Goal: Task Accomplishment & Management: Complete application form

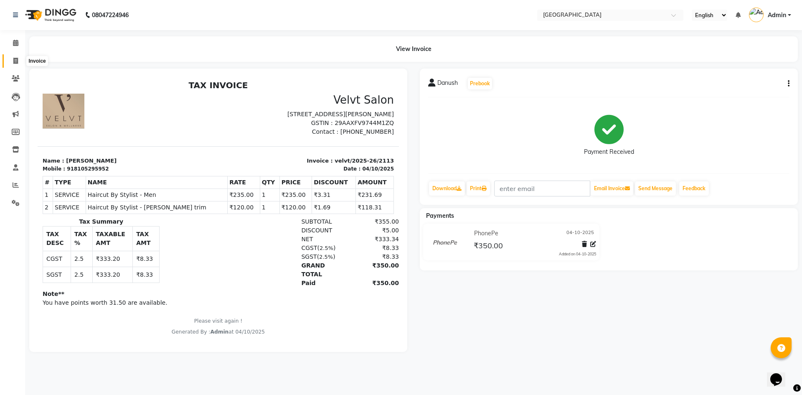
click at [21, 63] on span at bounding box center [15, 61] width 15 height 10
select select "service"
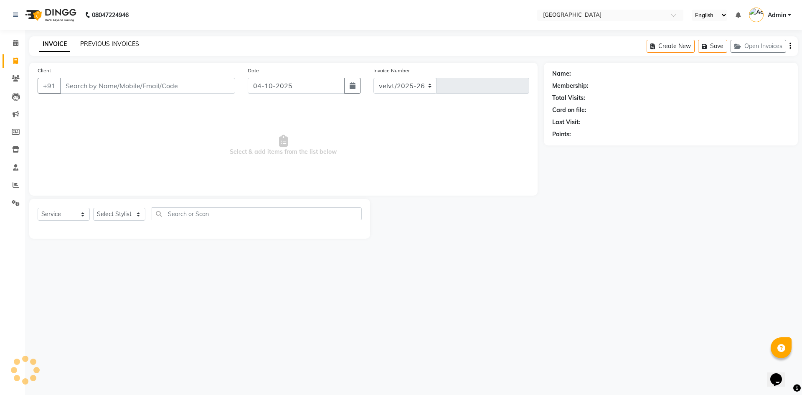
select select "6279"
type input "2114"
click at [109, 46] on link "PREVIOUS INVOICES" at bounding box center [109, 44] width 59 height 8
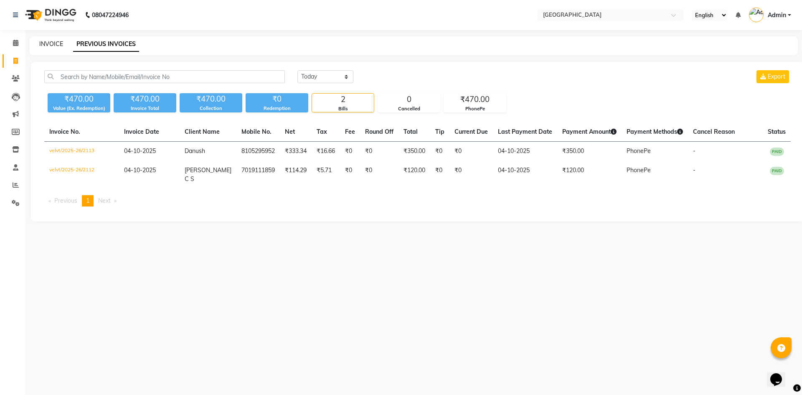
click at [41, 45] on link "INVOICE" at bounding box center [51, 44] width 24 height 8
select select "service"
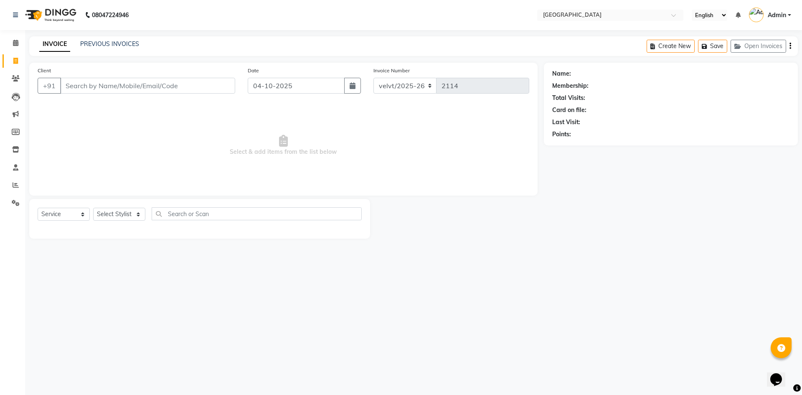
click at [91, 77] on div "Client +91" at bounding box center [136, 83] width 210 height 34
click at [113, 209] on select "Select Stylist [PERSON_NAME] Kaif [PERSON_NAME] [PERSON_NAME] [GEOGRAPHIC_DATA]…" at bounding box center [119, 213] width 52 height 13
select select "68468"
click at [93, 207] on select "Select Stylist [PERSON_NAME] Kaif [PERSON_NAME] [PERSON_NAME] [GEOGRAPHIC_DATA]…" at bounding box center [119, 213] width 52 height 13
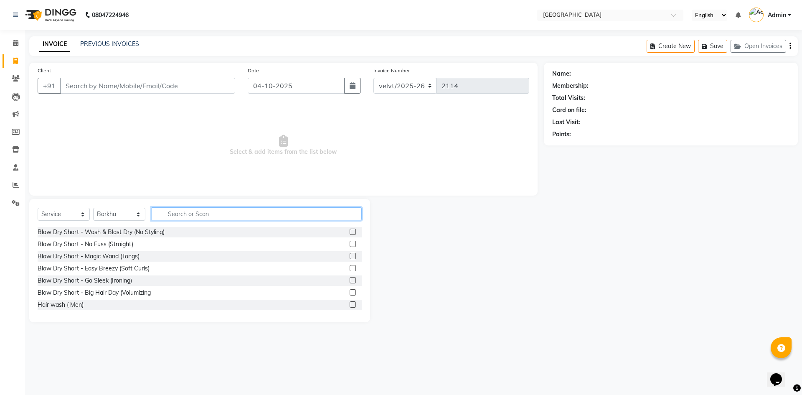
click at [185, 212] on input "text" at bounding box center [257, 213] width 210 height 13
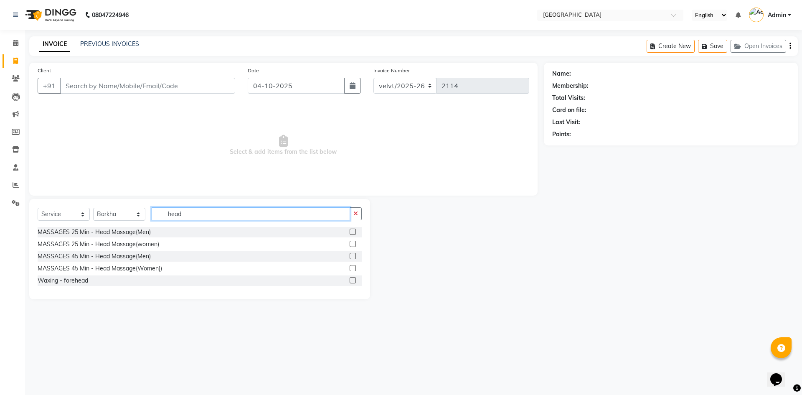
type input "head"
click at [351, 266] on label at bounding box center [352, 268] width 6 height 6
click at [351, 266] on input "checkbox" at bounding box center [351, 268] width 5 height 5
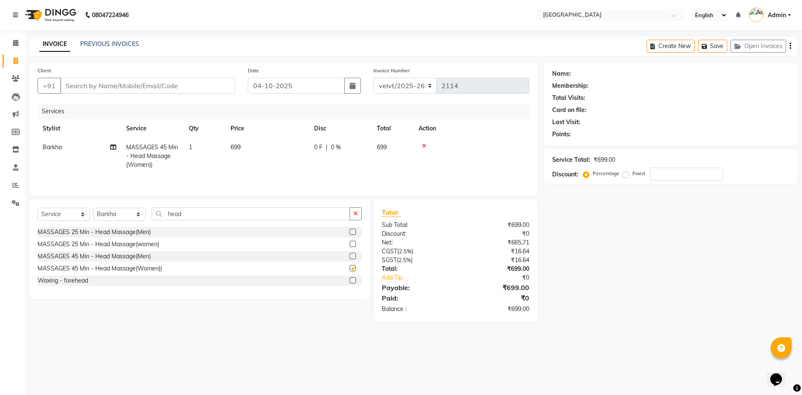
checkbox input "false"
drag, startPoint x: 236, startPoint y: 147, endPoint x: 241, endPoint y: 149, distance: 5.2
click at [241, 149] on td "699" at bounding box center [266, 156] width 83 height 36
select select "68468"
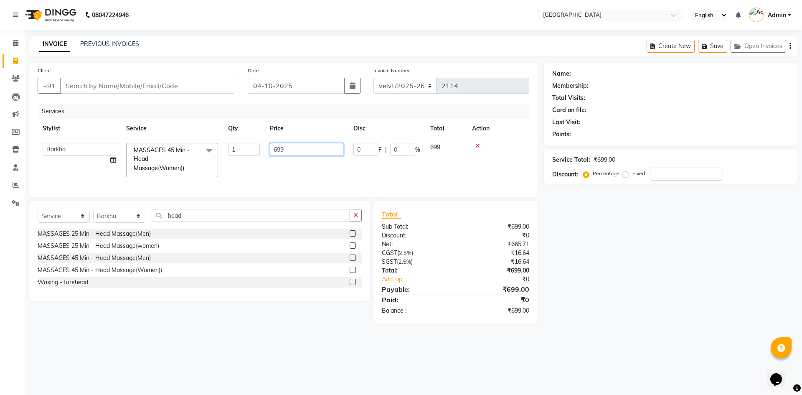
click at [289, 149] on input "699" at bounding box center [306, 149] width 73 height 13
type input "6"
type input "8"
click at [352, 262] on div "MASSAGES 25 Min - Head Massage(Men) MASSAGES 25 Min - Head Massage(women) MASSA…" at bounding box center [200, 258] width 324 height 61
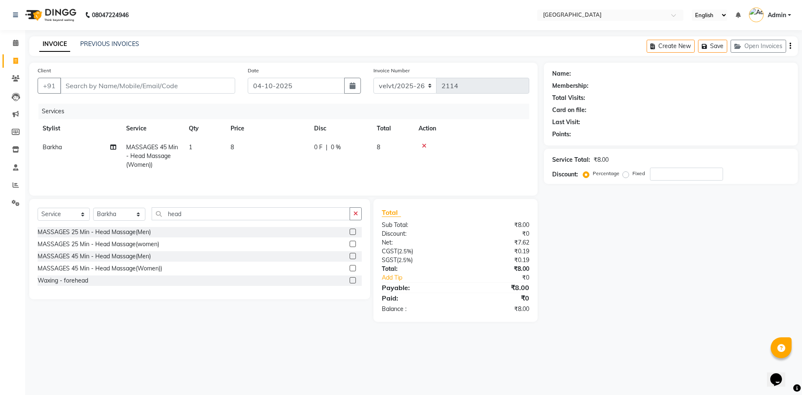
click at [422, 144] on icon at bounding box center [424, 146] width 5 height 6
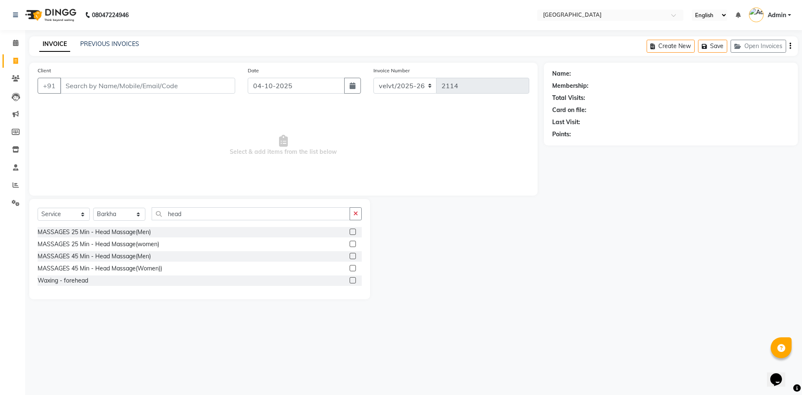
click at [351, 255] on label at bounding box center [352, 256] width 6 height 6
click at [351, 255] on input "checkbox" at bounding box center [351, 255] width 5 height 5
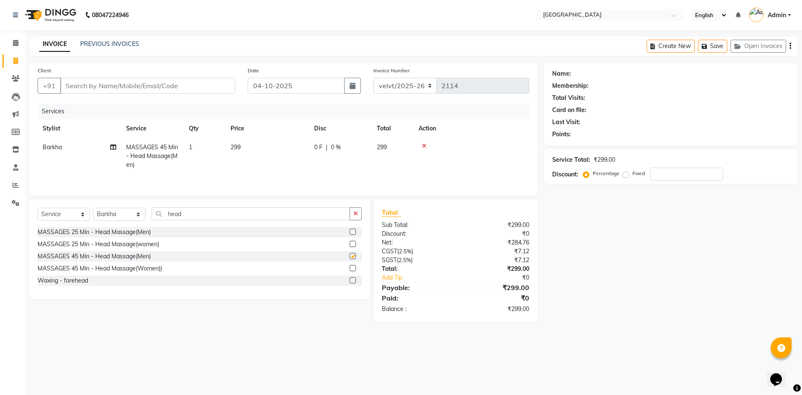
checkbox input "false"
click at [245, 148] on td "299" at bounding box center [266, 156] width 83 height 36
select select "68468"
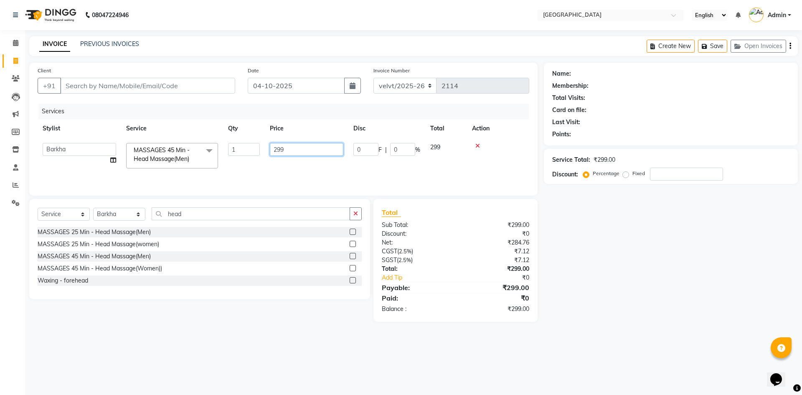
click at [287, 149] on input "299" at bounding box center [306, 149] width 73 height 13
type input "2"
type input "800"
click at [195, 218] on input "head" at bounding box center [251, 213] width 198 height 13
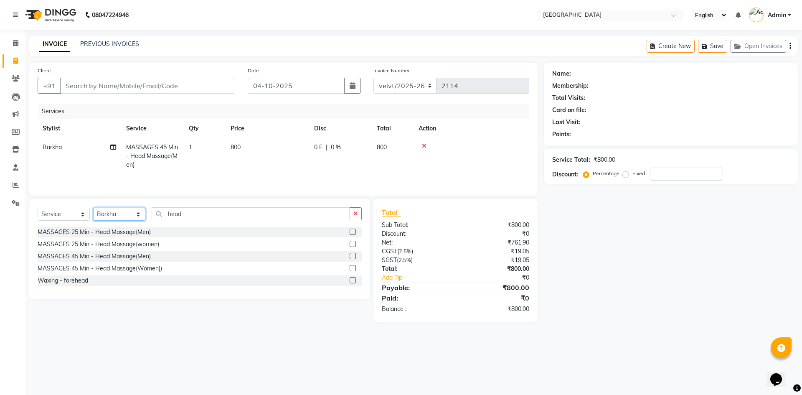
click at [114, 215] on select "Select Stylist [PERSON_NAME] Kaif [PERSON_NAME] [PERSON_NAME] [GEOGRAPHIC_DATA]…" at bounding box center [119, 213] width 52 height 13
select select "78264"
click at [93, 207] on select "Select Stylist [PERSON_NAME] Kaif [PERSON_NAME] [PERSON_NAME] [GEOGRAPHIC_DATA]…" at bounding box center [119, 213] width 52 height 13
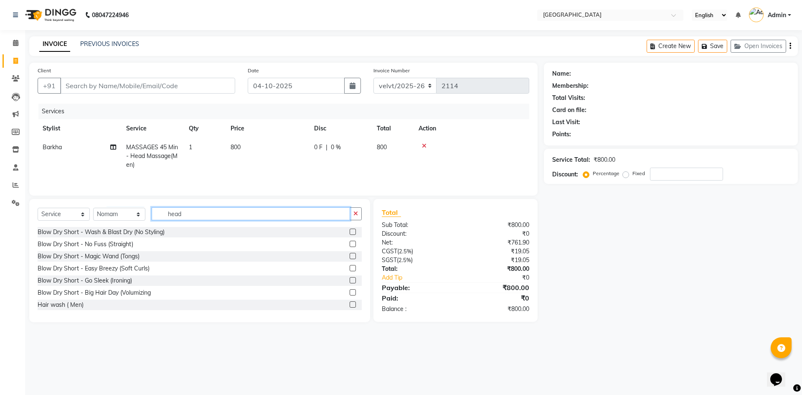
click at [192, 217] on input "head" at bounding box center [251, 213] width 198 height 13
type input "hairc"
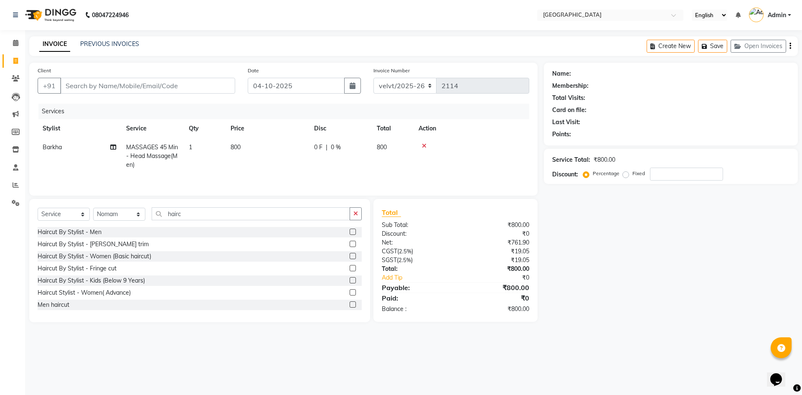
click at [349, 230] on label at bounding box center [352, 231] width 6 height 6
click at [349, 230] on input "checkbox" at bounding box center [351, 231] width 5 height 5
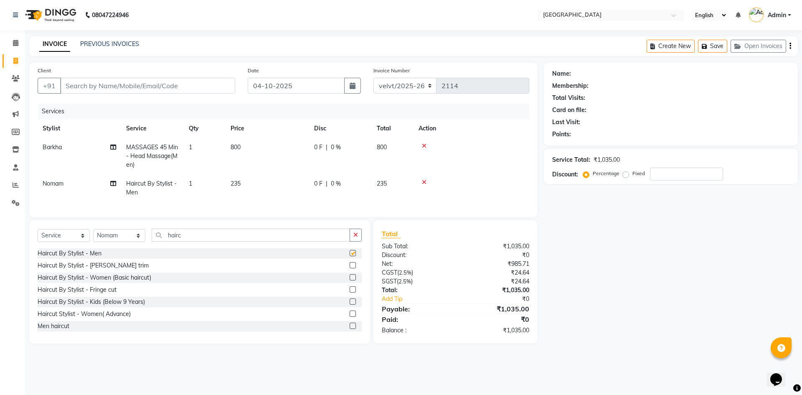
checkbox input "false"
click at [349, 268] on label at bounding box center [352, 265] width 6 height 6
click at [349, 268] on input "checkbox" at bounding box center [351, 265] width 5 height 5
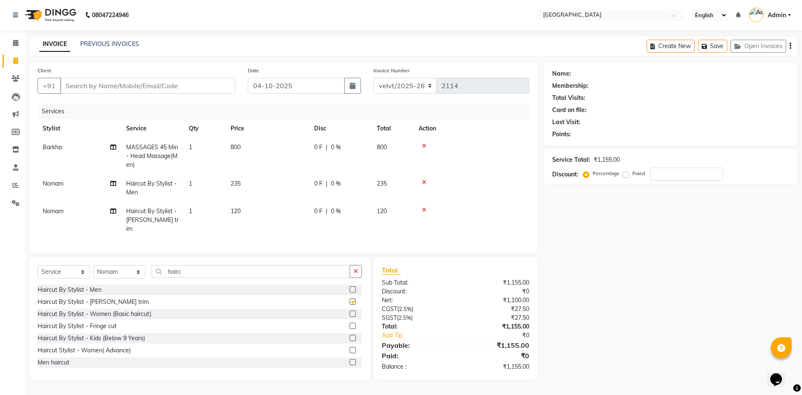
checkbox input "false"
click at [84, 85] on input "Client" at bounding box center [147, 86] width 175 height 16
click at [71, 87] on input "Client" at bounding box center [147, 86] width 175 height 16
click at [632, 174] on label "Fixed" at bounding box center [638, 173] width 13 height 8
click at [624, 174] on input "Fixed" at bounding box center [627, 173] width 6 height 6
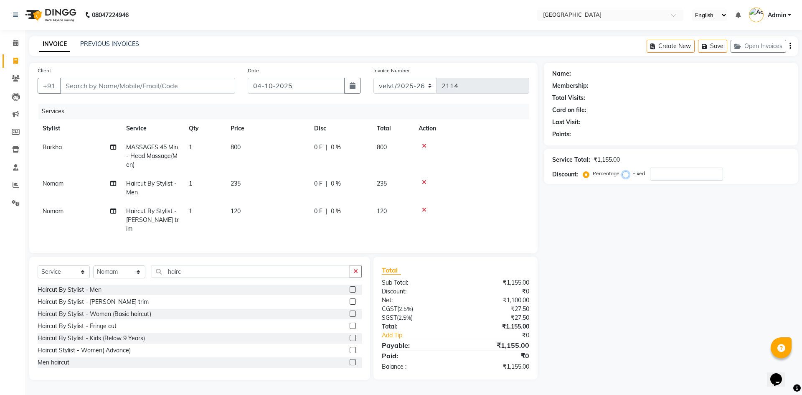
radio input "true"
click at [657, 175] on input "number" at bounding box center [686, 173] width 73 height 13
type input "5"
click at [79, 85] on input "Client" at bounding box center [147, 86] width 175 height 16
click at [81, 88] on input "Client" at bounding box center [147, 86] width 175 height 16
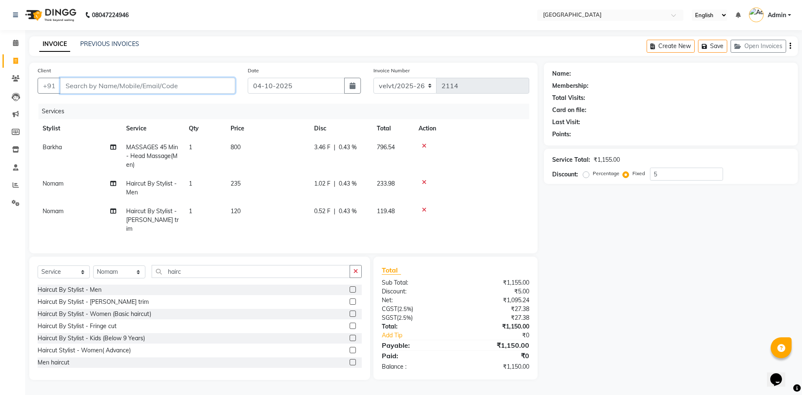
type input "8"
radio input "true"
type input "0"
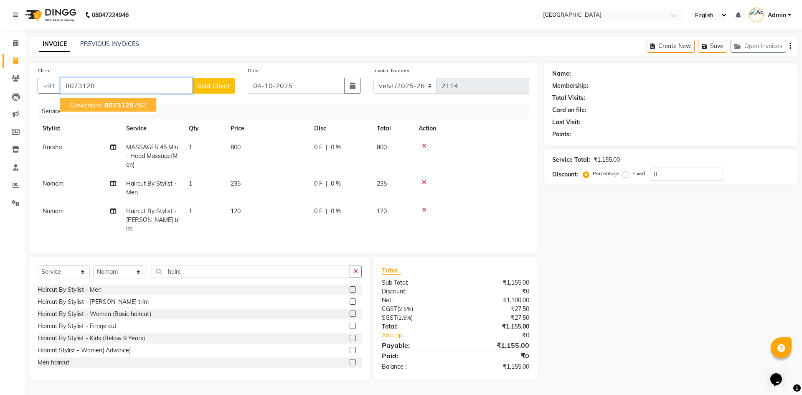
click at [134, 106] on ngb-highlight "8073128 792" at bounding box center [124, 105] width 43 height 8
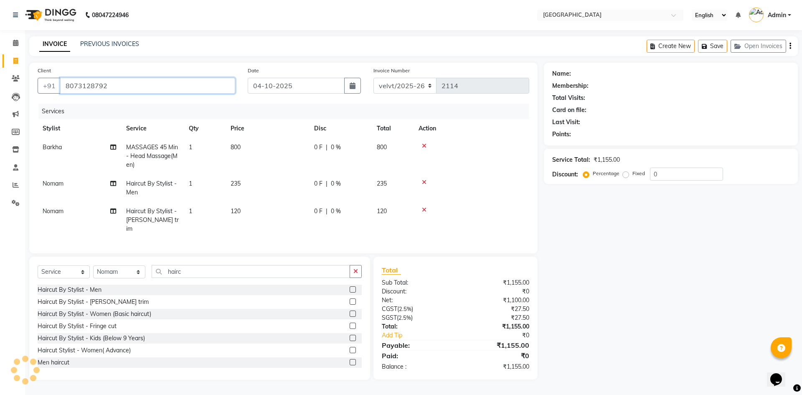
type input "8073128792"
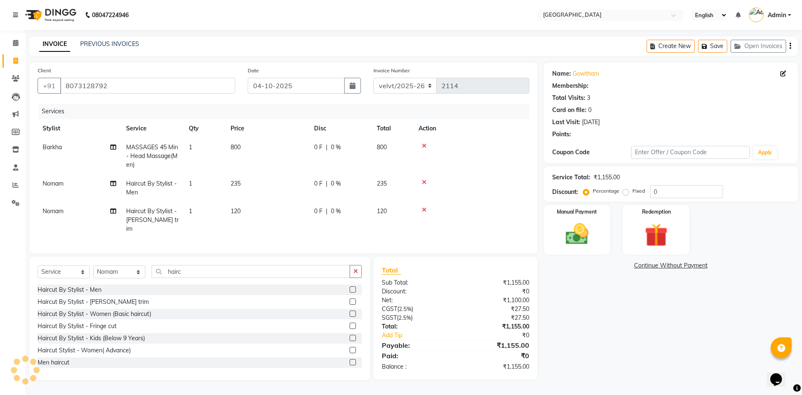
select select "1: Object"
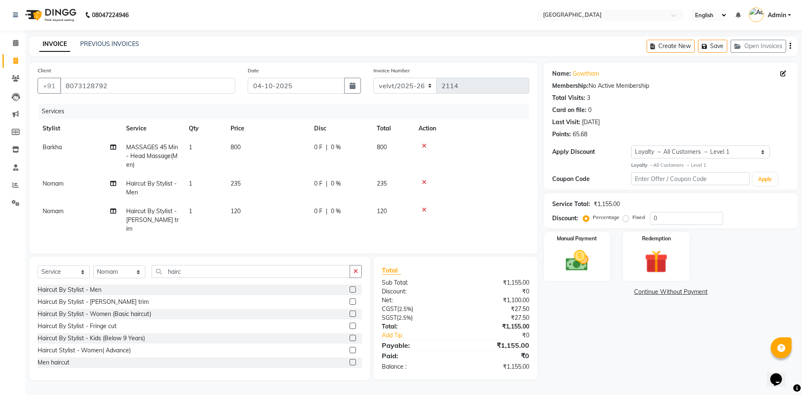
click at [632, 218] on label "Fixed" at bounding box center [638, 217] width 13 height 8
click at [625, 218] on input "Fixed" at bounding box center [627, 217] width 6 height 6
radio input "true"
click at [661, 220] on input "0" at bounding box center [686, 218] width 73 height 13
type input "5"
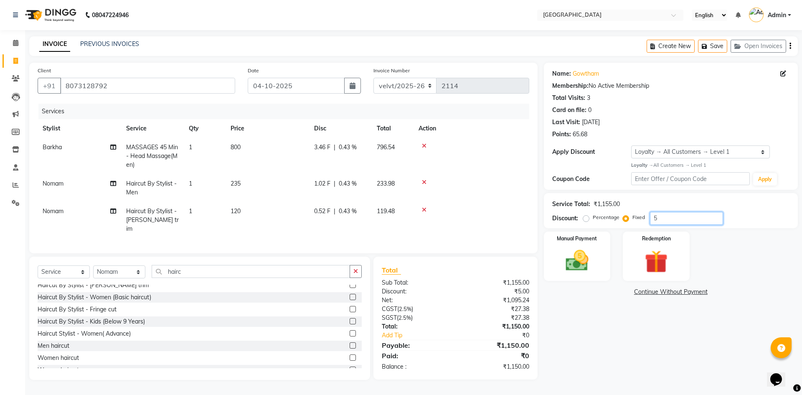
scroll to position [25, 0]
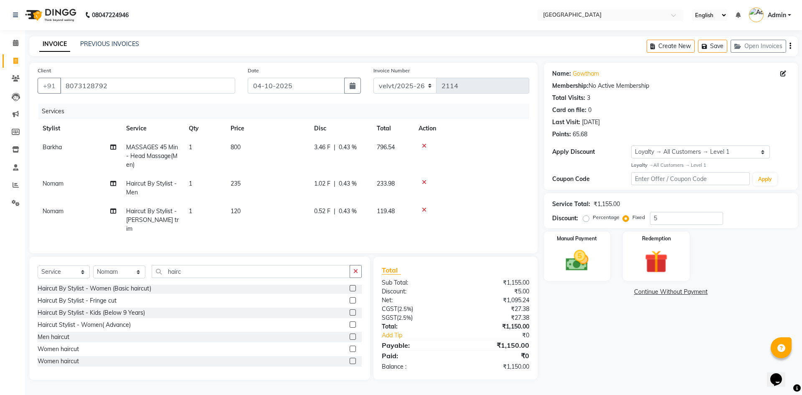
click at [92, 357] on app-home "08047224946 Select Location × Velvt Salon, Rg Road English ENGLISH Español العر…" at bounding box center [401, 196] width 802 height 392
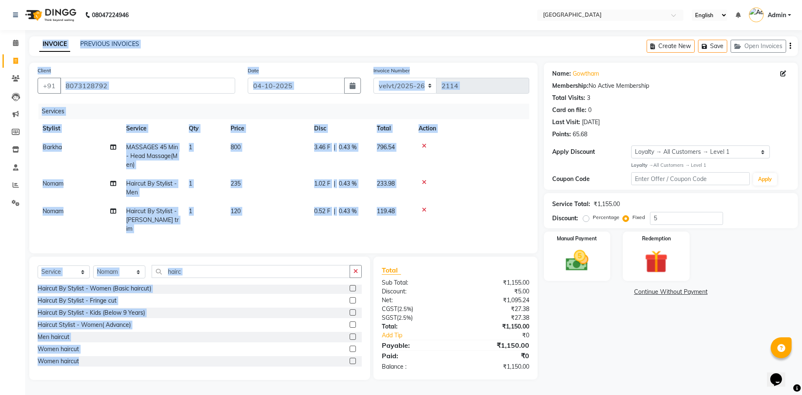
scroll to position [0, 0]
click at [175, 46] on div "INVOICE PREVIOUS INVOICES Create New Save Open Invoices" at bounding box center [413, 46] width 768 height 20
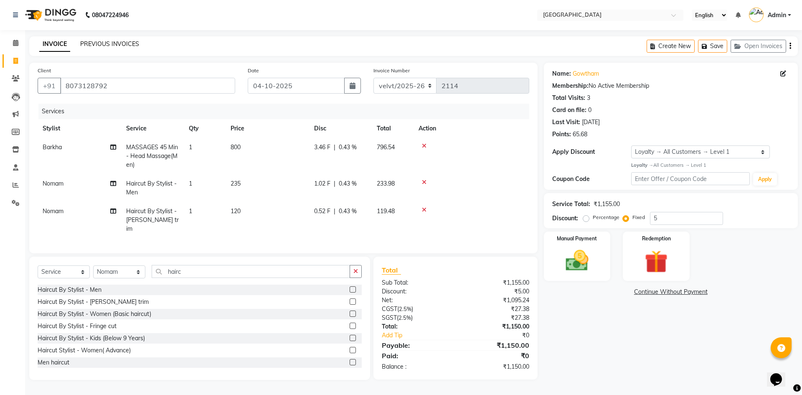
click at [115, 44] on link "PREVIOUS INVOICES" at bounding box center [109, 44] width 59 height 8
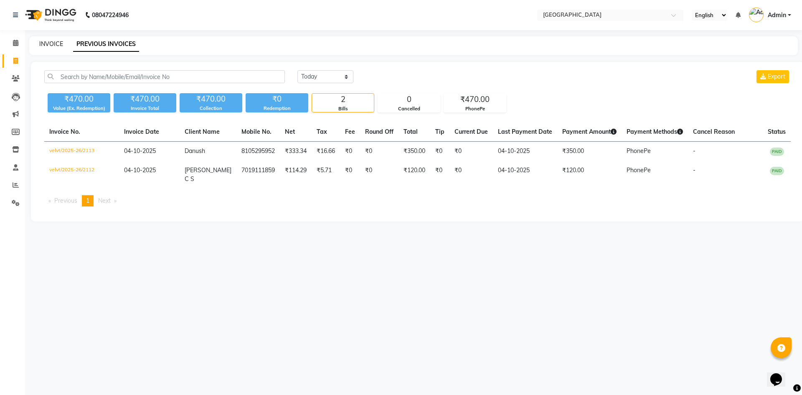
click at [49, 42] on link "INVOICE" at bounding box center [51, 44] width 24 height 8
select select "service"
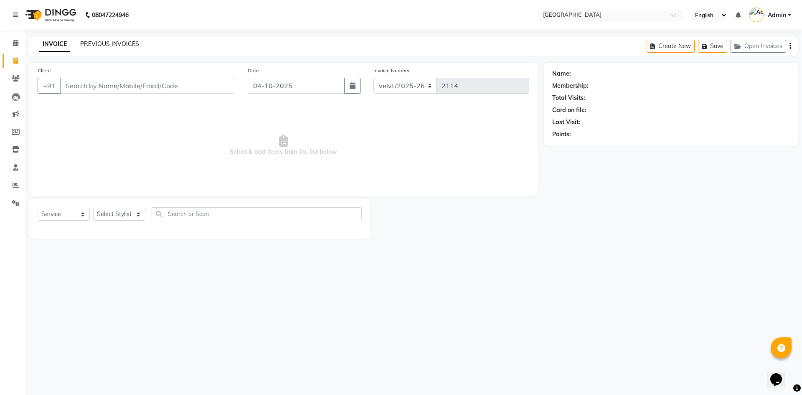
click at [123, 44] on link "PREVIOUS INVOICES" at bounding box center [109, 44] width 59 height 8
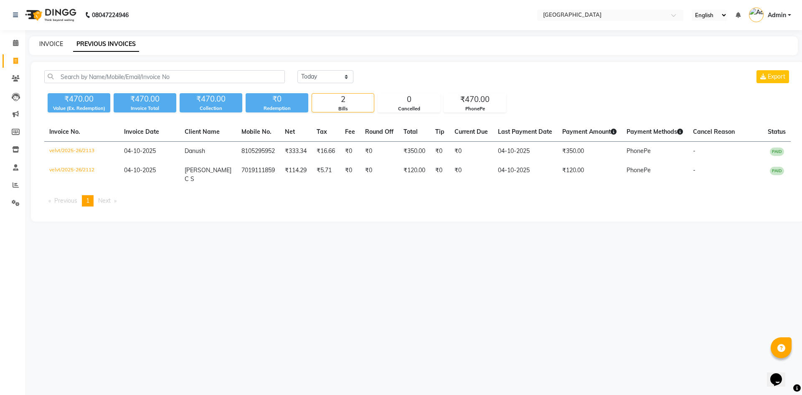
click at [54, 46] on link "INVOICE" at bounding box center [51, 44] width 24 height 8
select select "service"
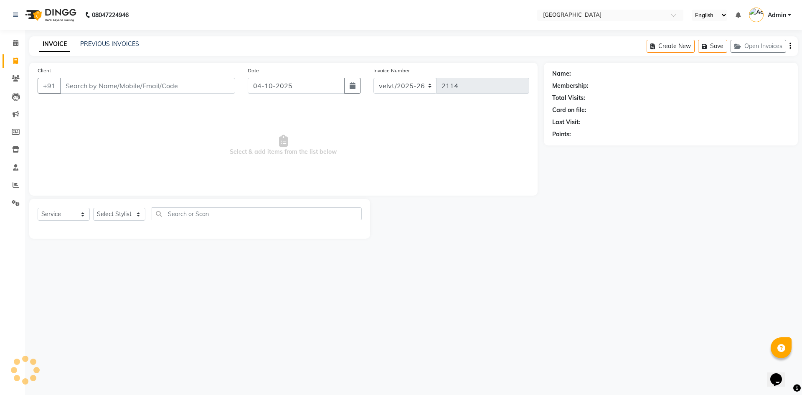
click at [77, 87] on input "Client" at bounding box center [147, 86] width 175 height 16
click at [121, 42] on link "PREVIOUS INVOICES" at bounding box center [109, 44] width 59 height 8
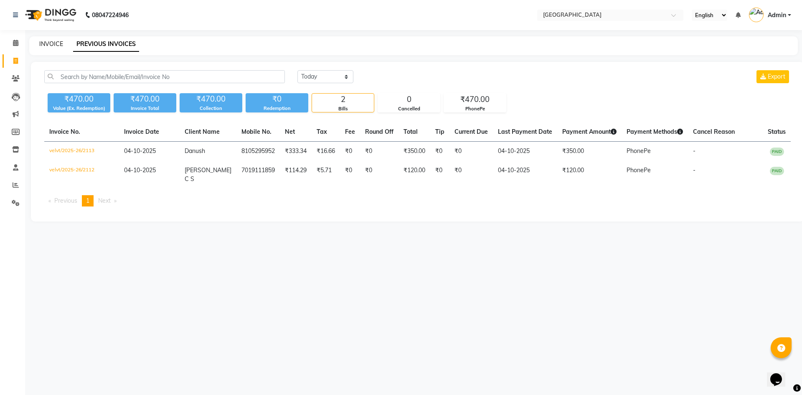
click at [52, 43] on link "INVOICE" at bounding box center [51, 44] width 24 height 8
select select "service"
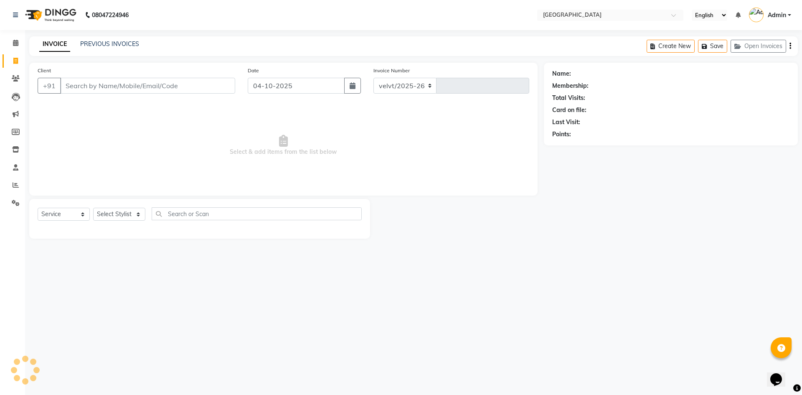
select select "6279"
type input "2114"
click at [124, 44] on link "PREVIOUS INVOICES" at bounding box center [109, 44] width 59 height 8
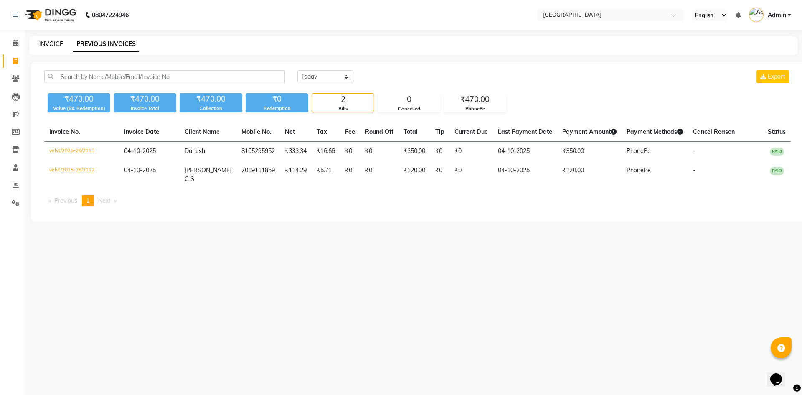
click at [48, 46] on link "INVOICE" at bounding box center [51, 44] width 24 height 8
select select "service"
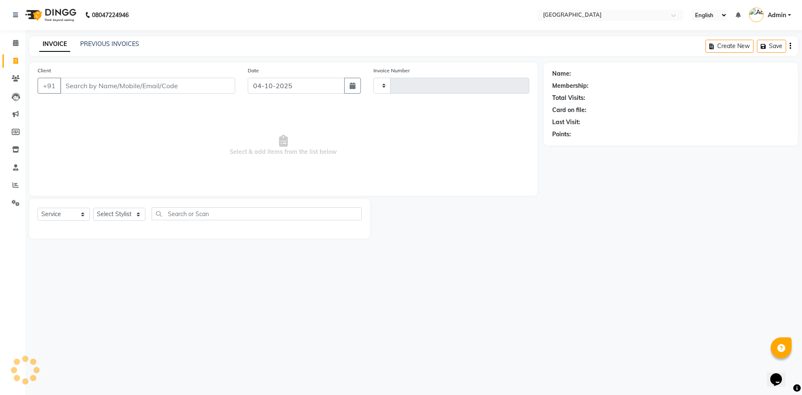
type input "2114"
select select "6279"
click at [114, 209] on select "Select Stylist [PERSON_NAME] Kaif [PERSON_NAME] [PERSON_NAME] [GEOGRAPHIC_DATA]…" at bounding box center [119, 213] width 52 height 13
click at [13, 43] on icon at bounding box center [15, 43] width 5 height 6
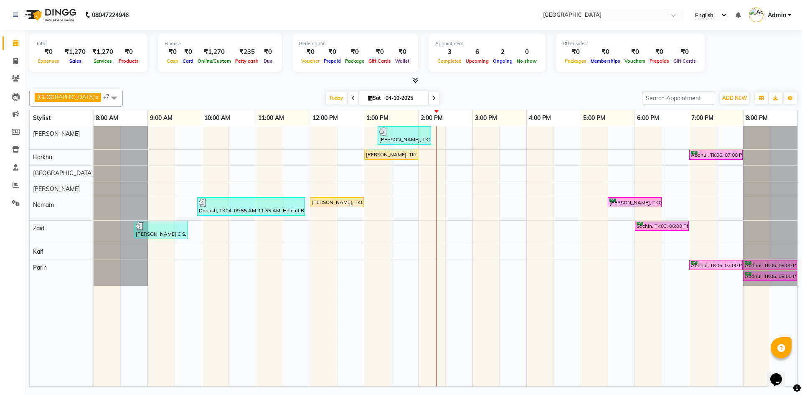
click at [432, 100] on icon at bounding box center [433, 98] width 3 height 5
type input "05-10-2025"
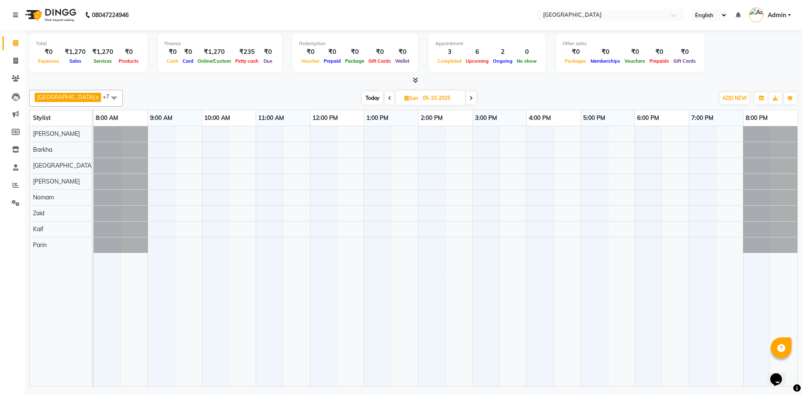
click at [263, 135] on div at bounding box center [445, 256] width 703 height 260
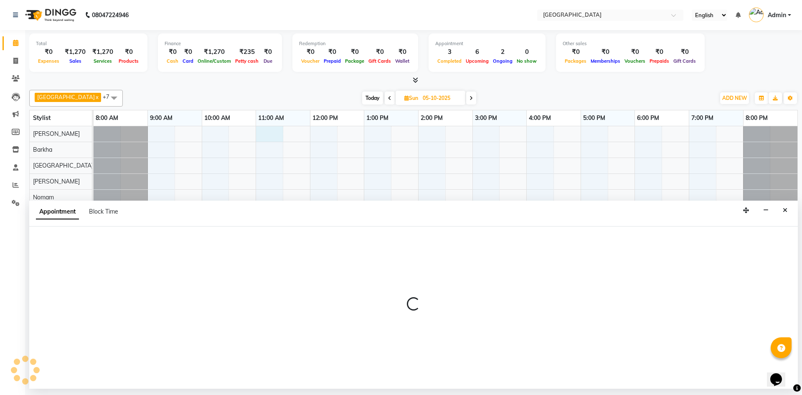
select select "68464"
select select "660"
select select "tentative"
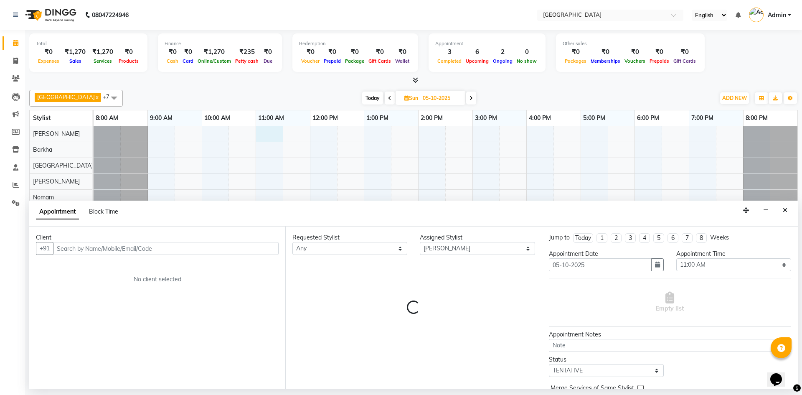
click at [66, 248] on input "text" at bounding box center [165, 248] width 225 height 13
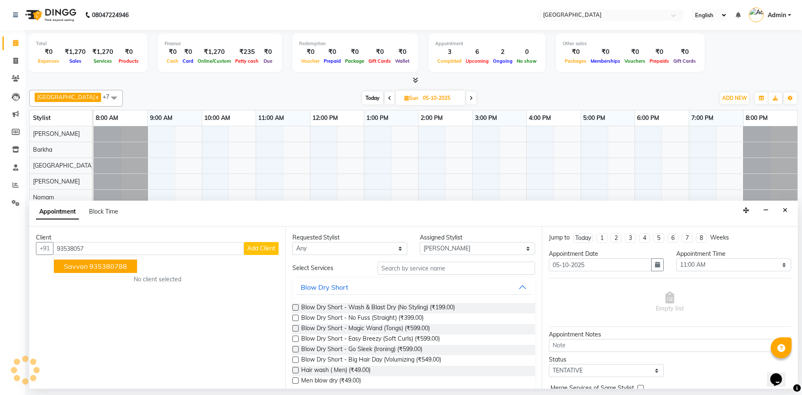
type input "93538057"
click at [95, 269] on div "Client +91 93538057 Add Client No client selected" at bounding box center [157, 307] width 256 height 162
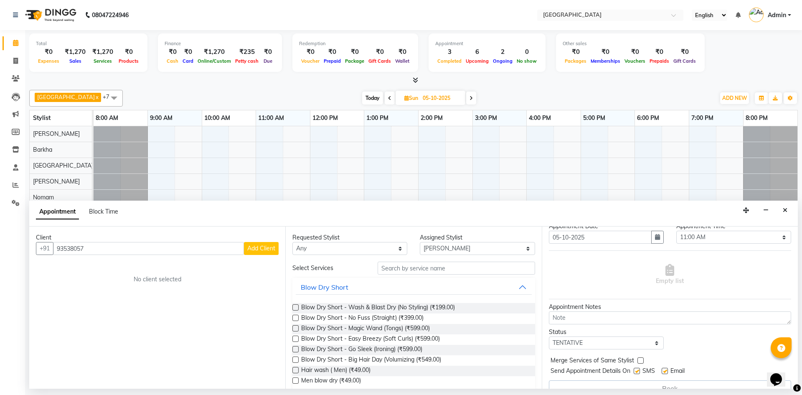
scroll to position [42, 0]
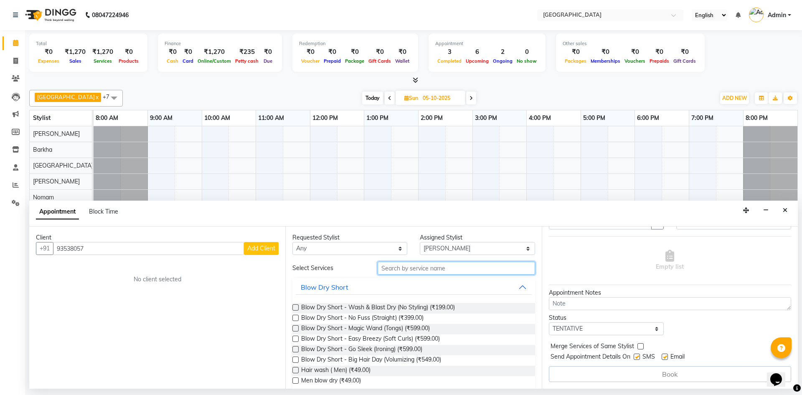
click at [387, 271] on input "text" at bounding box center [455, 267] width 157 height 13
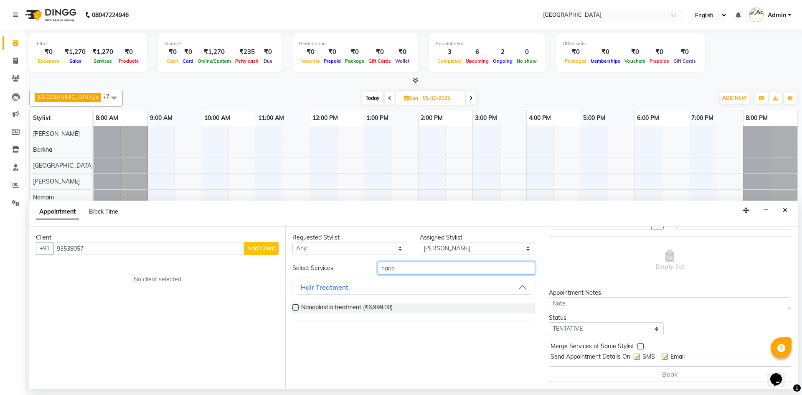
type input "nano"
click at [293, 307] on label at bounding box center [295, 307] width 6 height 6
click at [293, 307] on input "checkbox" at bounding box center [294, 307] width 5 height 5
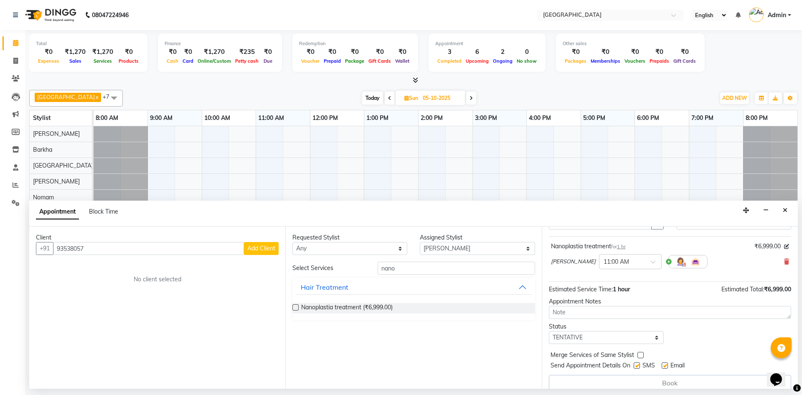
click at [295, 307] on label at bounding box center [295, 307] width 6 height 6
click at [295, 307] on input "checkbox" at bounding box center [294, 307] width 5 height 5
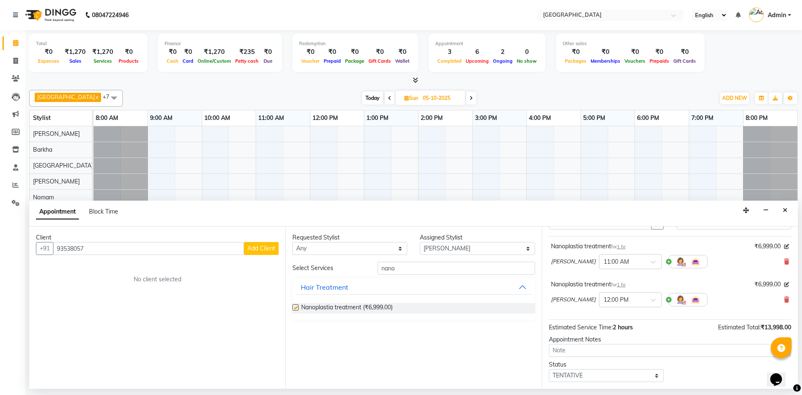
checkbox input "false"
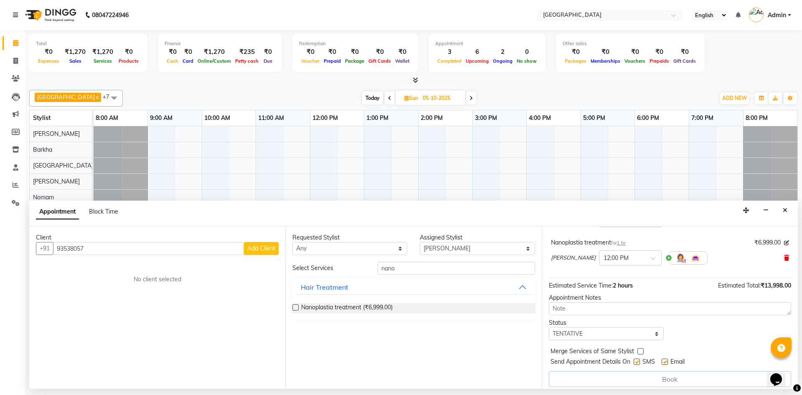
click at [784, 257] on icon at bounding box center [786, 258] width 5 height 6
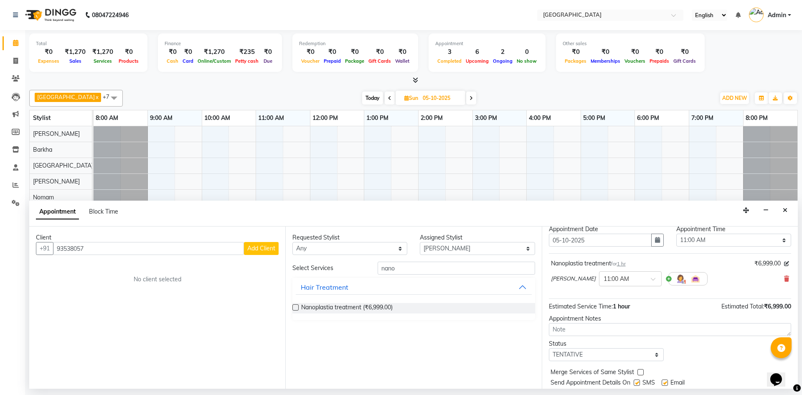
scroll to position [51, 0]
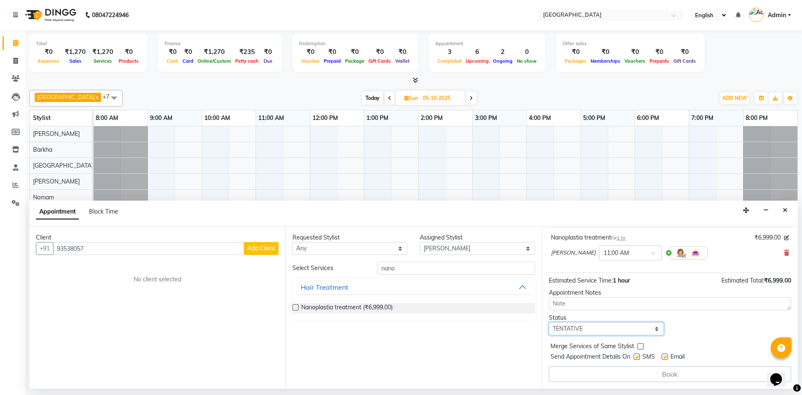
click at [566, 328] on select "Select TENTATIVE CONFIRM UPCOMING" at bounding box center [606, 328] width 115 height 13
select select "confirm booking"
click at [549, 322] on select "Select TENTATIVE CONFIRM UPCOMING" at bounding box center [606, 328] width 115 height 13
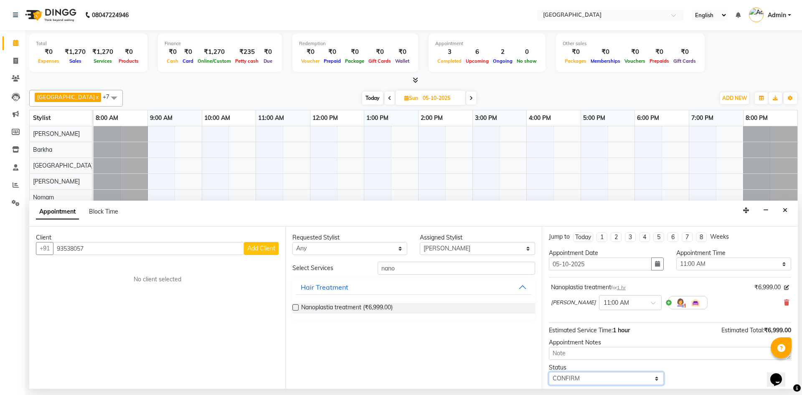
scroll to position [0, 0]
click at [87, 246] on input "93538057" at bounding box center [148, 248] width 191 height 13
click at [74, 247] on input "935380577" at bounding box center [148, 248] width 191 height 13
click at [105, 252] on input "935380577" at bounding box center [148, 248] width 191 height 13
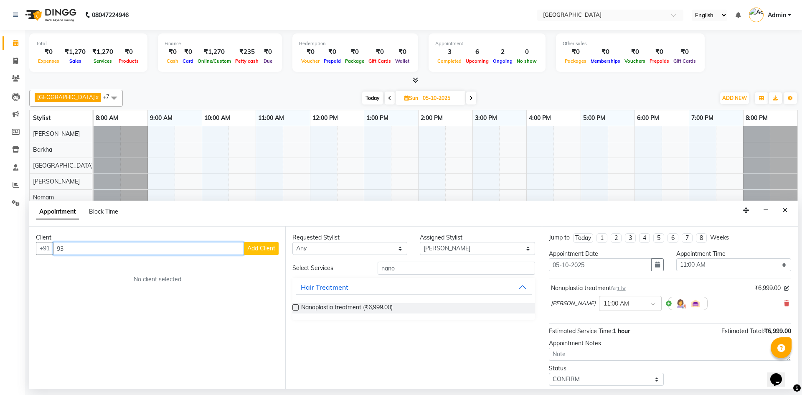
type input "9"
click at [113, 265] on ngb-highlight "935380788" at bounding box center [108, 266] width 38 height 8
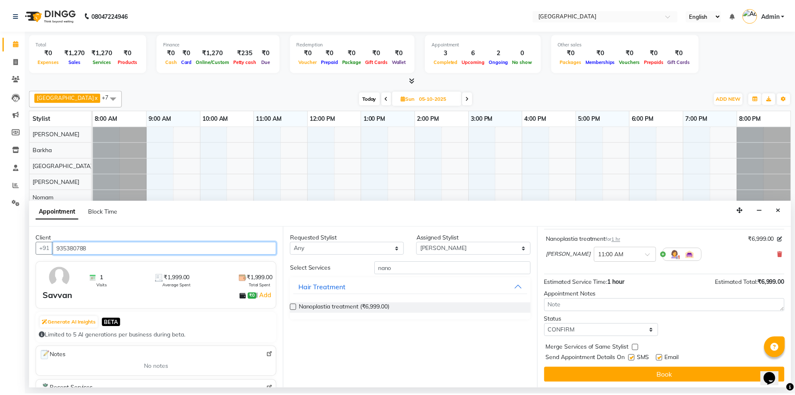
scroll to position [50, 0]
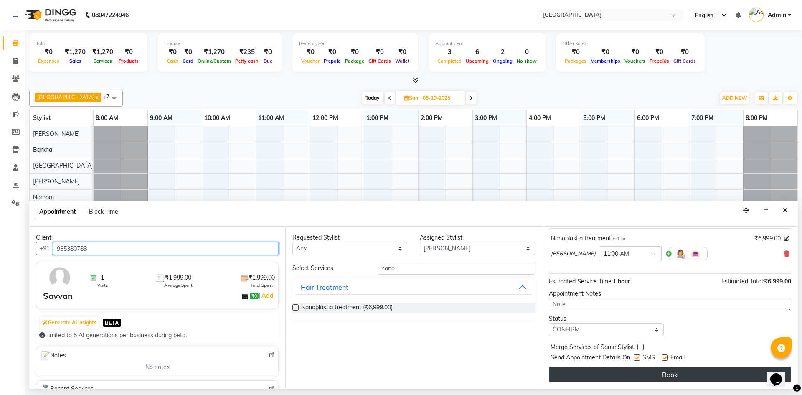
type input "935380788"
click at [583, 376] on button "Book" at bounding box center [670, 374] width 242 height 15
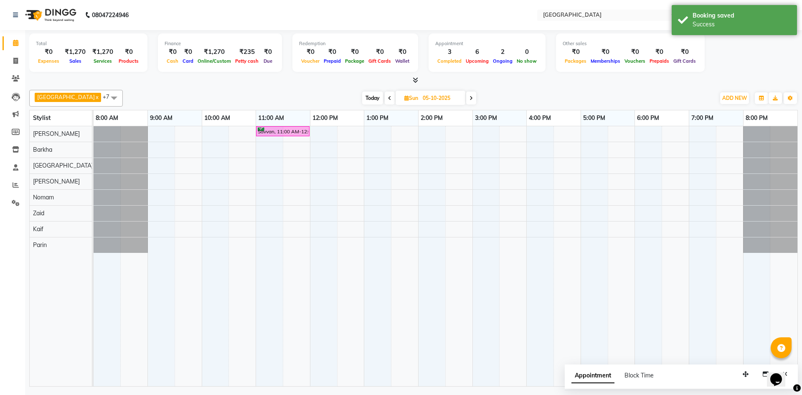
click at [384, 96] on span at bounding box center [389, 97] width 10 height 13
type input "04-10-2025"
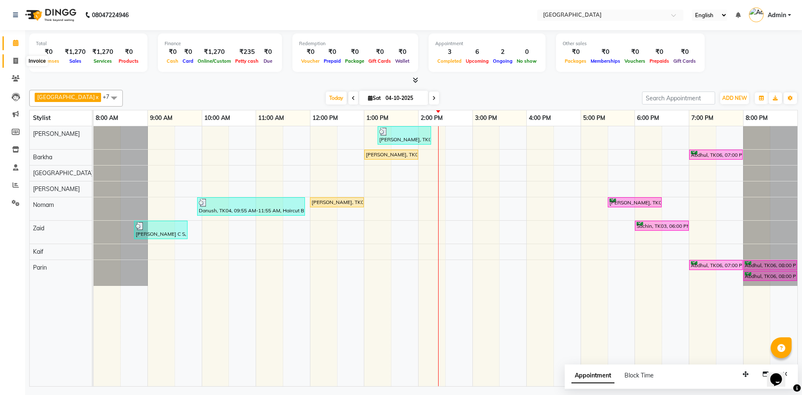
click at [16, 60] on icon at bounding box center [15, 61] width 5 height 6
select select "service"
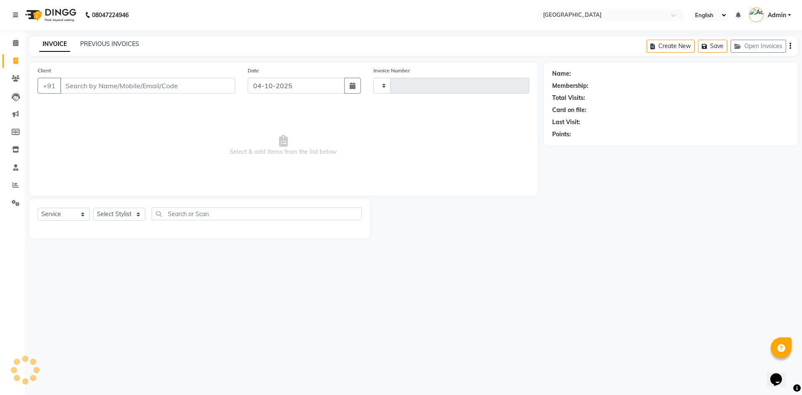
type input "2115"
select select "6279"
click at [83, 85] on input "Client" at bounding box center [147, 86] width 175 height 16
click at [73, 86] on input "Client" at bounding box center [147, 86] width 175 height 16
click at [76, 86] on input "Client" at bounding box center [147, 86] width 175 height 16
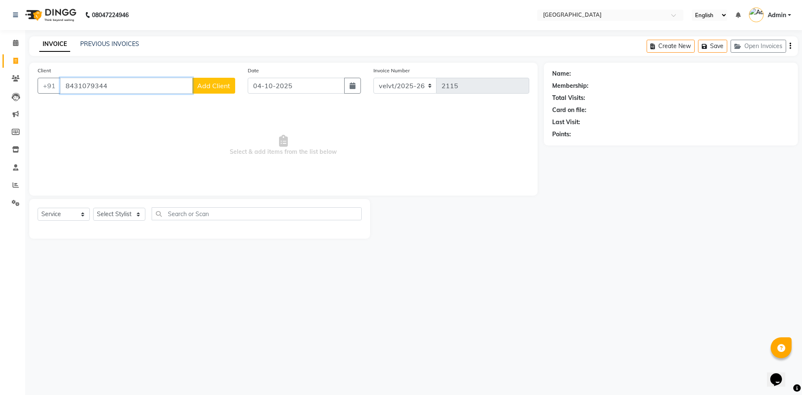
type input "8431079344"
click at [215, 86] on span "Add Client" at bounding box center [213, 85] width 33 height 8
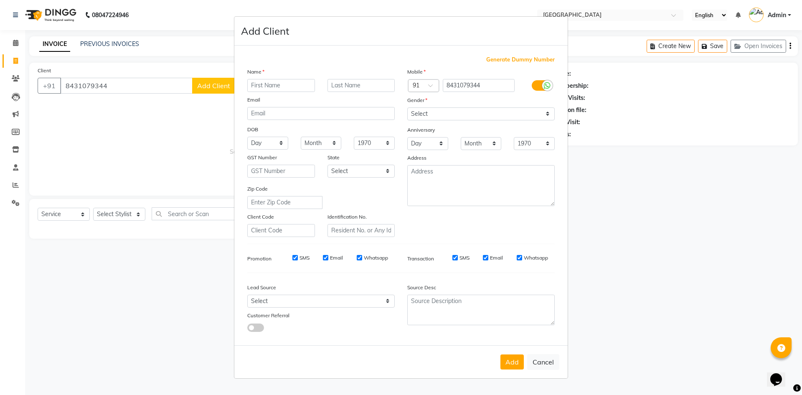
click at [260, 88] on input "text" at bounding box center [281, 85] width 68 height 13
click at [257, 84] on input "Harfa" at bounding box center [281, 85] width 68 height 13
click at [278, 89] on input "arfa" at bounding box center [281, 85] width 68 height 13
type input "a"
type input "Arfa"
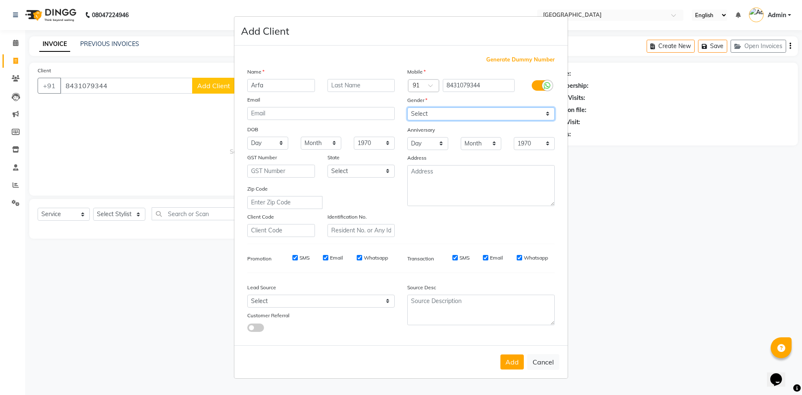
click at [430, 112] on select "Select [DEMOGRAPHIC_DATA] [DEMOGRAPHIC_DATA] Other Prefer Not To Say" at bounding box center [480, 113] width 147 height 13
select select "[DEMOGRAPHIC_DATA]"
click at [407, 107] on select "Select [DEMOGRAPHIC_DATA] [DEMOGRAPHIC_DATA] Other Prefer Not To Say" at bounding box center [480, 113] width 147 height 13
click at [513, 361] on button "Add" at bounding box center [511, 361] width 23 height 15
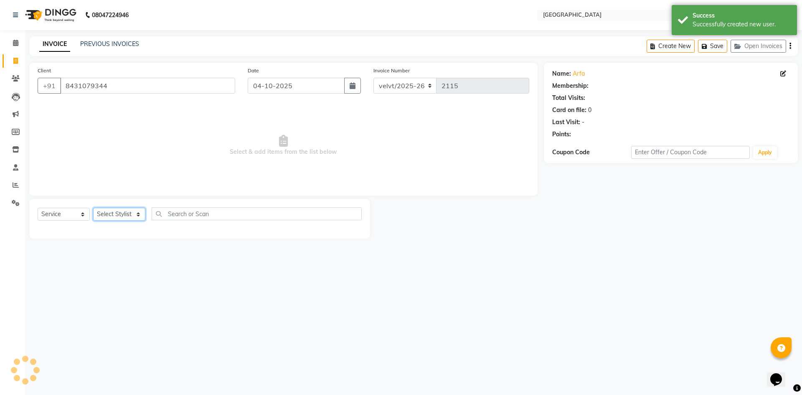
click at [108, 215] on select "Select Stylist [PERSON_NAME] Kaif [PERSON_NAME] [PERSON_NAME] [GEOGRAPHIC_DATA]…" at bounding box center [119, 213] width 52 height 13
select select "1: Object"
select select "93547"
click at [93, 207] on select "Select Stylist [PERSON_NAME] Kaif [PERSON_NAME] [PERSON_NAME] [GEOGRAPHIC_DATA]…" at bounding box center [119, 213] width 52 height 13
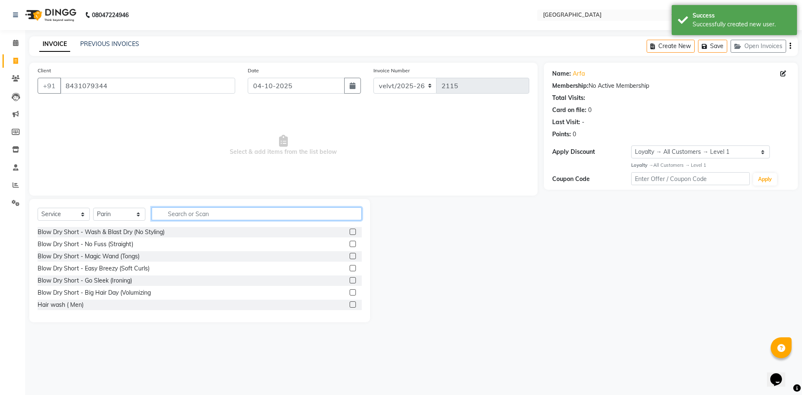
click at [173, 211] on input "text" at bounding box center [257, 213] width 210 height 13
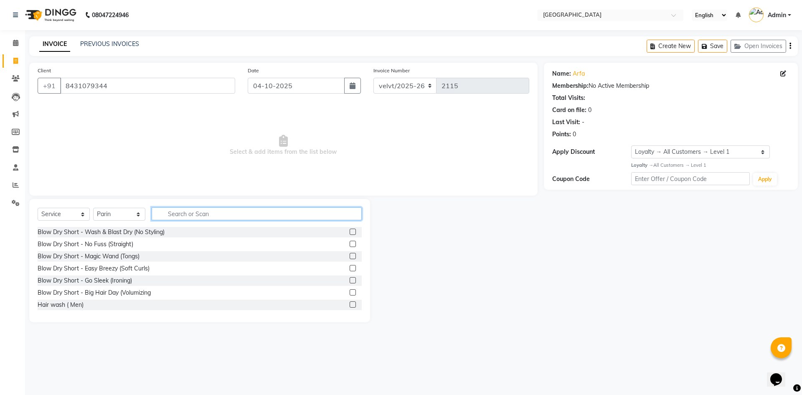
click at [193, 210] on input "text" at bounding box center [257, 213] width 210 height 13
type input "hairc"
click at [191, 212] on input "hairc" at bounding box center [251, 213] width 198 height 13
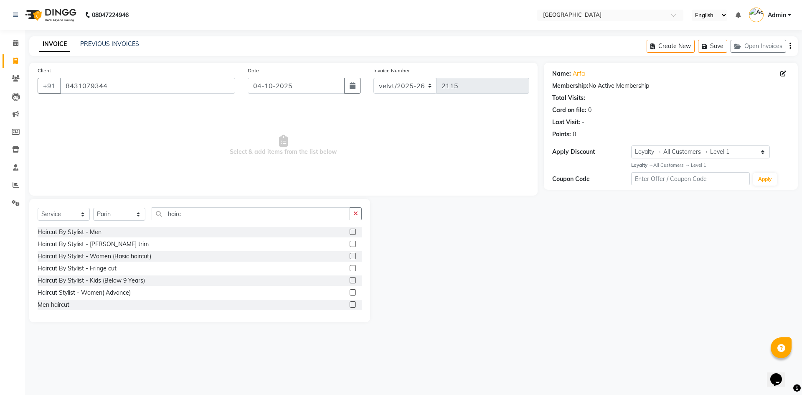
drag, startPoint x: 344, startPoint y: 293, endPoint x: 238, endPoint y: 266, distance: 110.4
click at [349, 294] on label at bounding box center [352, 292] width 6 height 6
click at [349, 294] on input "checkbox" at bounding box center [351, 292] width 5 height 5
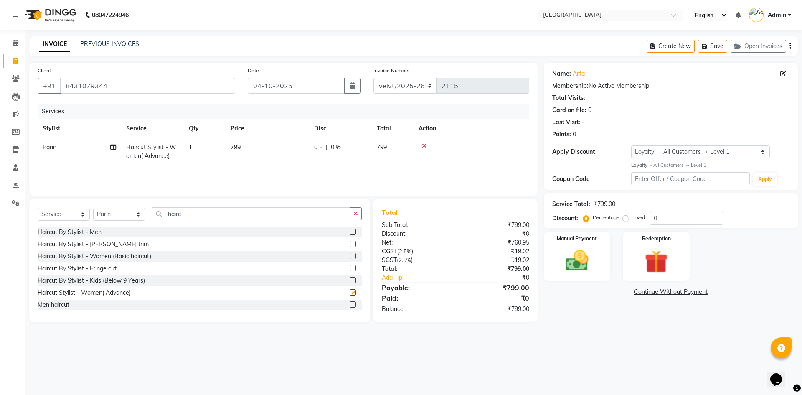
checkbox input "false"
click at [250, 135] on th "Price" at bounding box center [266, 128] width 83 height 19
click at [256, 145] on td "799" at bounding box center [266, 152] width 83 height 28
select select "93547"
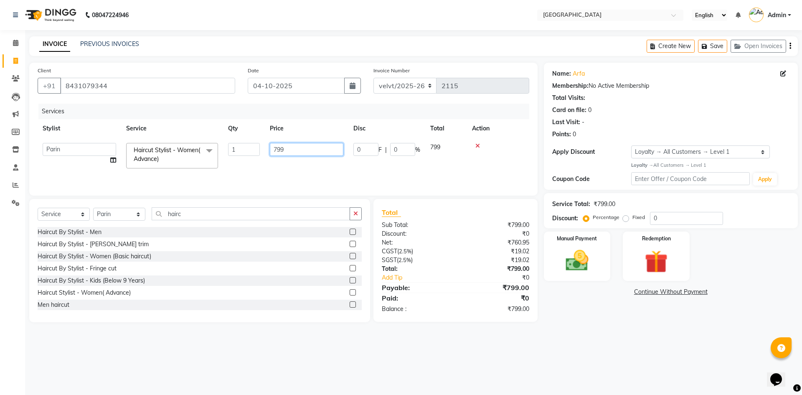
click at [288, 149] on input "799" at bounding box center [306, 149] width 73 height 13
type input "7"
type input "800"
click at [190, 216] on input "hairc" at bounding box center [251, 213] width 198 height 13
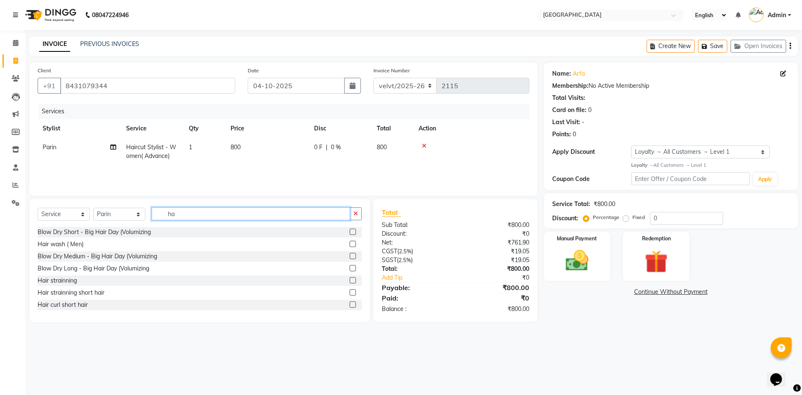
type input "h"
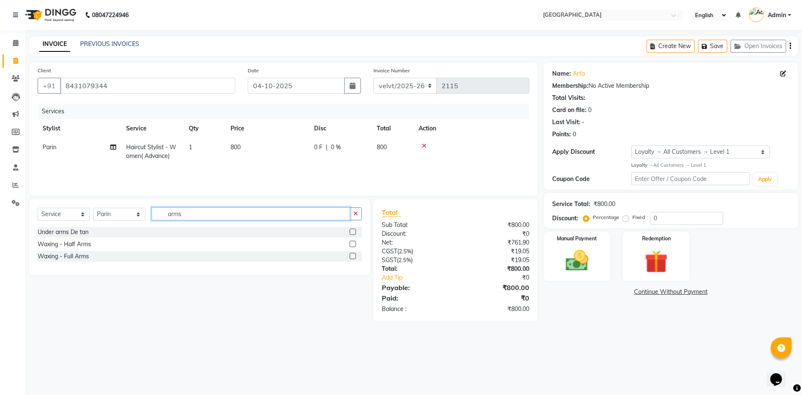
type input "arms"
click at [354, 255] on label at bounding box center [352, 256] width 6 height 6
click at [354, 255] on input "checkbox" at bounding box center [351, 255] width 5 height 5
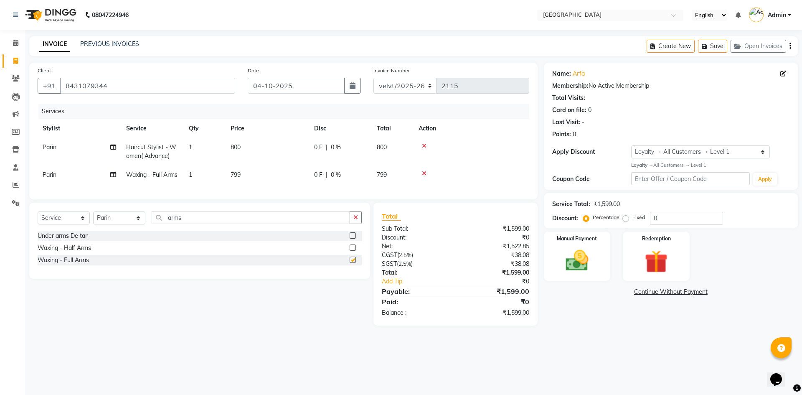
checkbox input "false"
click at [192, 224] on input "arms" at bounding box center [251, 217] width 198 height 13
type input "a"
type input "legs"
click at [354, 238] on label at bounding box center [352, 235] width 6 height 6
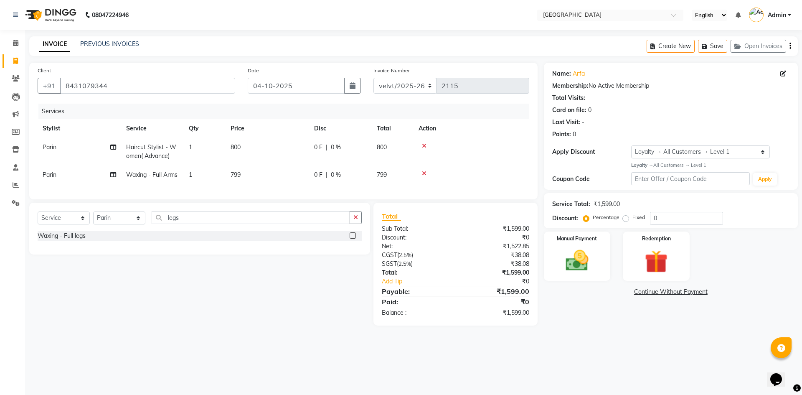
click at [354, 238] on input "checkbox" at bounding box center [351, 235] width 5 height 5
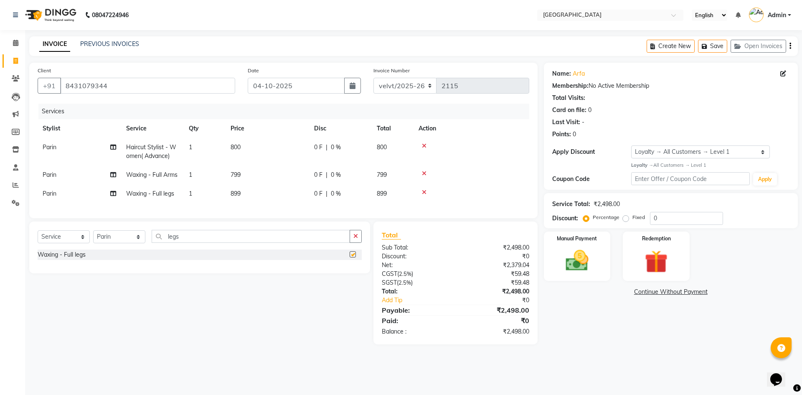
checkbox input "false"
click at [185, 243] on input "legs" at bounding box center [251, 236] width 198 height 13
type input "l"
type input "unde"
click at [352, 269] on label at bounding box center [352, 266] width 6 height 6
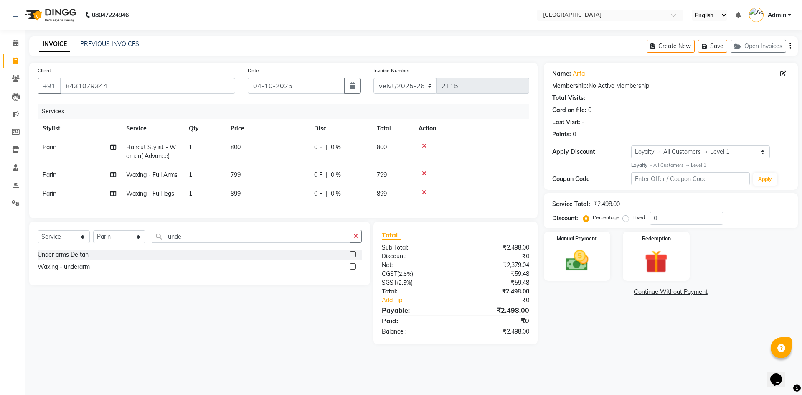
click at [352, 269] on input "checkbox" at bounding box center [351, 266] width 5 height 5
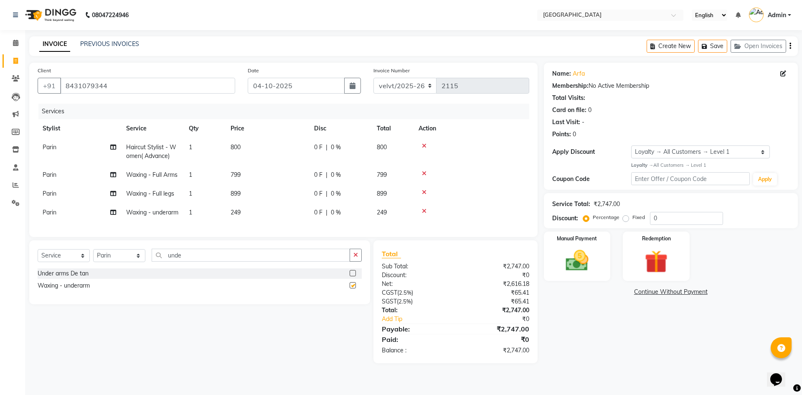
checkbox input "false"
click at [245, 212] on td "249" at bounding box center [266, 212] width 83 height 19
select select "93547"
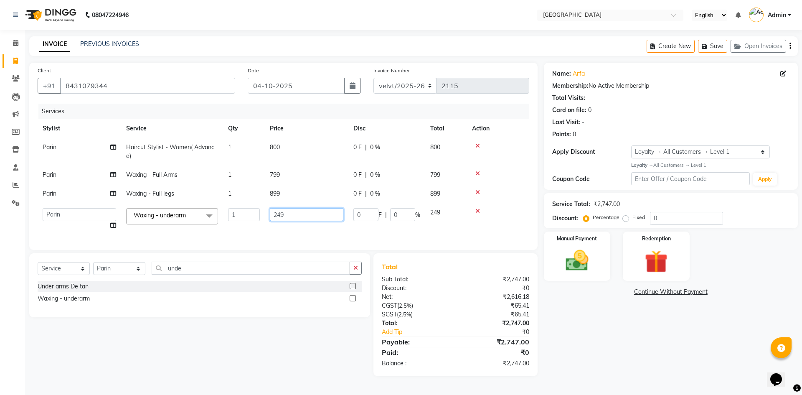
click at [289, 210] on input "249" at bounding box center [306, 214] width 73 height 13
type input "2"
type input "300"
click at [284, 175] on td "799" at bounding box center [306, 174] width 83 height 19
select select "93547"
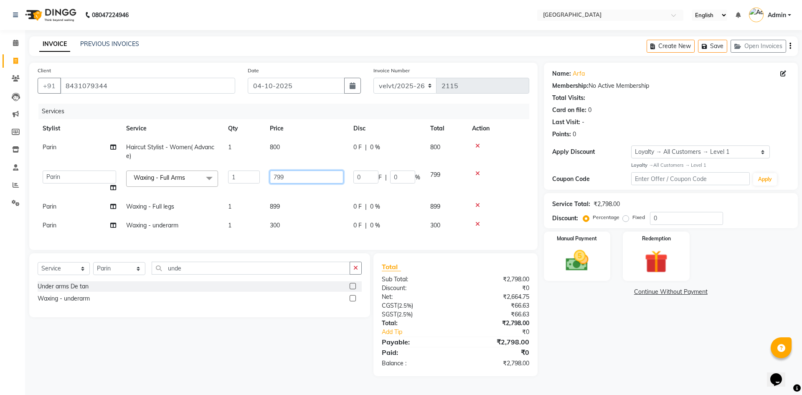
click at [283, 175] on input "799" at bounding box center [306, 176] width 73 height 13
type input "7"
type input "800"
click at [278, 212] on tbody "Parin Haircut Stylist - Women( Advance) 1 800 0 F | 0 % 800 Aameer Barkha Kaif …" at bounding box center [283, 186] width 491 height 97
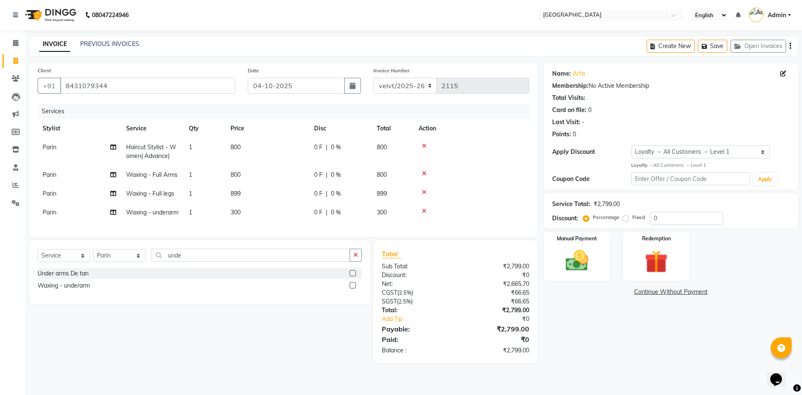
click at [247, 194] on td "899" at bounding box center [266, 193] width 83 height 19
select select "93547"
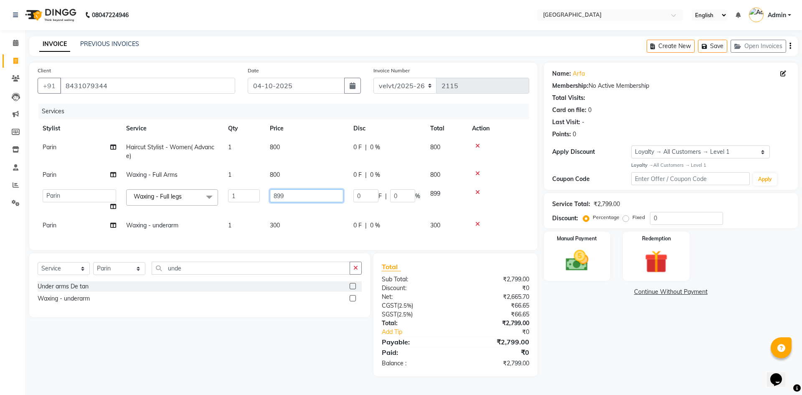
click at [284, 194] on input "899" at bounding box center [306, 195] width 73 height 13
type input "8"
type input "900"
click at [192, 271] on input "unde" at bounding box center [251, 267] width 198 height 13
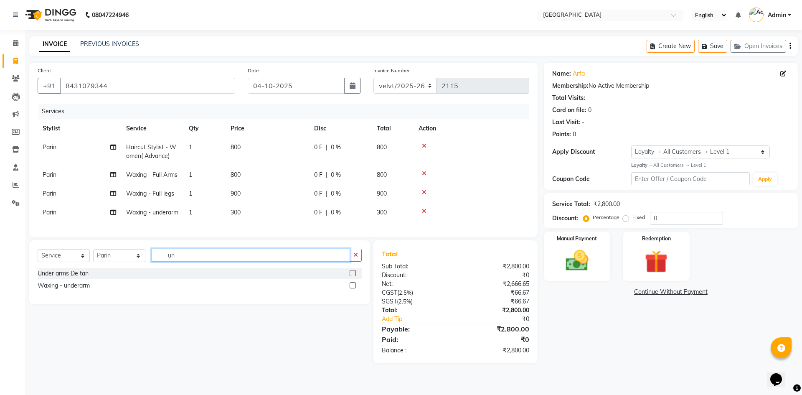
type input "u"
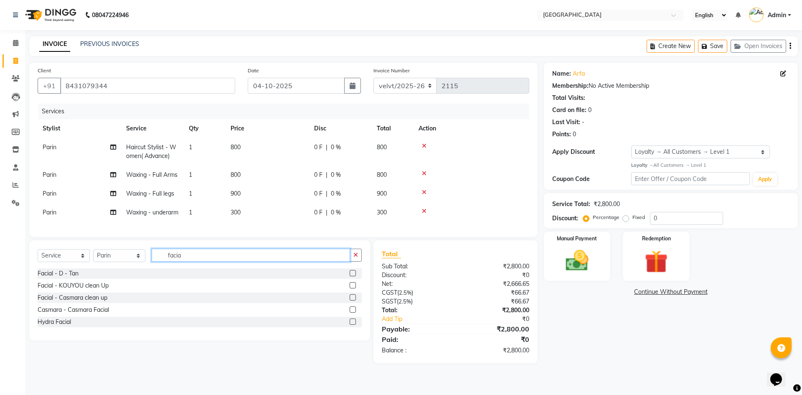
type input "facia"
click at [353, 276] on label at bounding box center [352, 273] width 6 height 6
click at [353, 276] on input "checkbox" at bounding box center [351, 273] width 5 height 5
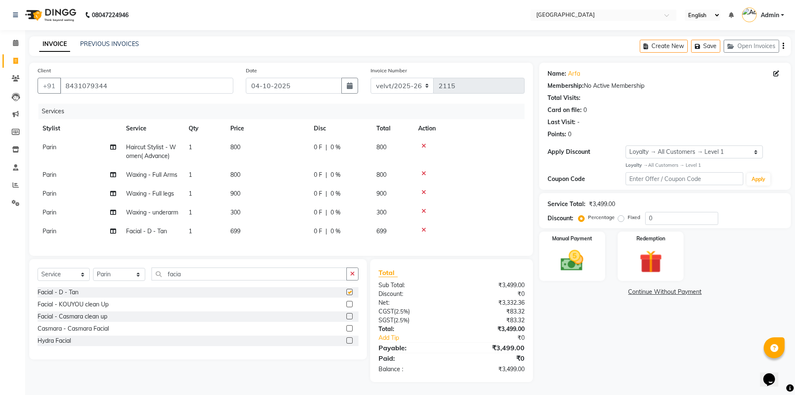
checkbox input "false"
click at [241, 240] on td "699" at bounding box center [266, 231] width 83 height 19
select select "93547"
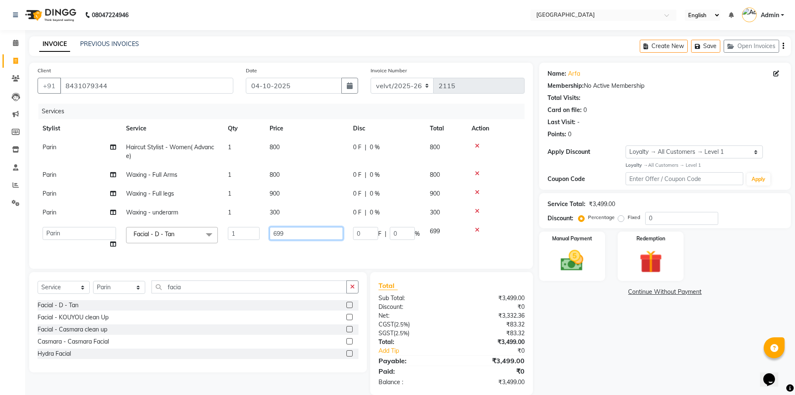
click at [291, 236] on input "699" at bounding box center [306, 233] width 73 height 13
type input "6"
type input "700"
click at [577, 305] on div "Name: Arfa Membership: No Active Membership Total Visits: Card on file: 0 Last …" at bounding box center [668, 229] width 258 height 332
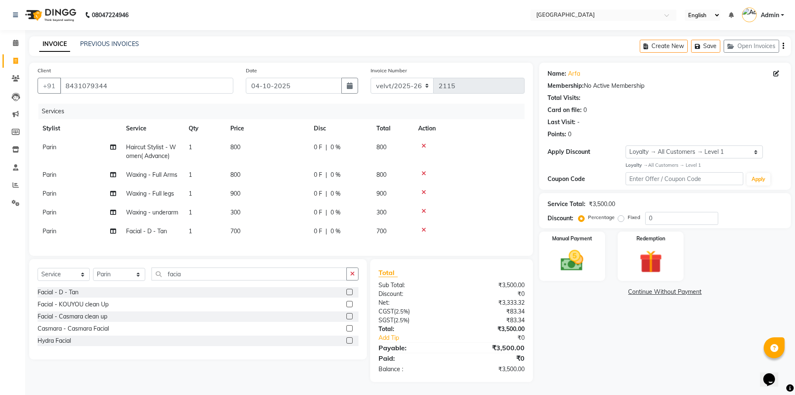
scroll to position [15, 0]
click at [192, 277] on input "facia" at bounding box center [249, 273] width 195 height 13
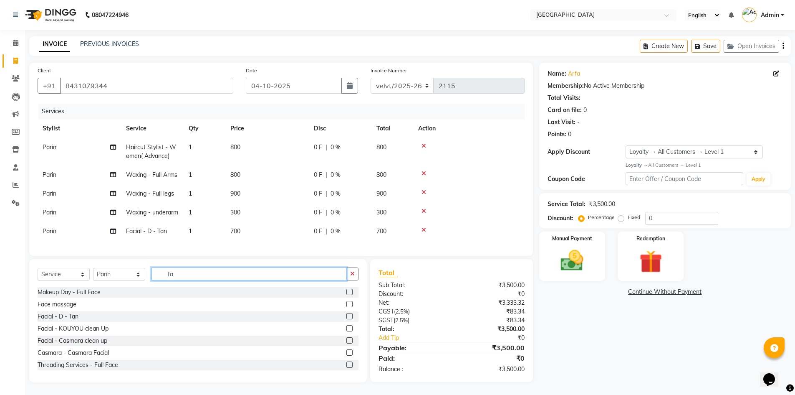
type input "f"
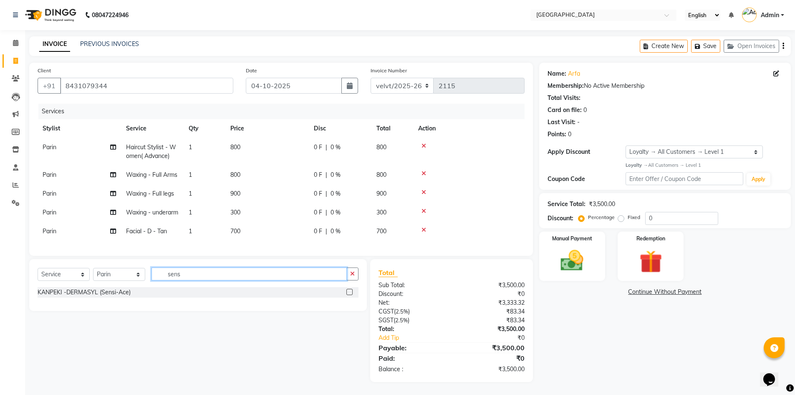
type input "sens"
click at [348, 291] on label at bounding box center [350, 291] width 6 height 6
click at [348, 291] on input "checkbox" at bounding box center [349, 291] width 5 height 5
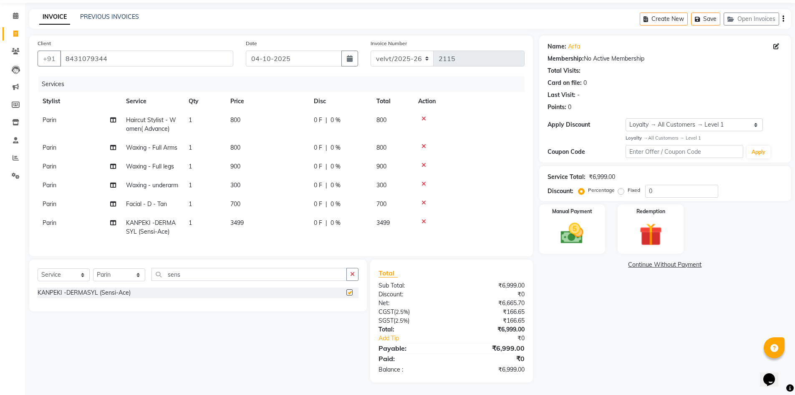
checkbox input "false"
click at [243, 219] on span "3499" at bounding box center [236, 223] width 13 height 8
select select "93547"
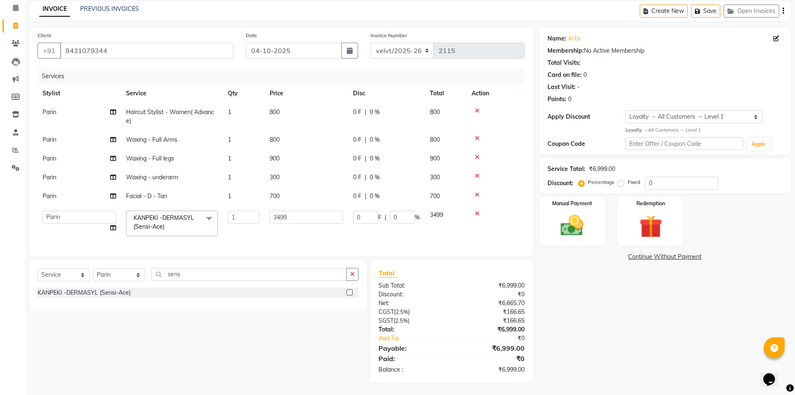
scroll to position [41, 0]
click at [306, 213] on input "3499" at bounding box center [306, 216] width 73 height 13
type input "3500"
click at [582, 277] on div "Name: Arfa Membership: No Active Membership Total Visits: Card on file: 0 Last …" at bounding box center [668, 205] width 258 height 354
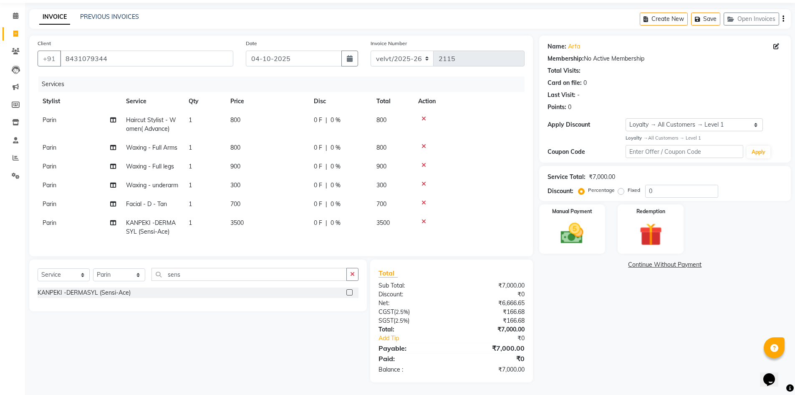
scroll to position [42, 0]
click at [238, 200] on span "700" at bounding box center [235, 204] width 10 height 8
select select "93547"
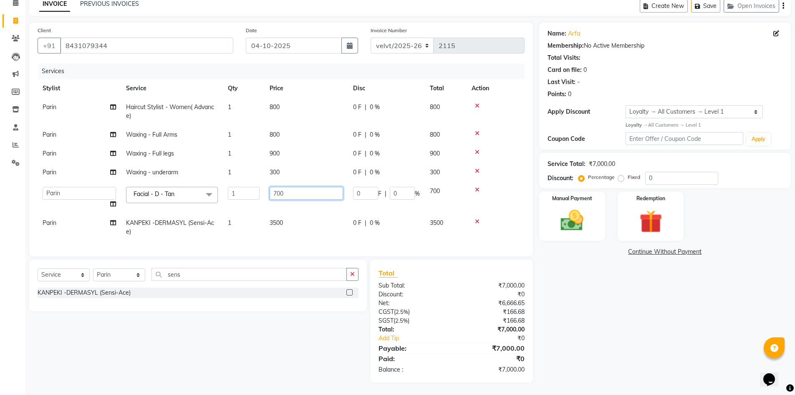
click at [297, 192] on input "700" at bounding box center [306, 193] width 73 height 13
type input "7"
type input "1000"
click at [574, 301] on div "Name: Arfa Membership: No Active Membership Total Visits: Card on file: 0 Last …" at bounding box center [668, 202] width 258 height 359
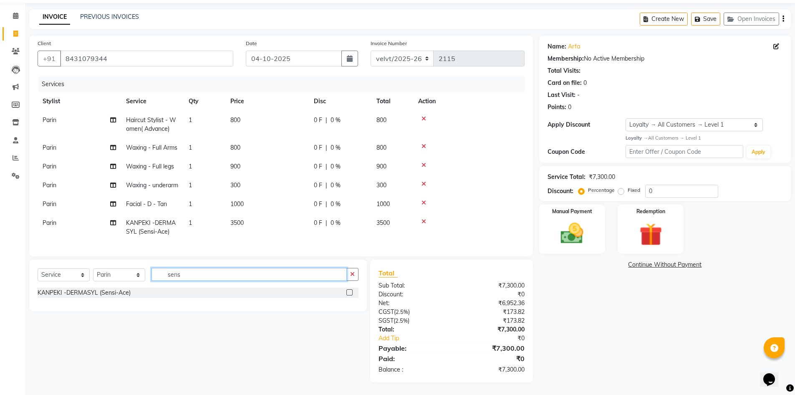
click at [192, 277] on input "sens" at bounding box center [249, 274] width 195 height 13
type input "s"
type input "hand"
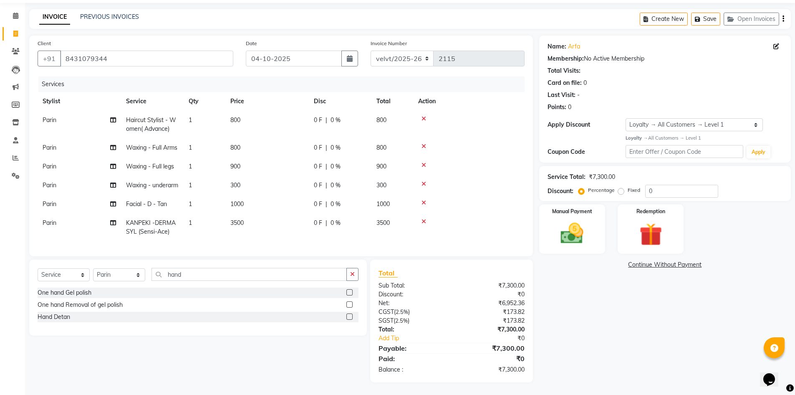
click at [351, 316] on label at bounding box center [350, 316] width 6 height 6
click at [351, 316] on input "checkbox" at bounding box center [349, 316] width 5 height 5
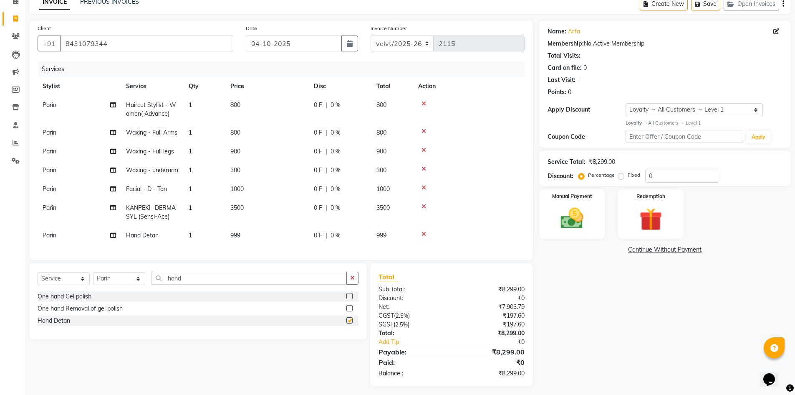
checkbox input "false"
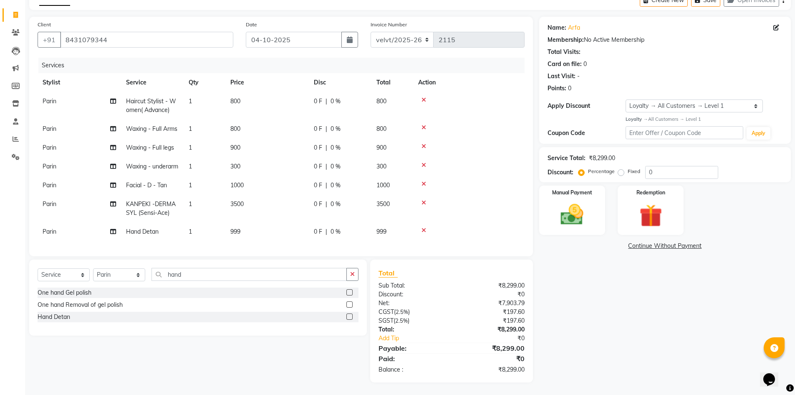
scroll to position [61, 0]
click at [189, 276] on input "hand" at bounding box center [249, 274] width 195 height 13
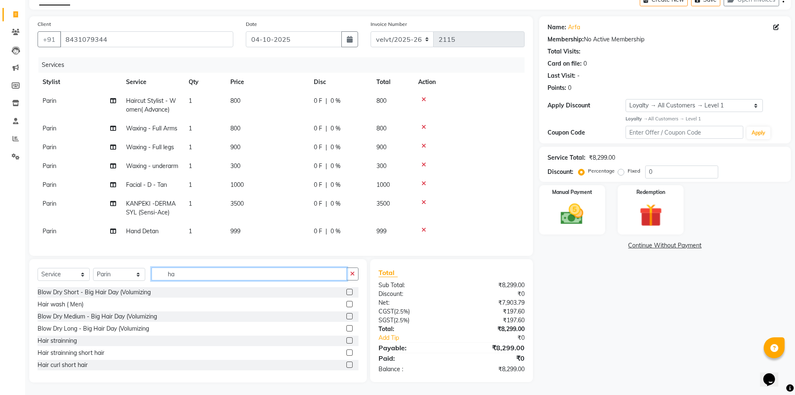
type input "h"
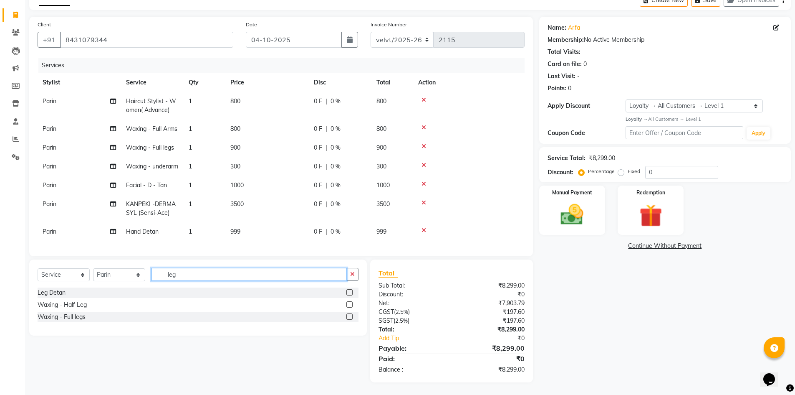
type input "leg"
click at [348, 304] on label at bounding box center [350, 304] width 6 height 6
click at [348, 304] on input "checkbox" at bounding box center [349, 304] width 5 height 5
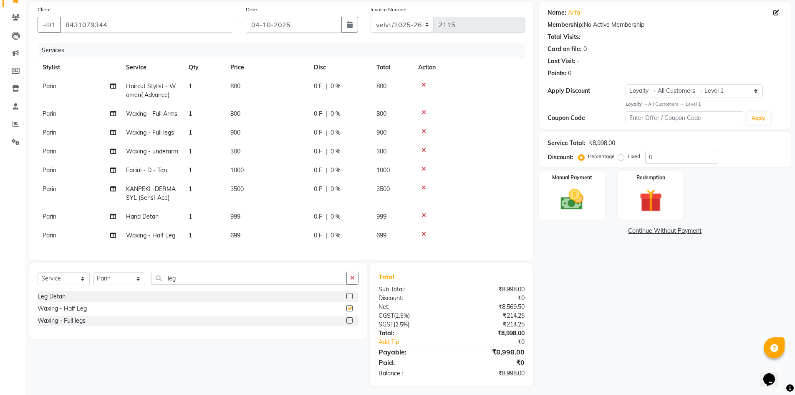
checkbox input "false"
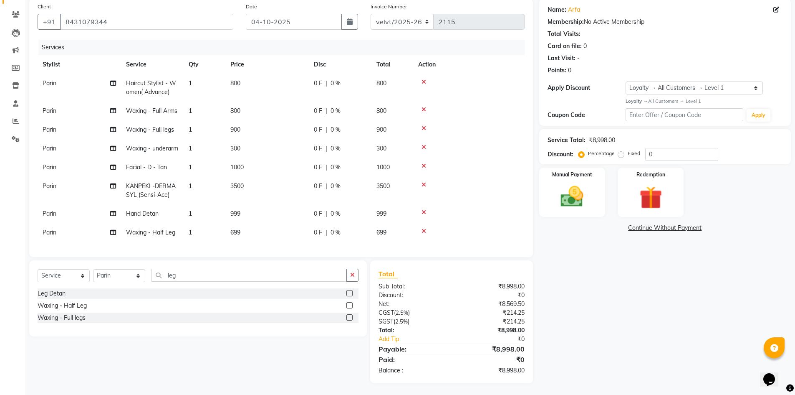
scroll to position [65, 0]
click at [240, 209] on span "999" at bounding box center [235, 213] width 10 height 8
select select "93547"
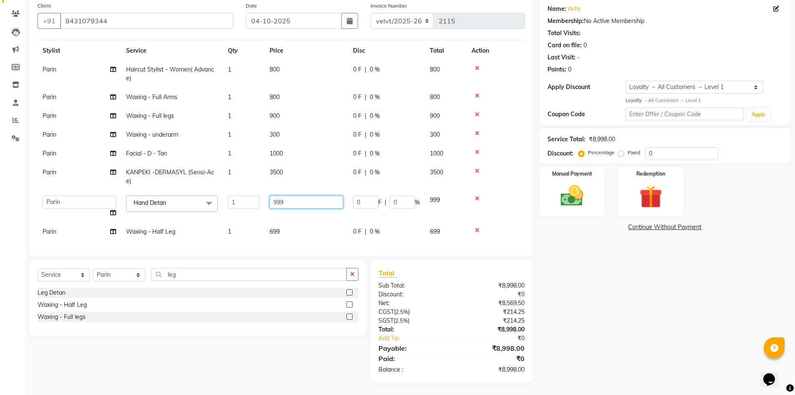
click at [290, 200] on input "999" at bounding box center [306, 201] width 73 height 13
type input "9"
type input "1300"
click at [270, 228] on td "699" at bounding box center [306, 231] width 83 height 19
select select "93547"
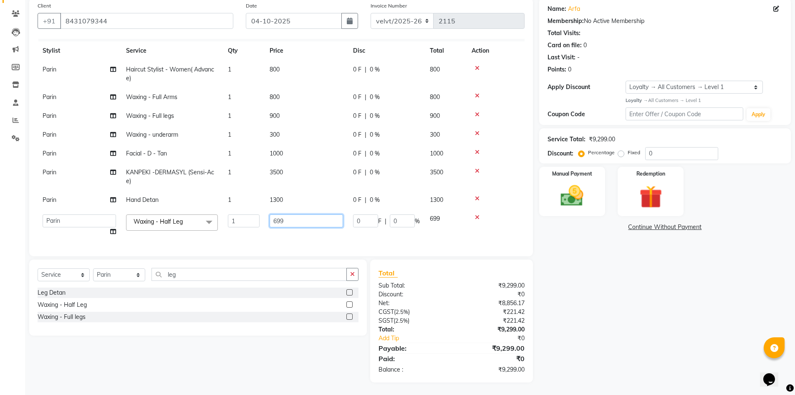
click at [290, 221] on input "699" at bounding box center [306, 220] width 73 height 13
type input "6"
type input "1000"
click at [600, 291] on div "Name: Arfa Membership: No Active Membership Total Visits: Card on file: 0 Last …" at bounding box center [668, 190] width 258 height 384
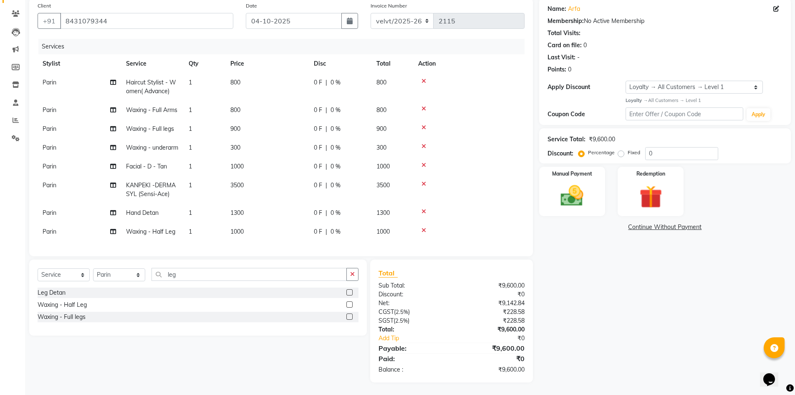
click at [236, 209] on span "1300" at bounding box center [236, 213] width 13 height 8
select select "93547"
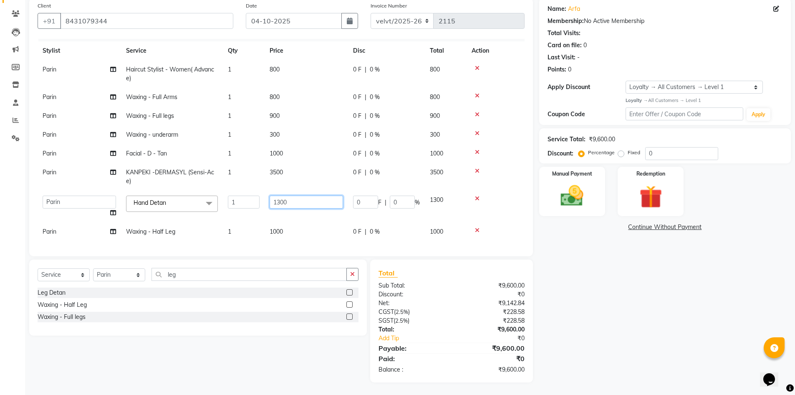
click at [280, 197] on input "1300" at bounding box center [306, 201] width 73 height 13
type input "1000"
click at [622, 317] on div "Name: Arfa Membership: No Active Membership Total Visits: Card on file: 0 Last …" at bounding box center [668, 190] width 258 height 384
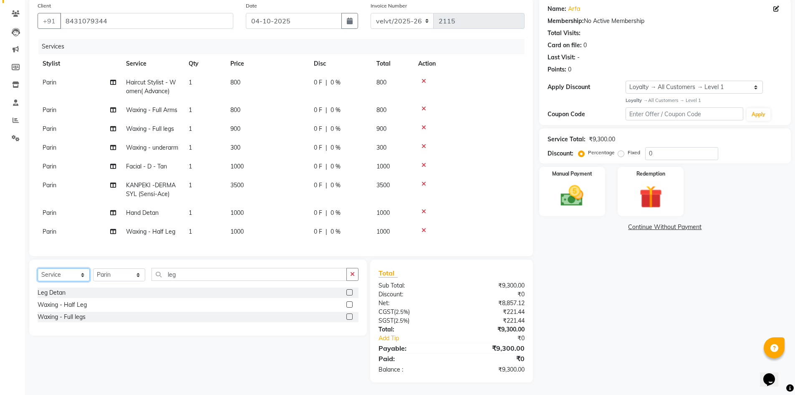
click at [53, 274] on select "Select Service Product Membership Package Voucher Prepaid Gift Card" at bounding box center [64, 274] width 52 height 13
select select "product"
click at [38, 268] on select "Select Service Product Membership Package Voucher Prepaid Gift Card" at bounding box center [64, 274] width 52 height 13
click at [122, 268] on div "Select Service Product Membership Package Voucher Prepaid Gift Card Select Styl…" at bounding box center [198, 278] width 321 height 20
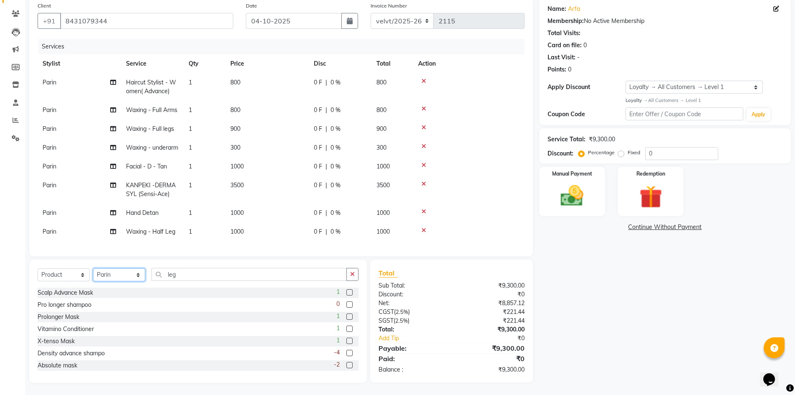
click at [121, 270] on select "Select Stylist [PERSON_NAME] Kaif [PERSON_NAME] [PERSON_NAME] [GEOGRAPHIC_DATA]…" at bounding box center [119, 274] width 52 height 13
select select "44700"
click at [93, 268] on select "Select Stylist [PERSON_NAME] Kaif [PERSON_NAME] [PERSON_NAME] [GEOGRAPHIC_DATA]…" at bounding box center [119, 274] width 52 height 13
click at [193, 280] on input "leg" at bounding box center [249, 274] width 195 height 13
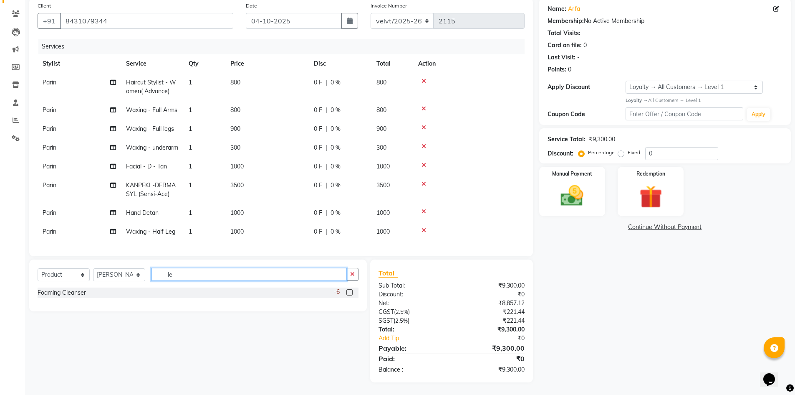
type input "l"
type input "foam"
click at [349, 290] on label at bounding box center [350, 292] width 6 height 6
click at [349, 290] on input "checkbox" at bounding box center [349, 292] width 5 height 5
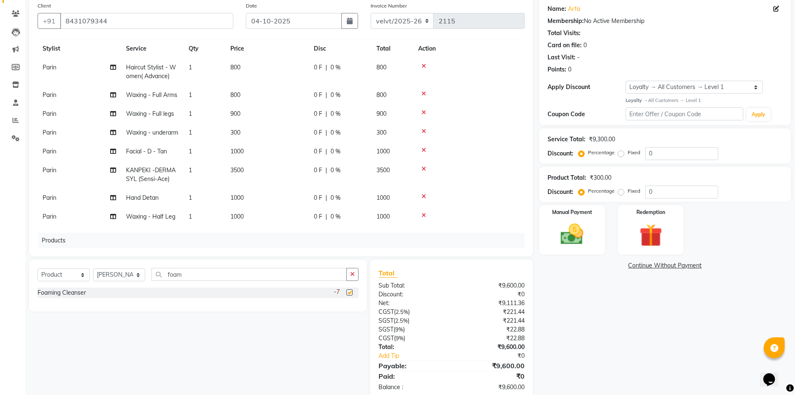
checkbox input "false"
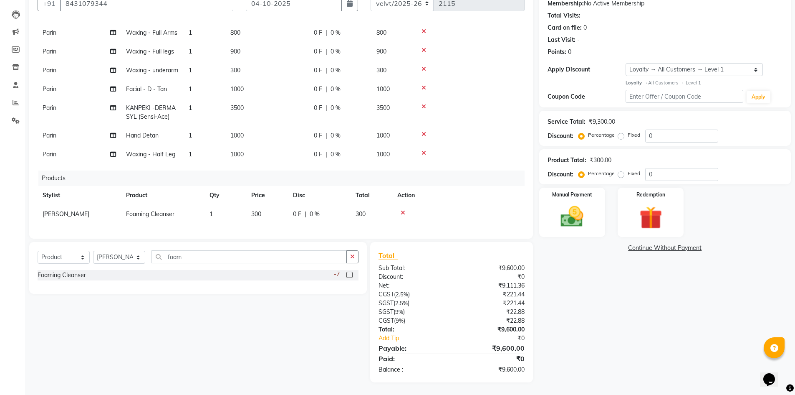
scroll to position [75, 0]
click at [192, 259] on input "foam" at bounding box center [249, 256] width 195 height 13
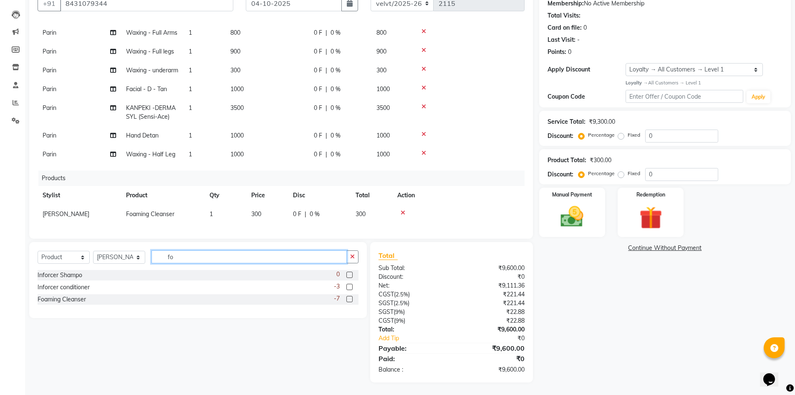
type input "f"
type input "sp"
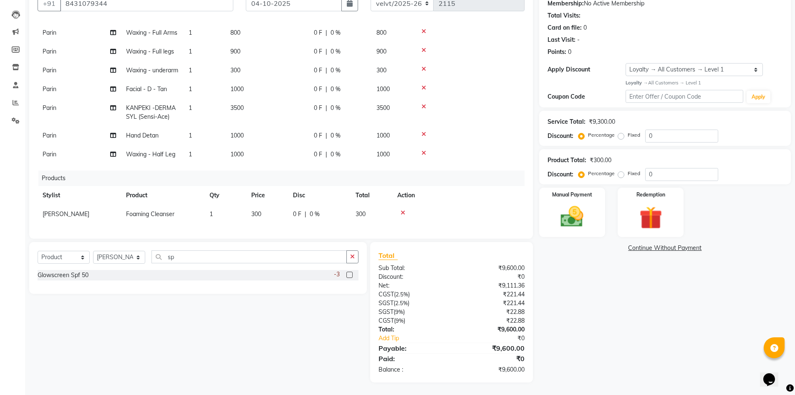
click at [348, 274] on label at bounding box center [350, 274] width 6 height 6
click at [348, 274] on input "checkbox" at bounding box center [349, 274] width 5 height 5
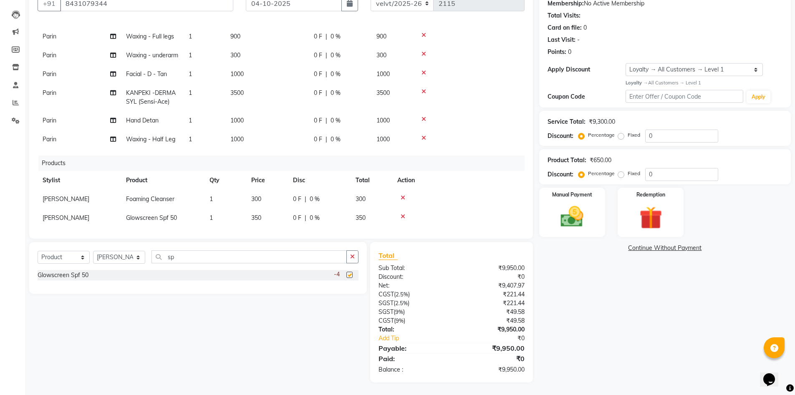
checkbox input "false"
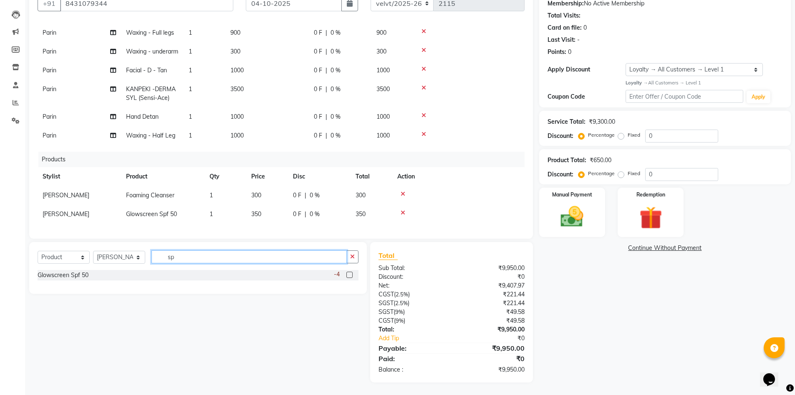
click at [185, 259] on input "sp" at bounding box center [249, 256] width 195 height 13
type input "s"
type input "scru"
click at [347, 274] on label at bounding box center [350, 274] width 6 height 6
click at [347, 274] on input "checkbox" at bounding box center [349, 274] width 5 height 5
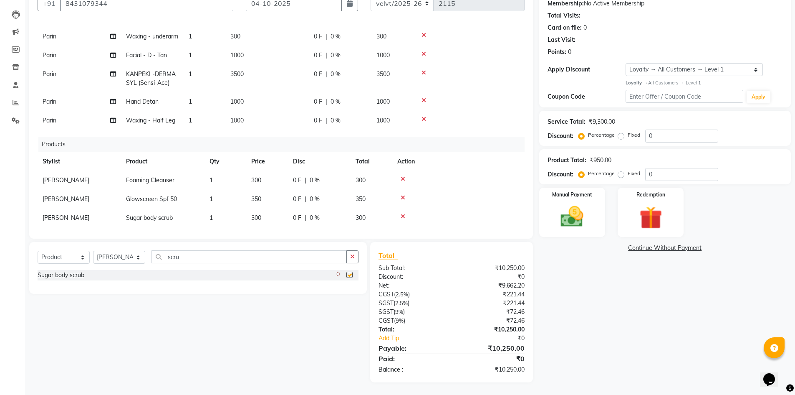
checkbox input "false"
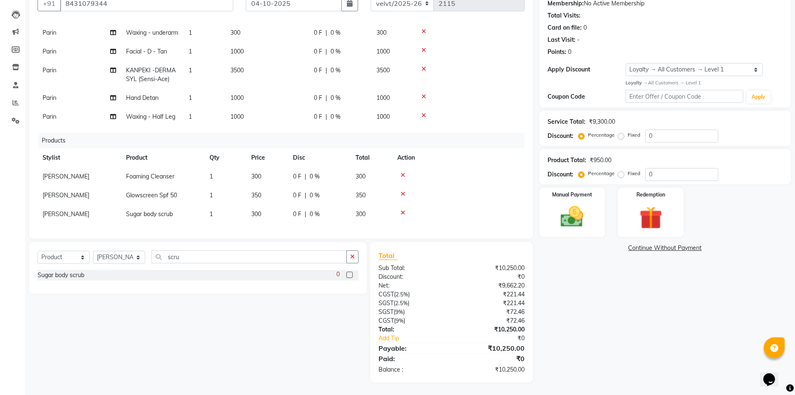
scroll to position [112, 0]
click at [185, 260] on input "scru" at bounding box center [249, 256] width 195 height 13
type input "s"
type input "butt"
click at [349, 276] on label at bounding box center [350, 274] width 6 height 6
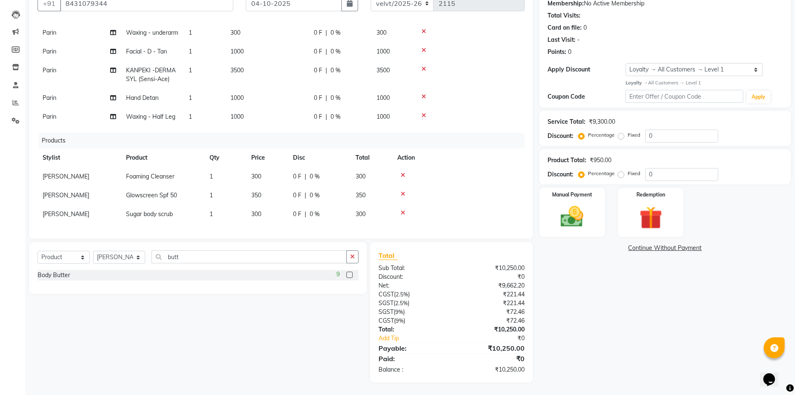
click at [349, 276] on input "checkbox" at bounding box center [349, 274] width 5 height 5
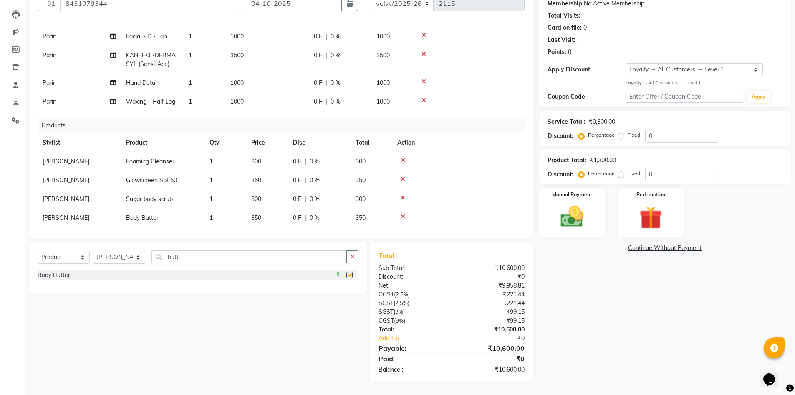
checkbox input "false"
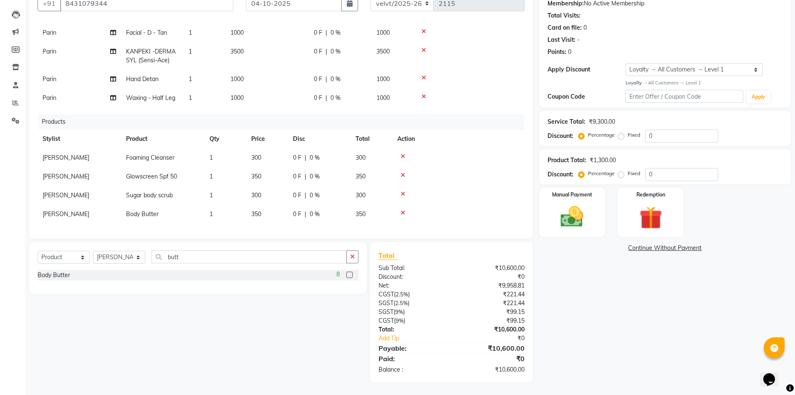
scroll to position [131, 0]
click at [628, 135] on label "Fixed" at bounding box center [634, 135] width 13 height 8
click at [622, 135] on input "Fixed" at bounding box center [623, 135] width 6 height 6
radio input "true"
click at [653, 139] on input "0" at bounding box center [681, 135] width 73 height 13
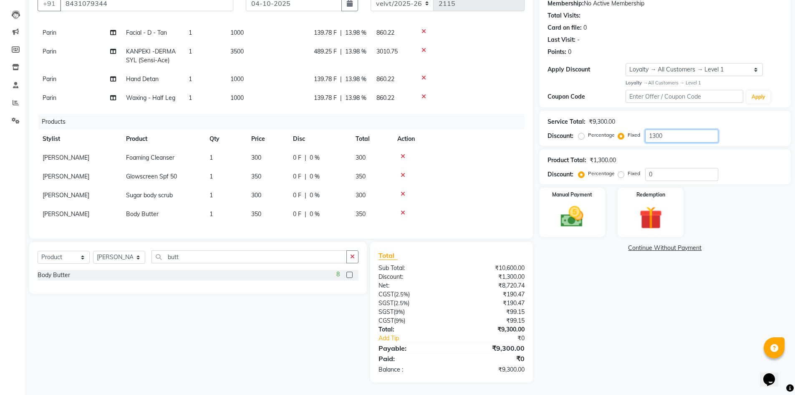
scroll to position [149, 0]
type input "1300"
click at [631, 301] on div "Name: Arfa Membership: No Active Membership Total Visits: Card on file: 0 Last …" at bounding box center [668, 181] width 258 height 402
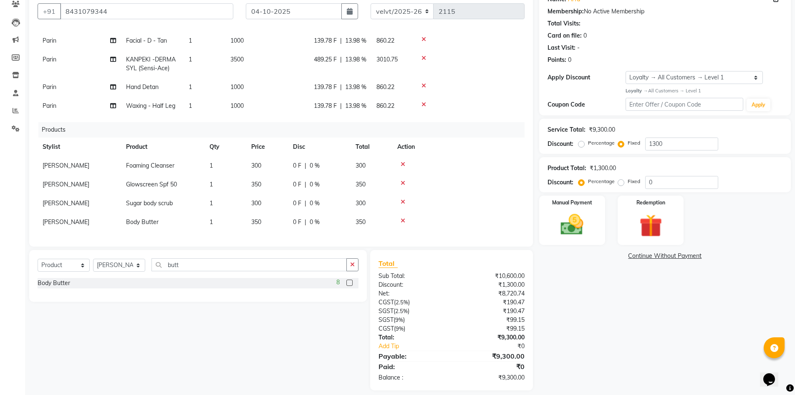
scroll to position [82, 0]
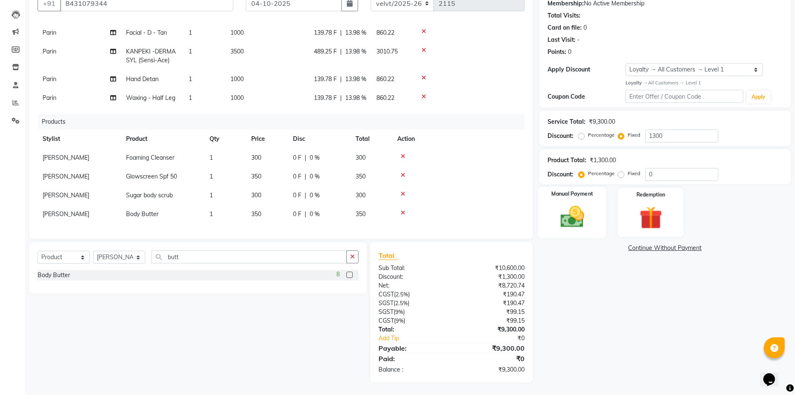
click at [562, 218] on img at bounding box center [572, 216] width 38 height 27
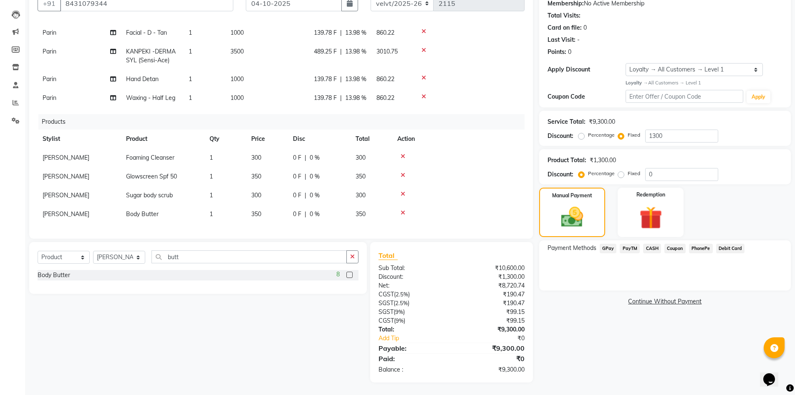
click at [702, 248] on span "PhonePe" at bounding box center [701, 248] width 24 height 10
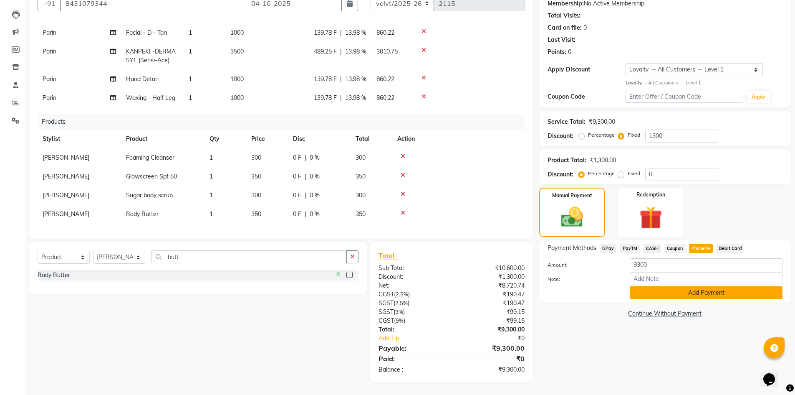
click at [670, 292] on button "Add Payment" at bounding box center [706, 292] width 153 height 13
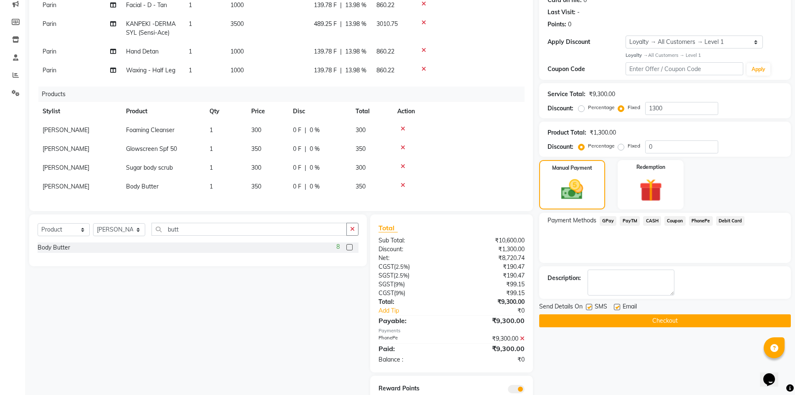
scroll to position [124, 0]
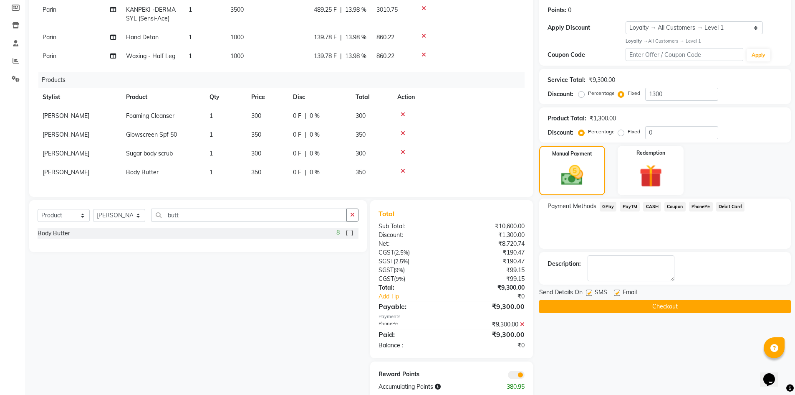
click at [590, 292] on label at bounding box center [589, 292] width 6 height 6
click at [590, 292] on input "checkbox" at bounding box center [588, 292] width 5 height 5
checkbox input "false"
click at [615, 292] on label at bounding box center [617, 292] width 6 height 6
click at [615, 292] on input "checkbox" at bounding box center [616, 292] width 5 height 5
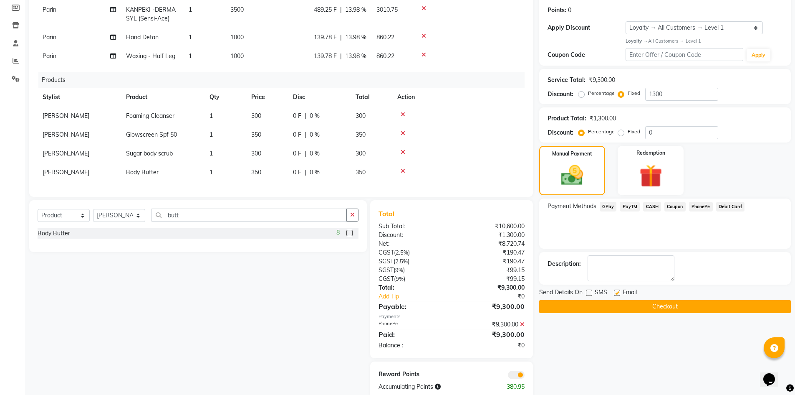
checkbox input "false"
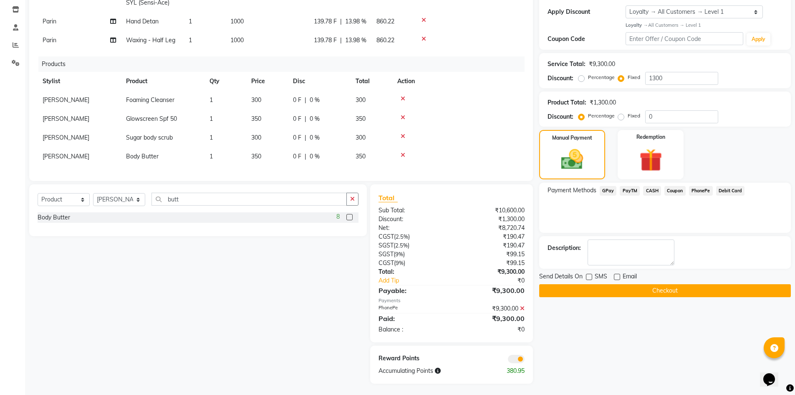
scroll to position [141, 0]
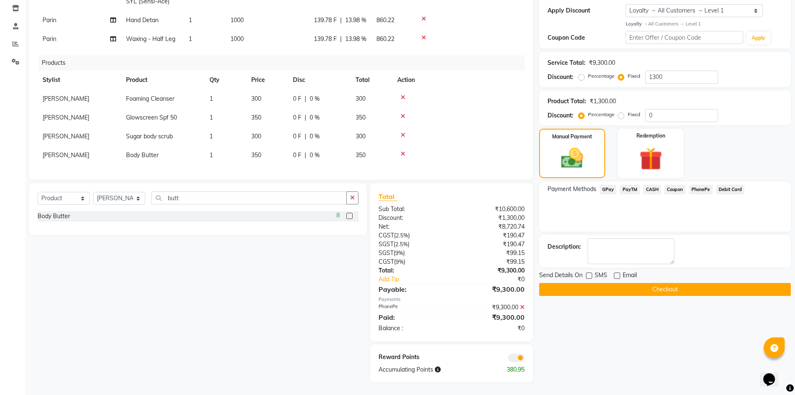
click at [617, 289] on button "Checkout" at bounding box center [665, 289] width 252 height 13
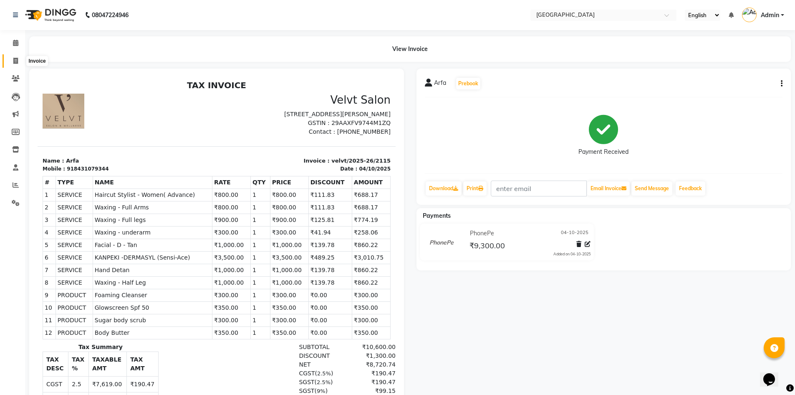
click at [18, 61] on icon at bounding box center [15, 61] width 5 height 6
select select "service"
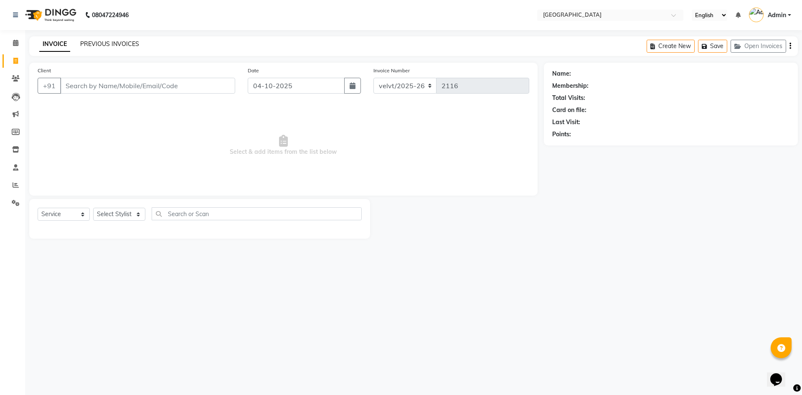
click at [113, 43] on link "PREVIOUS INVOICES" at bounding box center [109, 44] width 59 height 8
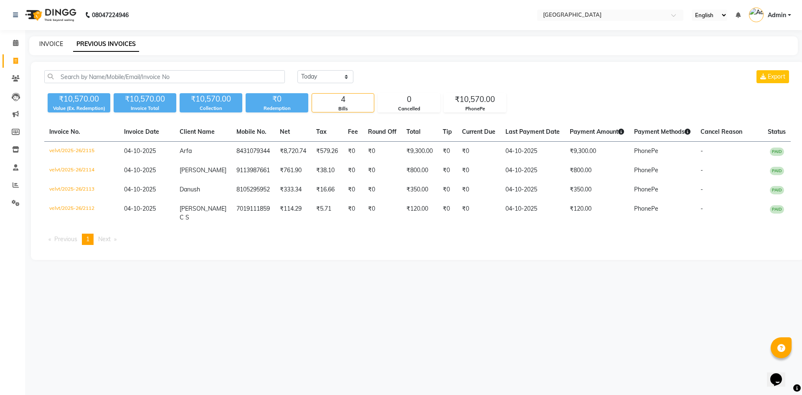
click at [56, 43] on link "INVOICE" at bounding box center [51, 44] width 24 height 8
select select "service"
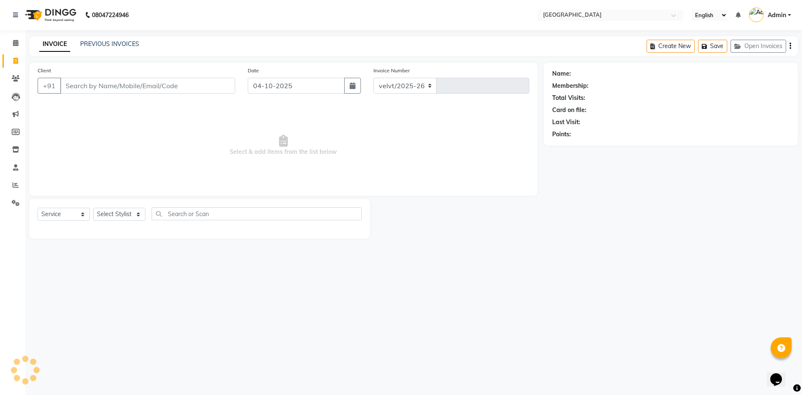
select select "6279"
type input "2116"
click at [81, 88] on input "Client" at bounding box center [147, 86] width 175 height 16
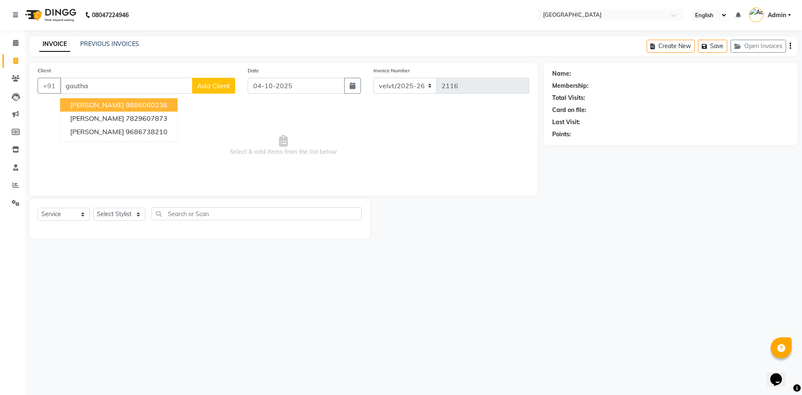
click at [127, 104] on ngb-highlight "9886060236" at bounding box center [147, 105] width 42 height 8
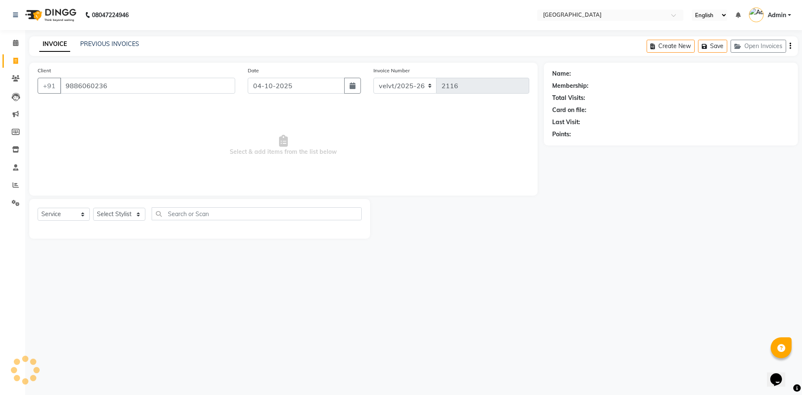
type input "9886060236"
click at [112, 217] on select "Select Stylist [PERSON_NAME] Kaif [PERSON_NAME] [PERSON_NAME] [GEOGRAPHIC_DATA]…" at bounding box center [119, 213] width 52 height 13
select select "68468"
click at [93, 207] on select "Select Stylist [PERSON_NAME] Kaif [PERSON_NAME] [PERSON_NAME] [GEOGRAPHIC_DATA]…" at bounding box center [119, 213] width 52 height 13
select select "1: Object"
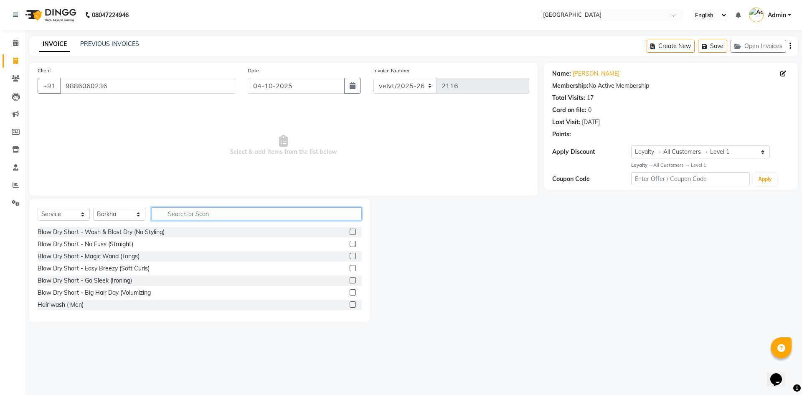
click at [177, 217] on input "text" at bounding box center [257, 213] width 210 height 13
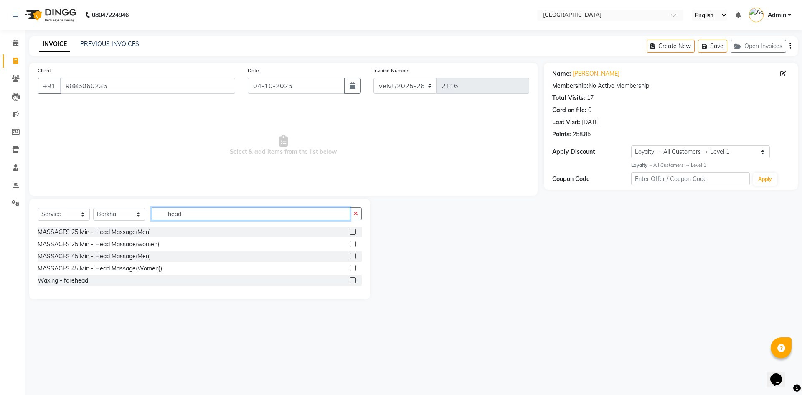
type input "head"
click at [352, 255] on label at bounding box center [352, 256] width 6 height 6
click at [352, 255] on input "checkbox" at bounding box center [351, 255] width 5 height 5
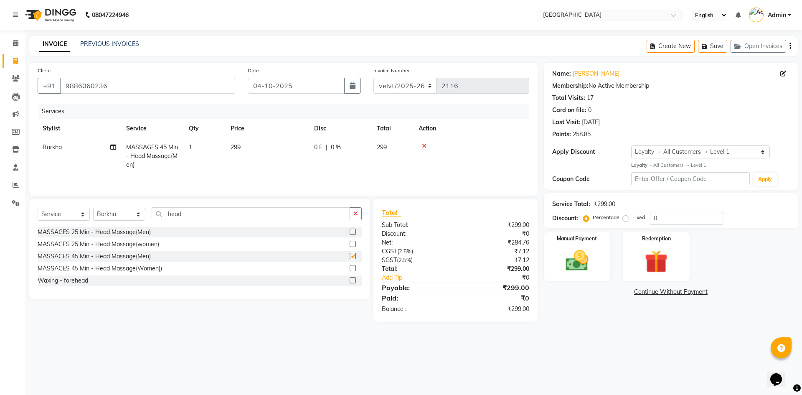
checkbox input "false"
click at [238, 145] on span "299" at bounding box center [235, 147] width 10 height 8
select select "68468"
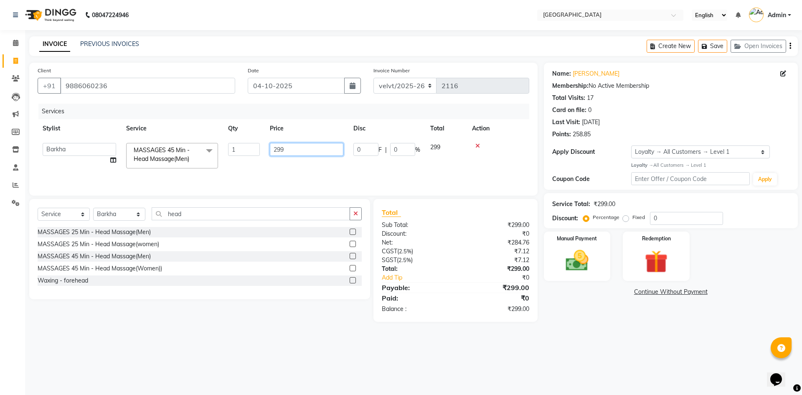
click at [289, 148] on input "299" at bounding box center [306, 149] width 73 height 13
type input "2"
type input "800"
click at [190, 212] on input "head" at bounding box center [251, 213] width 198 height 13
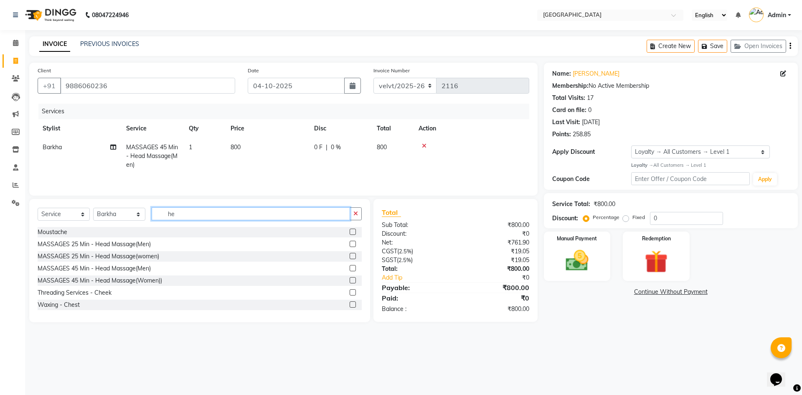
type input "h"
type input "pedi"
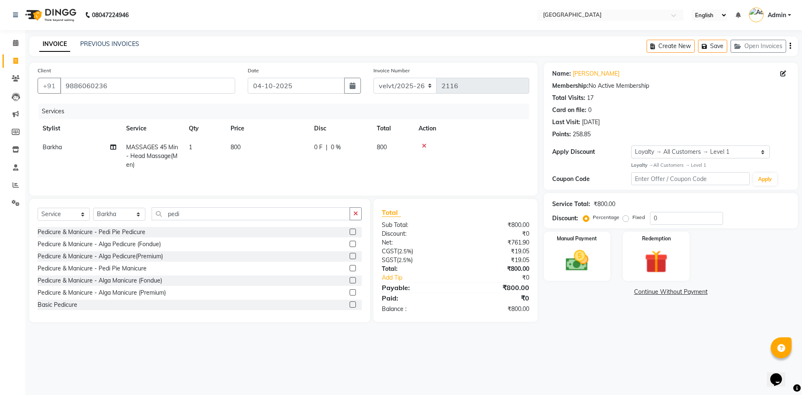
click at [349, 230] on label at bounding box center [352, 231] width 6 height 6
click at [349, 230] on input "checkbox" at bounding box center [351, 231] width 5 height 5
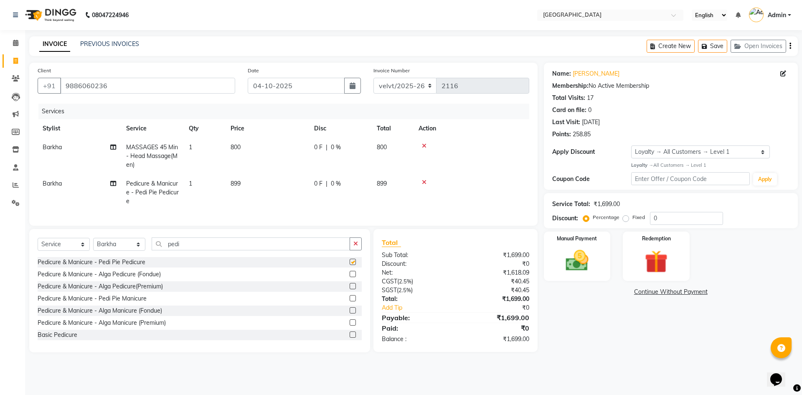
checkbox input "false"
click at [240, 182] on span "899" at bounding box center [235, 184] width 10 height 8
select select "68468"
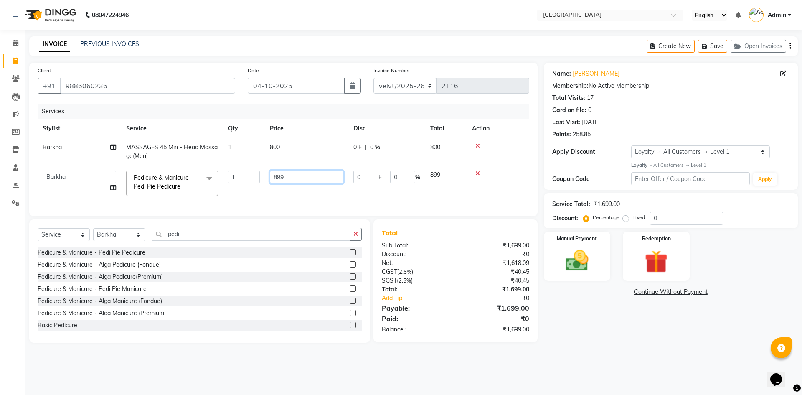
click at [298, 175] on input "899" at bounding box center [306, 176] width 73 height 13
type input "8"
type input "900"
click at [124, 238] on div "Select Service Product Membership Package Voucher Prepaid Gift Card Select Styl…" at bounding box center [199, 280] width 341 height 123
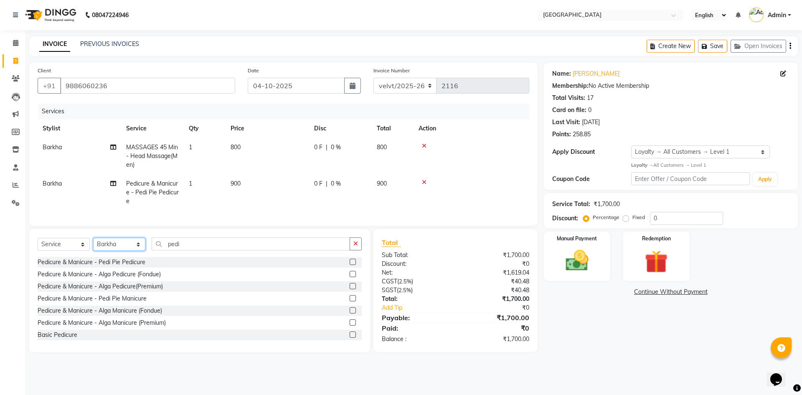
select select "78264"
click at [93, 244] on select "Select Stylist [PERSON_NAME] Kaif [PERSON_NAME] [PERSON_NAME] [GEOGRAPHIC_DATA]…" at bounding box center [119, 244] width 52 height 13
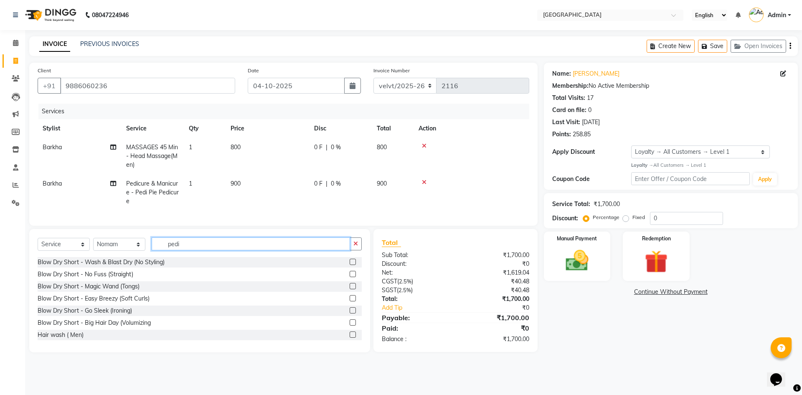
click at [195, 246] on input "pedi" at bounding box center [251, 243] width 198 height 13
type input "p"
type input "hairc"
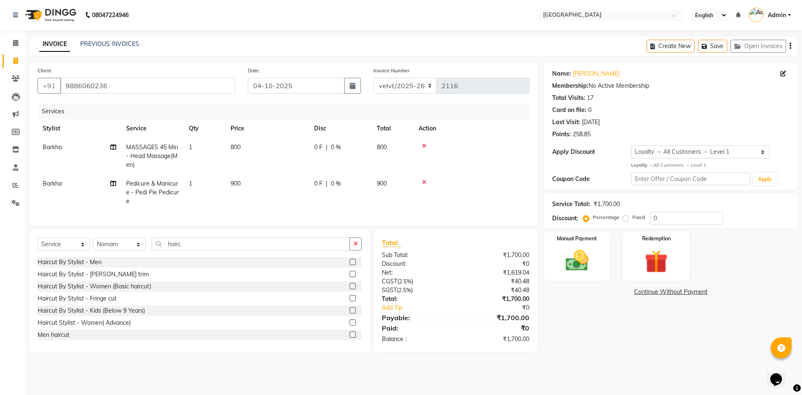
click at [349, 265] on label at bounding box center [352, 261] width 6 height 6
click at [349, 265] on input "checkbox" at bounding box center [351, 261] width 5 height 5
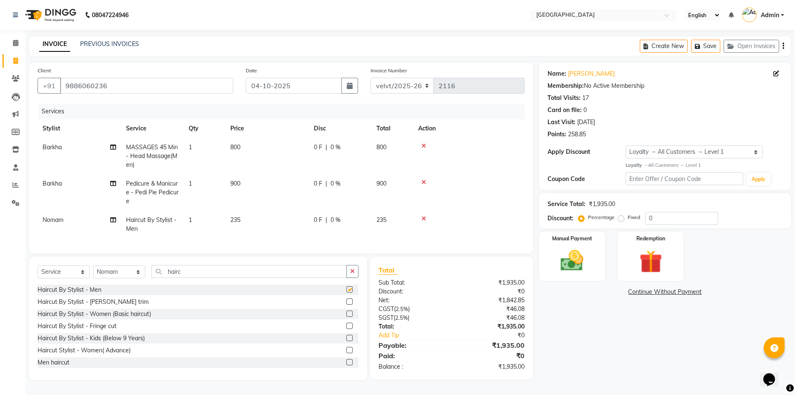
checkbox input "false"
click at [120, 277] on select "Select Stylist [PERSON_NAME] Kaif [PERSON_NAME] [PERSON_NAME] [GEOGRAPHIC_DATA]…" at bounding box center [119, 271] width 52 height 13
select select "68468"
click at [93, 268] on select "Select Stylist [PERSON_NAME] Kaif [PERSON_NAME] [PERSON_NAME] [GEOGRAPHIC_DATA]…" at bounding box center [119, 271] width 52 height 13
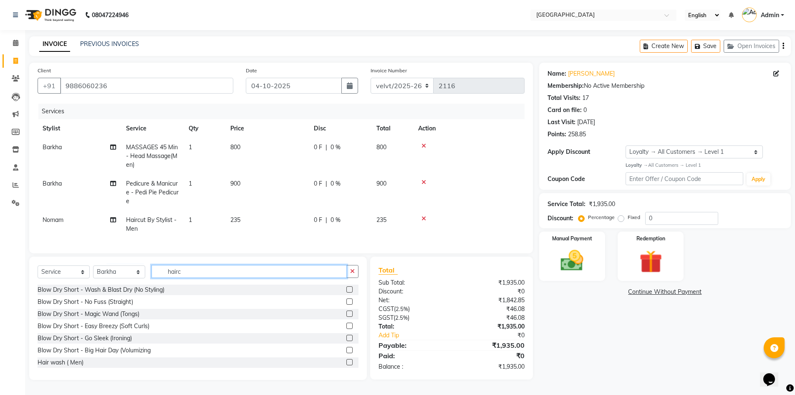
click at [189, 272] on input "hairc" at bounding box center [249, 271] width 195 height 13
type input "h"
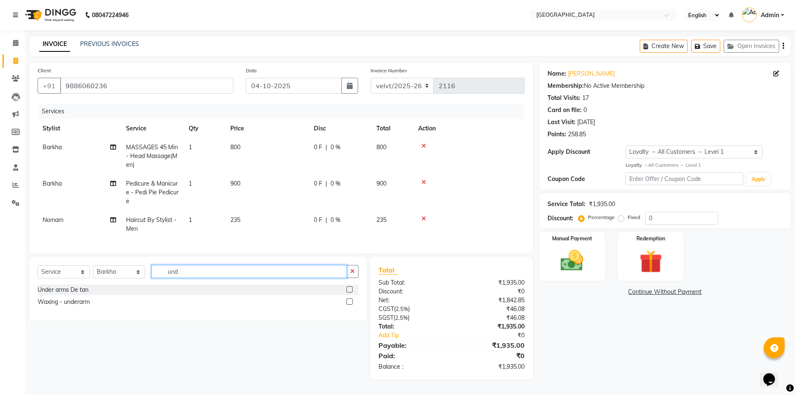
scroll to position [3, 0]
type input "unde"
click at [351, 304] on label at bounding box center [350, 301] width 6 height 6
click at [351, 304] on input "checkbox" at bounding box center [349, 301] width 5 height 5
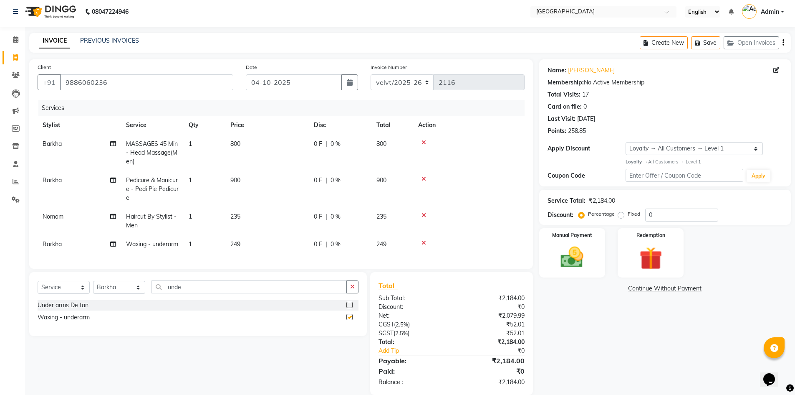
checkbox input "false"
click at [244, 246] on td "249" at bounding box center [266, 244] width 83 height 19
select select "68468"
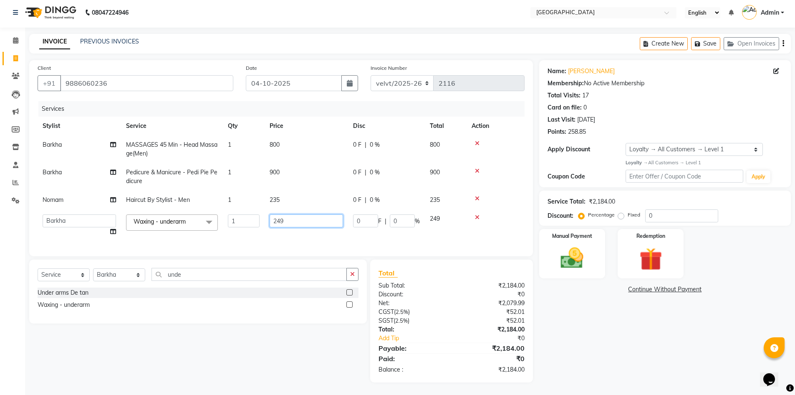
click at [291, 220] on input "249" at bounding box center [306, 220] width 73 height 13
type input "2"
type input "300"
click at [282, 170] on tbody "Barkha MASSAGES 45 Min - Head Massage(Men) 1 800 0 F | 0 % 800 Barkha Pedicure …" at bounding box center [281, 188] width 487 height 106
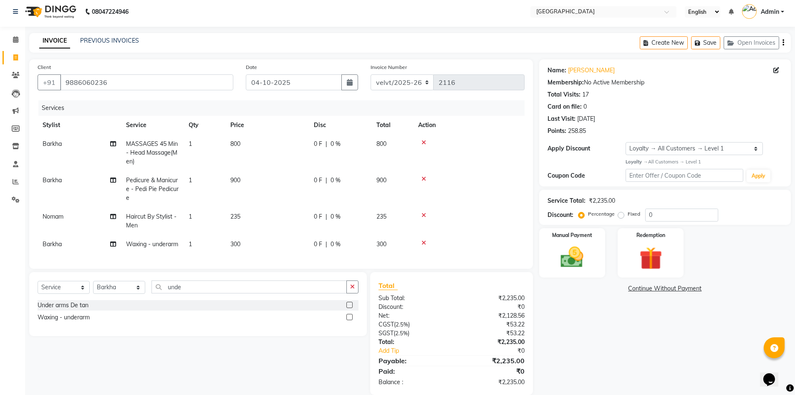
click at [240, 142] on span "800" at bounding box center [235, 144] width 10 height 8
select select "68468"
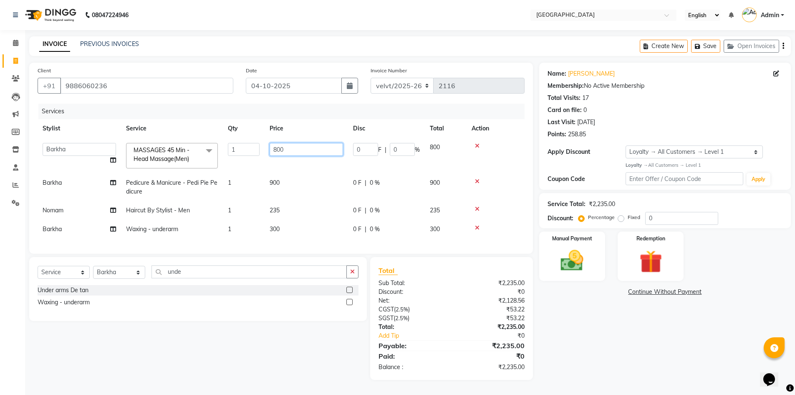
click at [278, 144] on input "800" at bounding box center [306, 149] width 73 height 13
type input "600"
click at [569, 310] on div "Name: Gautham Membership: No Active Membership Total Visits: 17 Card on file: 0…" at bounding box center [668, 221] width 258 height 317
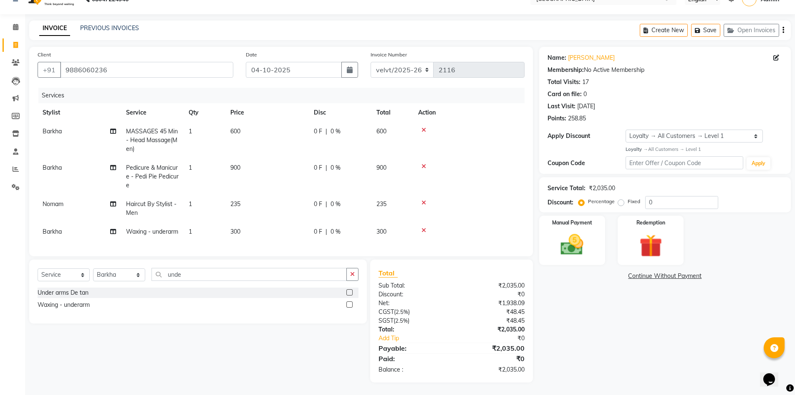
scroll to position [31, 0]
click at [628, 197] on label "Fixed" at bounding box center [634, 201] width 13 height 8
click at [622, 198] on input "Fixed" at bounding box center [623, 201] width 6 height 6
radio input "true"
click at [663, 196] on input "0" at bounding box center [681, 202] width 73 height 13
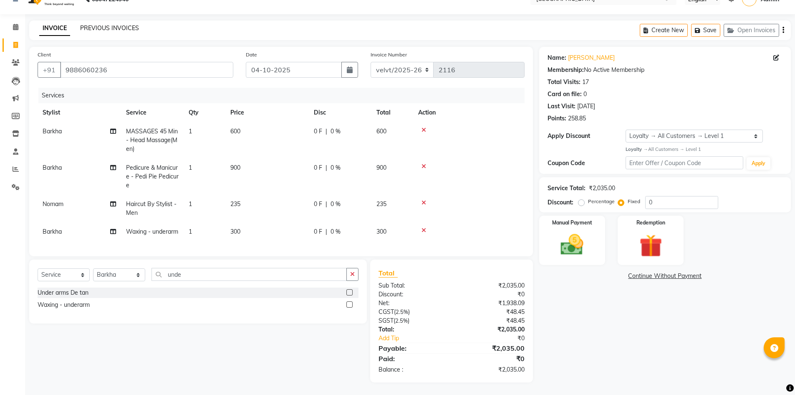
click at [104, 24] on link "PREVIOUS INVOICES" at bounding box center [109, 28] width 59 height 8
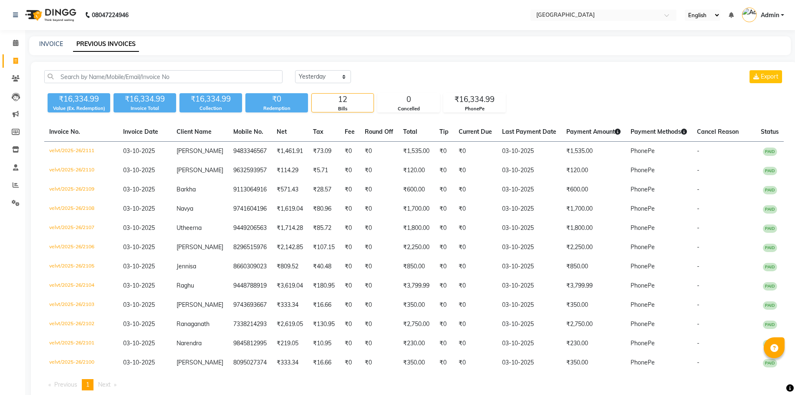
select select "yesterday"
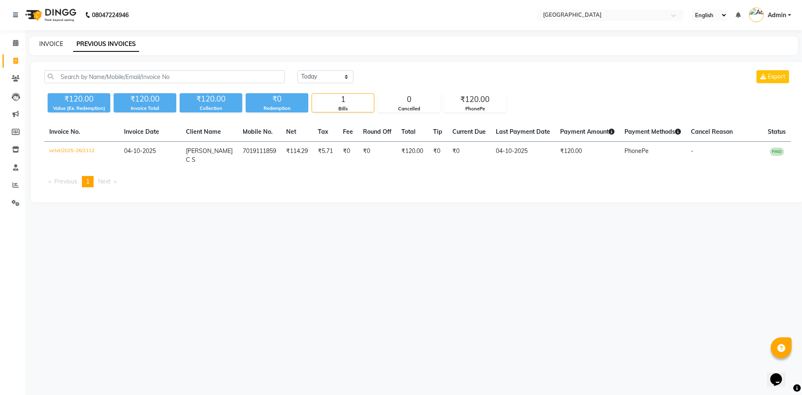
click at [51, 43] on link "INVOICE" at bounding box center [51, 44] width 24 height 8
select select "service"
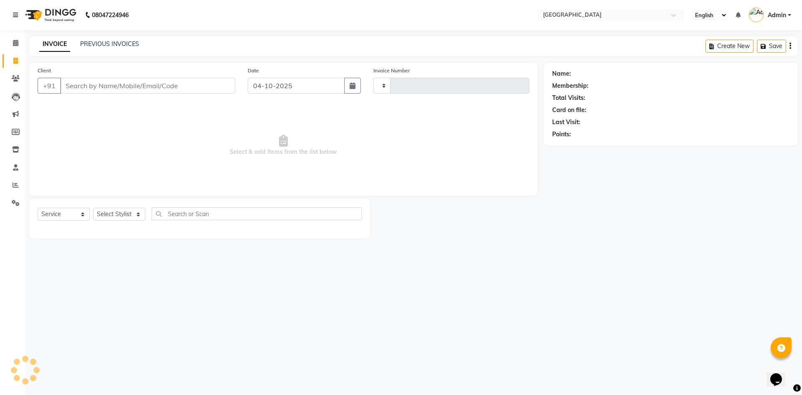
type input "2114"
select select "6279"
click at [10, 43] on span at bounding box center [15, 43] width 15 height 10
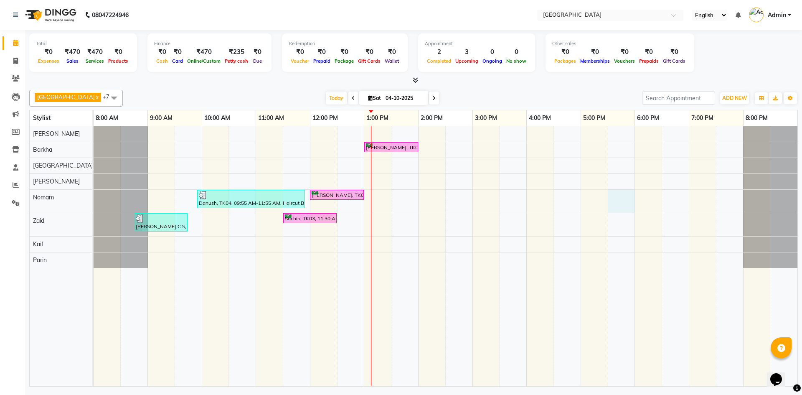
click at [613, 198] on div "Gautham, TK02, 01:00 PM-02:00 PM, Pedicure & Manicure - Pedi Pie Pedicure Danus…" at bounding box center [445, 256] width 703 height 260
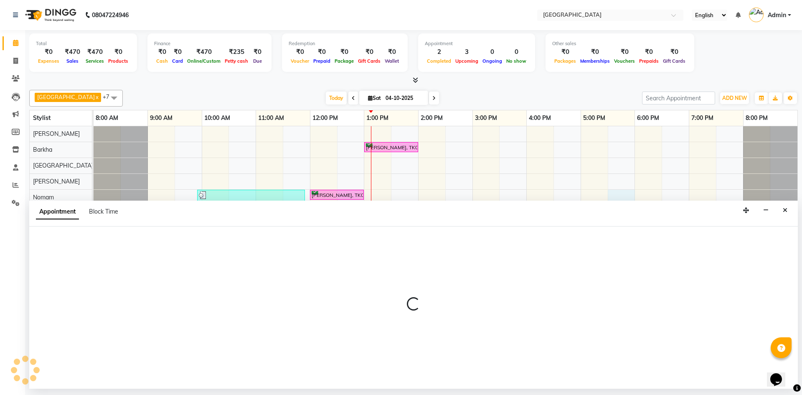
select select "78264"
select select "tentative"
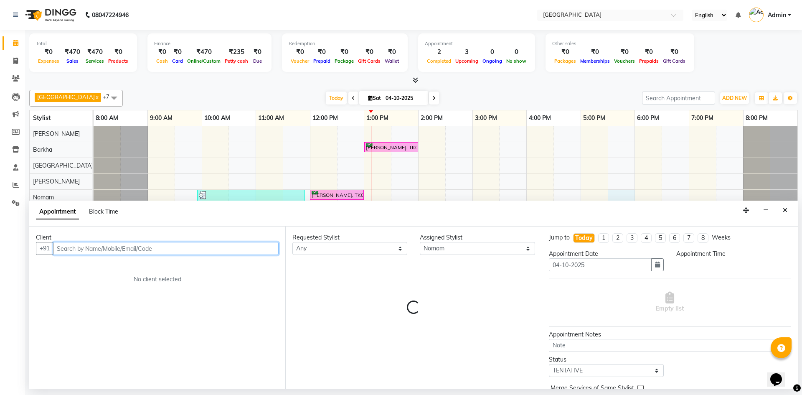
select select "1050"
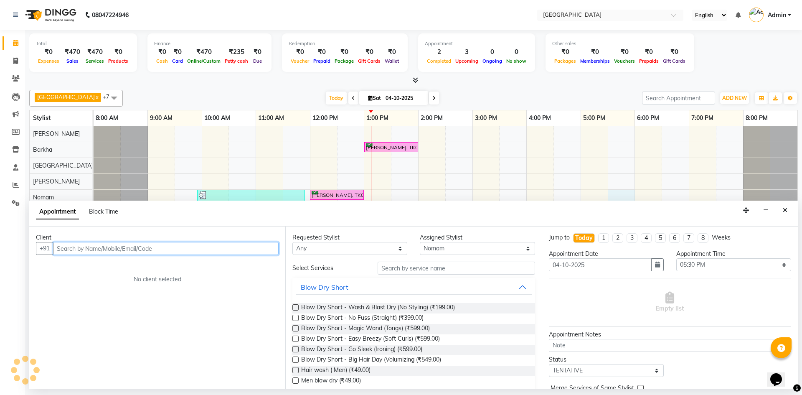
click at [71, 247] on input "text" at bounding box center [165, 248] width 225 height 13
click at [81, 246] on input "text" at bounding box center [165, 248] width 225 height 13
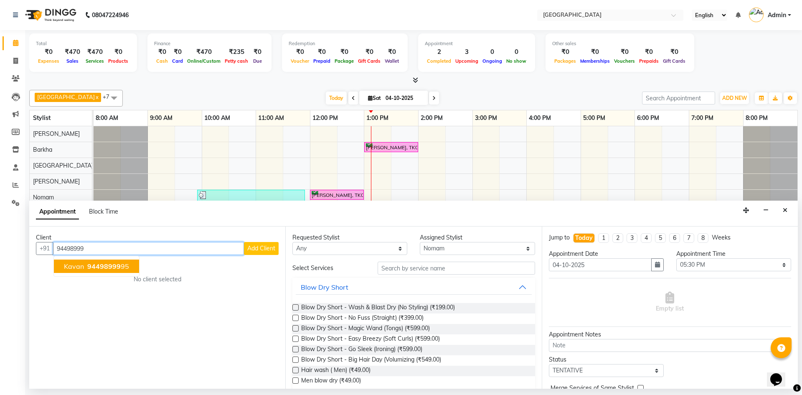
click at [118, 266] on span "94498999" at bounding box center [103, 266] width 33 height 8
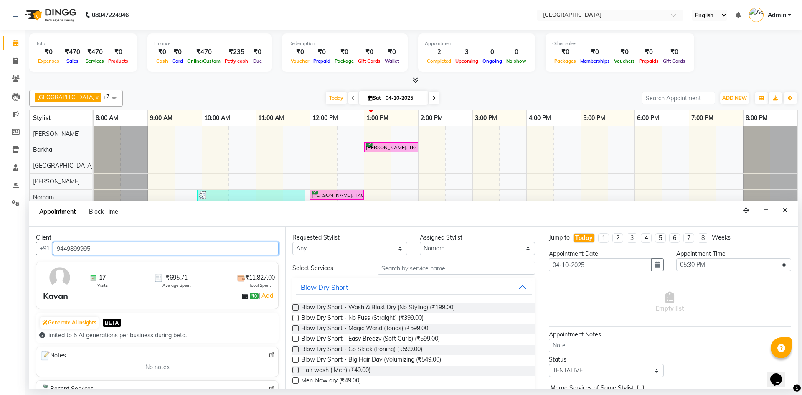
type input "9449899995"
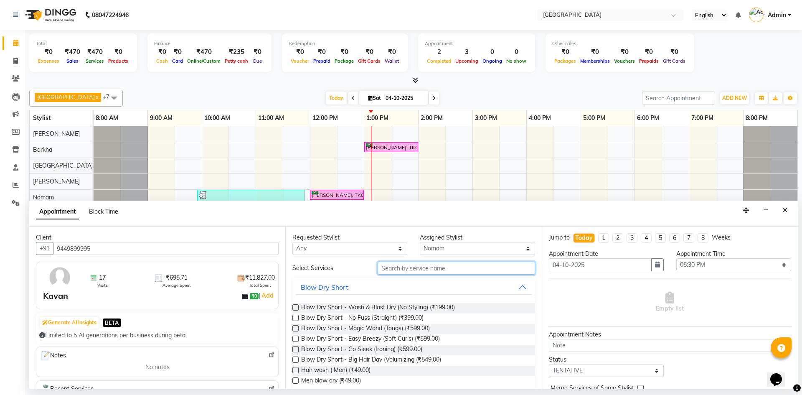
click at [412, 269] on input "text" at bounding box center [455, 267] width 157 height 13
type input "hairc"
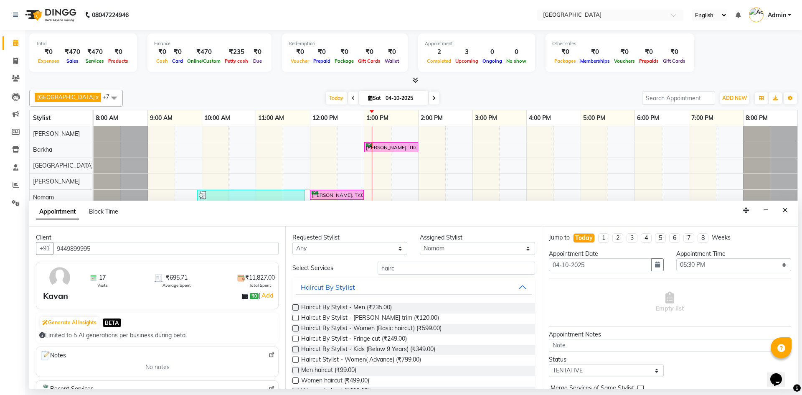
click at [296, 306] on label at bounding box center [295, 307] width 6 height 6
click at [296, 306] on input "checkbox" at bounding box center [294, 307] width 5 height 5
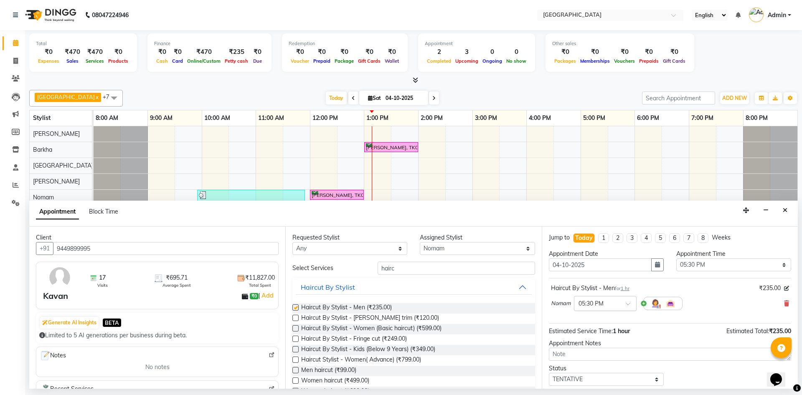
checkbox input "false"
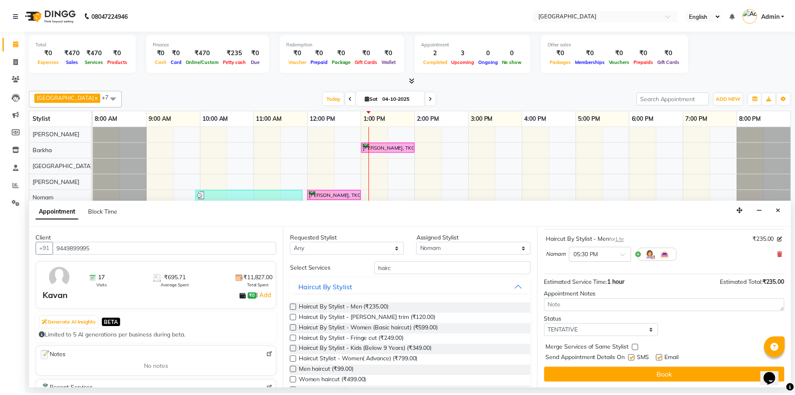
scroll to position [50, 0]
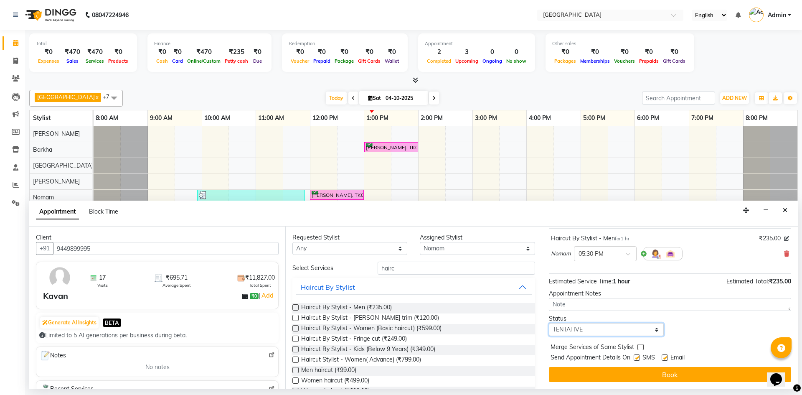
click at [561, 327] on select "Select TENTATIVE CONFIRM CHECK-IN UPCOMING" at bounding box center [606, 329] width 115 height 13
select select "confirm booking"
click at [549, 323] on select "Select TENTATIVE CONFIRM CHECK-IN UPCOMING" at bounding box center [606, 329] width 115 height 13
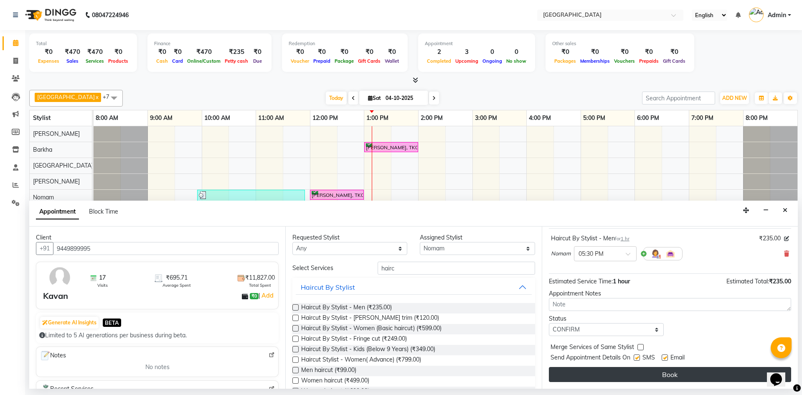
click at [594, 374] on button "Book" at bounding box center [670, 374] width 242 height 15
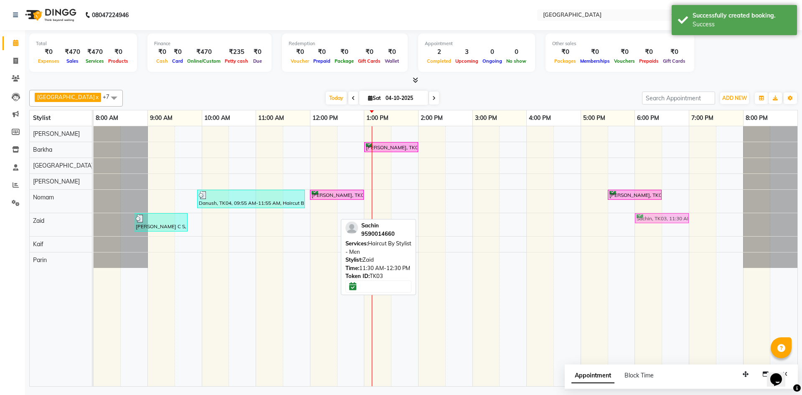
drag, startPoint x: 298, startPoint y: 219, endPoint x: 640, endPoint y: 221, distance: 341.9
click at [94, 221] on div "Deemanth C S, TK01, 08:45 AM-09:45 AM, Haircut By Stylist - Beard trim Sachin, …" at bounding box center [94, 224] width 0 height 23
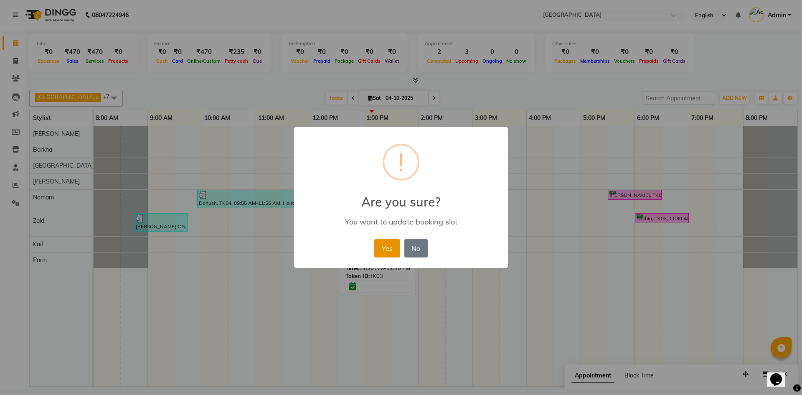
click at [379, 247] on button "Yes" at bounding box center [386, 248] width 25 height 18
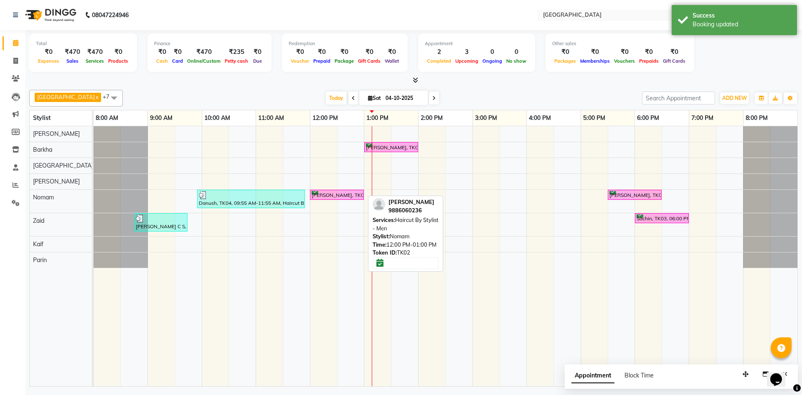
click at [319, 194] on div "[PERSON_NAME], TK02, 12:00 PM-01:00 PM, Haircut By Stylist - Men" at bounding box center [337, 195] width 52 height 8
click at [343, 194] on div "[PERSON_NAME], TK02, 12:00 PM-01:00 PM, Haircut By Stylist - Men" at bounding box center [337, 195] width 52 height 8
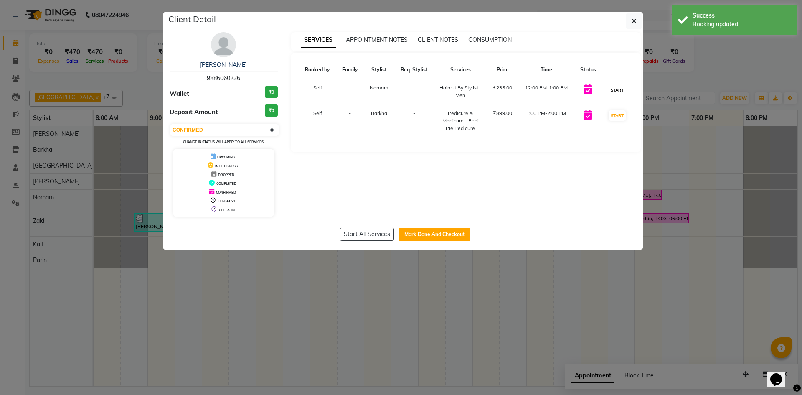
click at [615, 91] on button "START" at bounding box center [616, 90] width 17 height 10
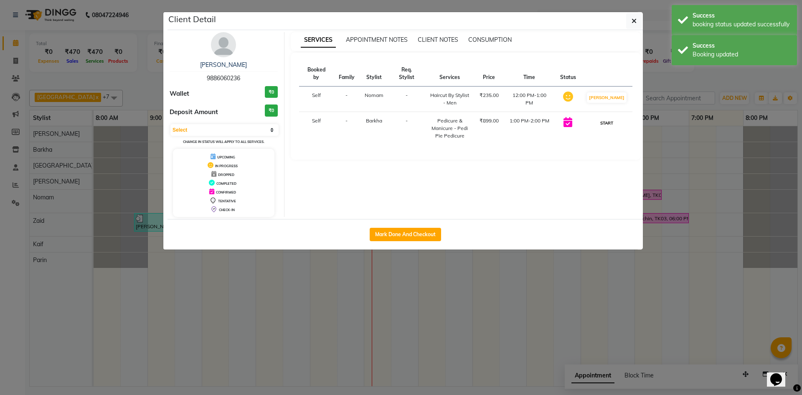
click at [606, 118] on button "START" at bounding box center [606, 123] width 17 height 10
select select "1"
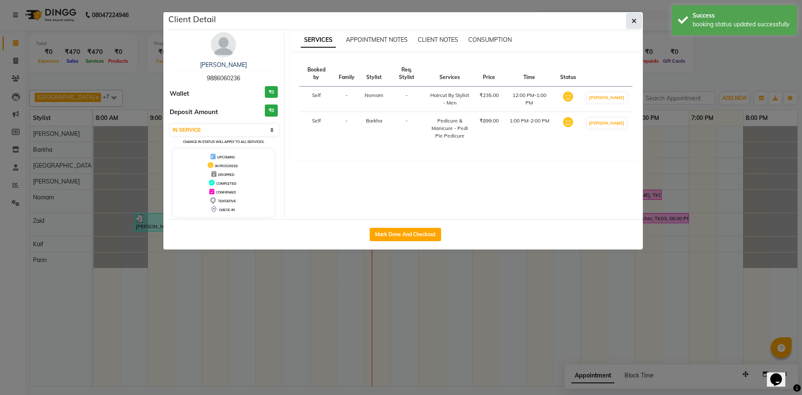
click at [632, 20] on icon "button" at bounding box center [633, 21] width 5 height 7
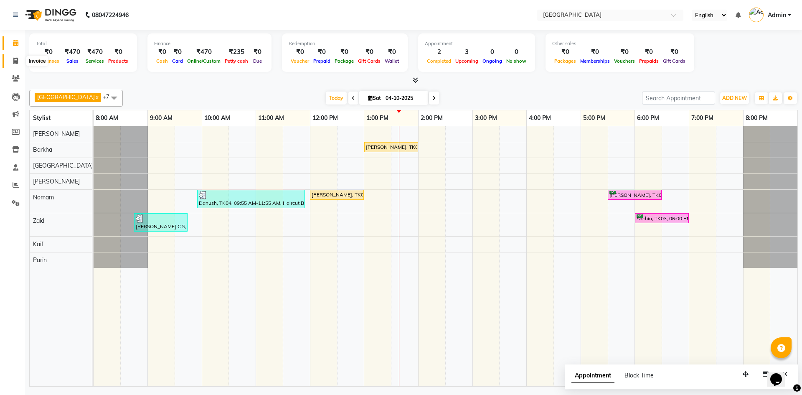
click at [12, 58] on span at bounding box center [15, 61] width 15 height 10
select select "service"
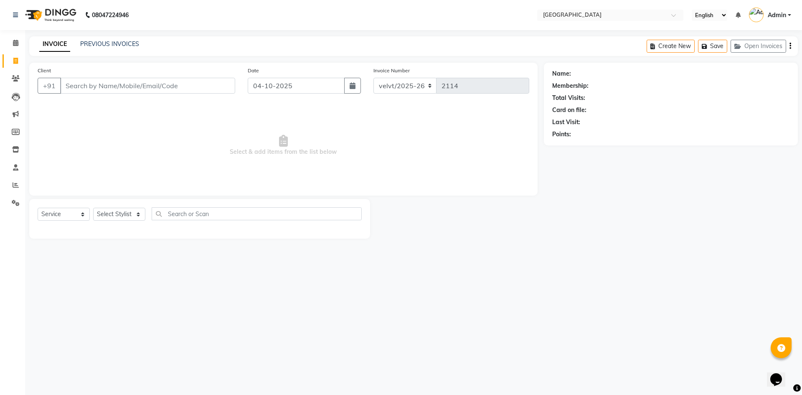
click at [84, 88] on input "Client" at bounding box center [147, 86] width 175 height 16
type input "7619251614"
click at [215, 86] on span "Add Client" at bounding box center [213, 85] width 33 height 8
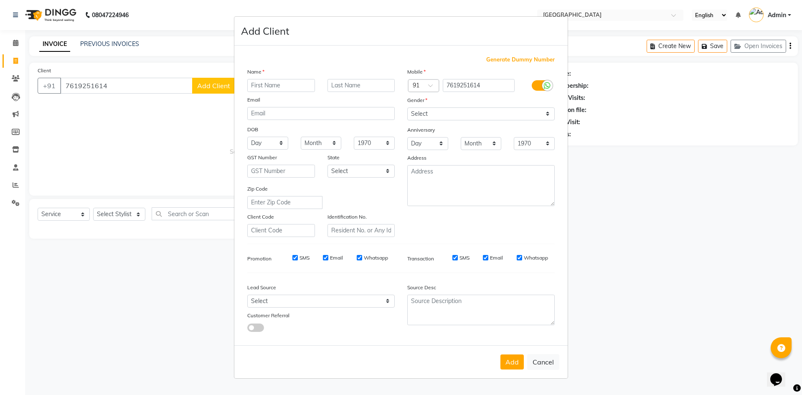
click at [276, 88] on input "text" at bounding box center [281, 85] width 68 height 13
type input "Syed"
click at [419, 113] on select "Select [DEMOGRAPHIC_DATA] [DEMOGRAPHIC_DATA] Other Prefer Not To Say" at bounding box center [480, 113] width 147 height 13
select select "[DEMOGRAPHIC_DATA]"
click at [407, 107] on select "Select [DEMOGRAPHIC_DATA] [DEMOGRAPHIC_DATA] Other Prefer Not To Say" at bounding box center [480, 113] width 147 height 13
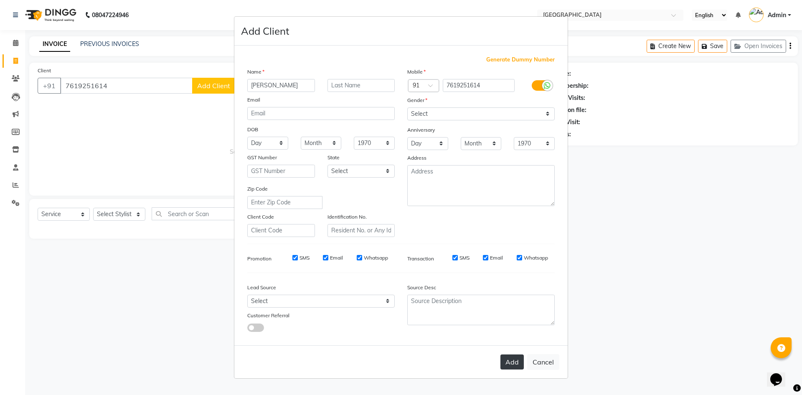
click at [514, 368] on button "Add" at bounding box center [511, 361] width 23 height 15
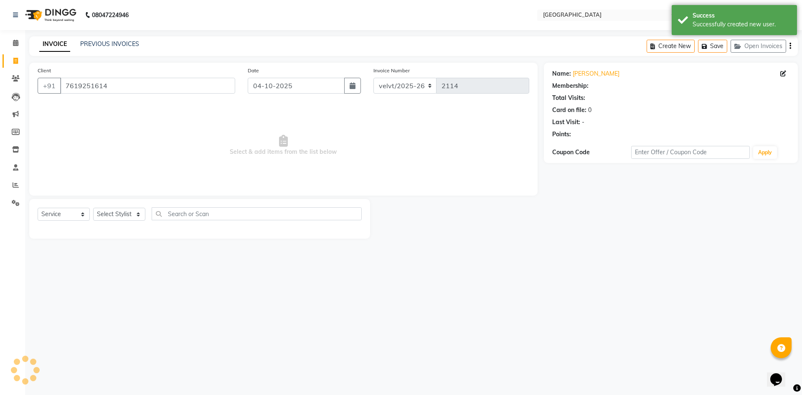
select select "1: Object"
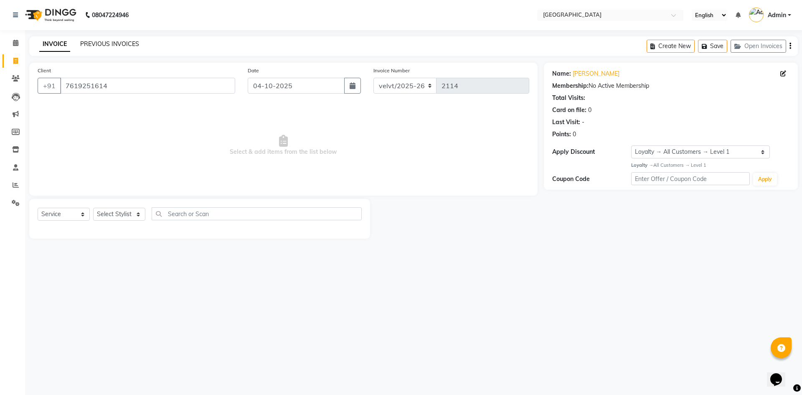
click at [110, 44] on link "PREVIOUS INVOICES" at bounding box center [109, 44] width 59 height 8
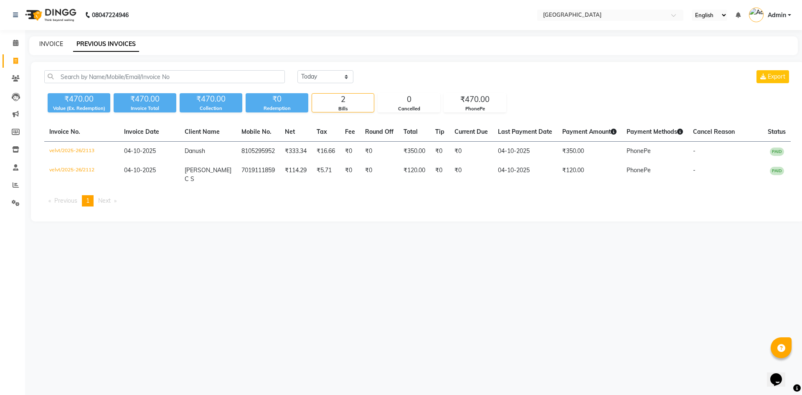
click at [53, 44] on link "INVOICE" at bounding box center [51, 44] width 24 height 8
select select "service"
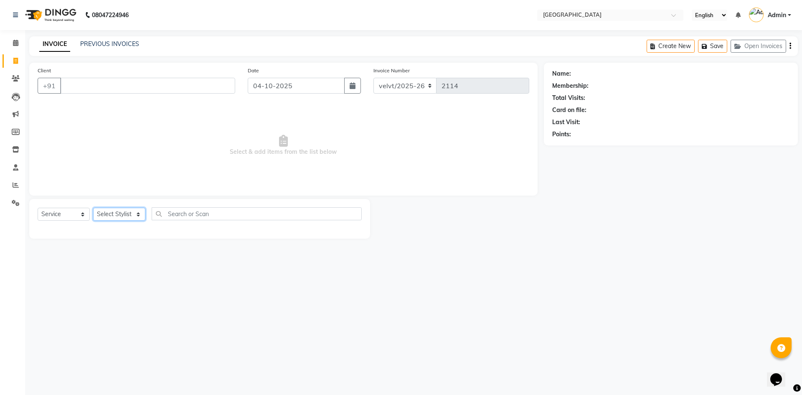
click at [114, 207] on select "Select Stylist [PERSON_NAME] Kaif [PERSON_NAME] [PERSON_NAME] [GEOGRAPHIC_DATA]…" at bounding box center [119, 213] width 52 height 13
select select "68464"
click at [93, 207] on select "Select Stylist [PERSON_NAME] Kaif [PERSON_NAME] [PERSON_NAME] [GEOGRAPHIC_DATA]…" at bounding box center [119, 213] width 52 height 13
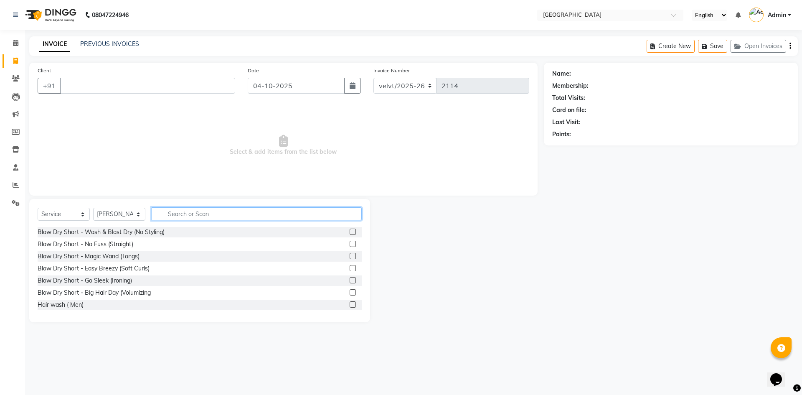
click at [185, 212] on input "text" at bounding box center [257, 213] width 210 height 13
type input "hairc"
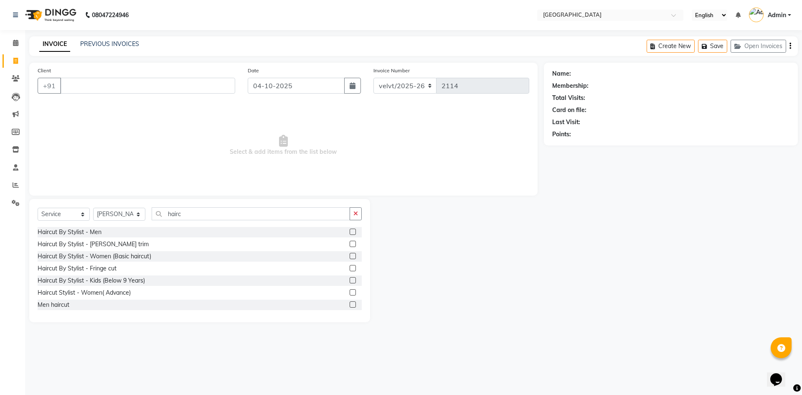
click at [349, 291] on label at bounding box center [352, 292] width 6 height 6
click at [349, 291] on input "checkbox" at bounding box center [351, 292] width 5 height 5
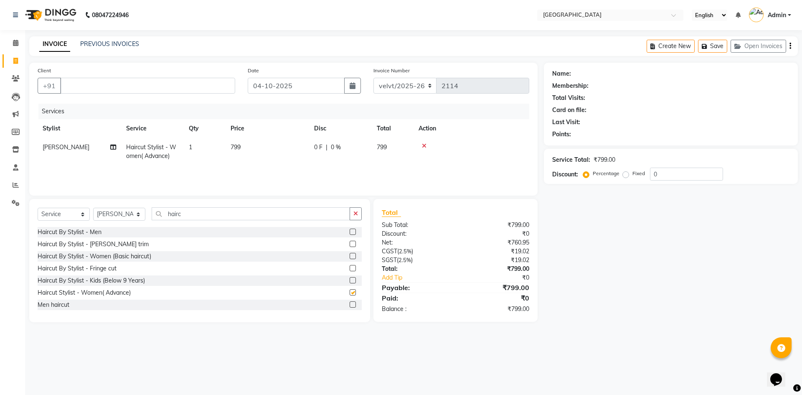
checkbox input "false"
click at [66, 214] on select "Select Service Product Membership Package Voucher Prepaid Gift Card" at bounding box center [64, 213] width 52 height 13
select select "product"
click at [38, 207] on select "Select Service Product Membership Package Voucher Prepaid Gift Card" at bounding box center [64, 213] width 52 height 13
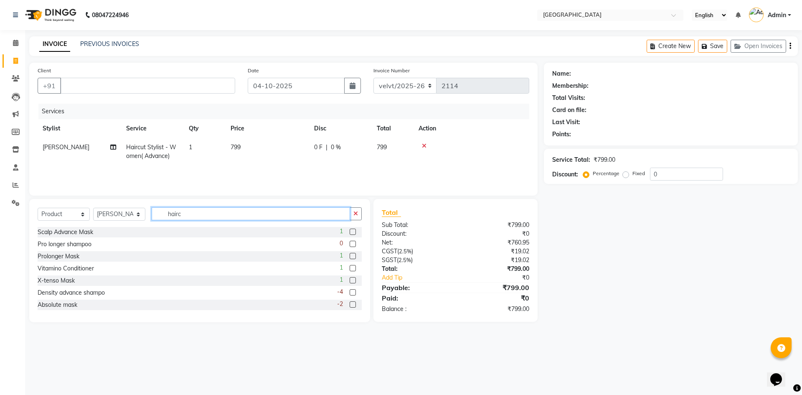
click at [189, 212] on input "hairc" at bounding box center [251, 213] width 198 height 13
type input "h"
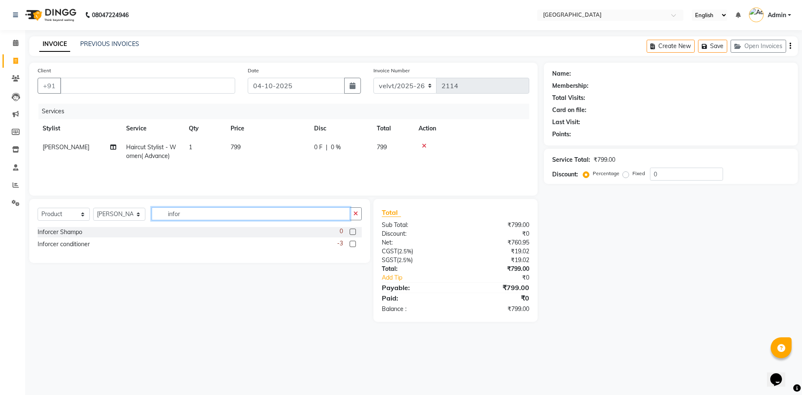
type input "infor"
click at [352, 231] on label at bounding box center [352, 231] width 6 height 6
click at [352, 231] on input "checkbox" at bounding box center [351, 231] width 5 height 5
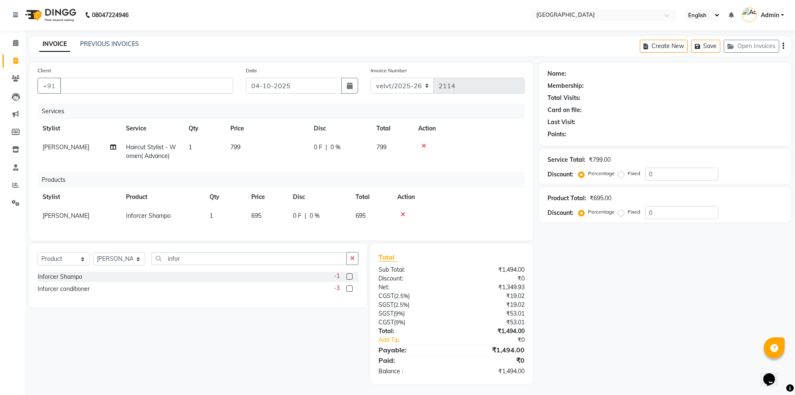
click at [354, 240] on div "Client +91 Date 04-10-2025 Invoice Number velvt/2025-26 2114 Services Stylist S…" at bounding box center [281, 151] width 504 height 177
checkbox input "false"
click at [85, 86] on input "Client" at bounding box center [146, 86] width 173 height 16
click at [86, 86] on input "Client" at bounding box center [146, 86] width 173 height 16
type input "9113987661"
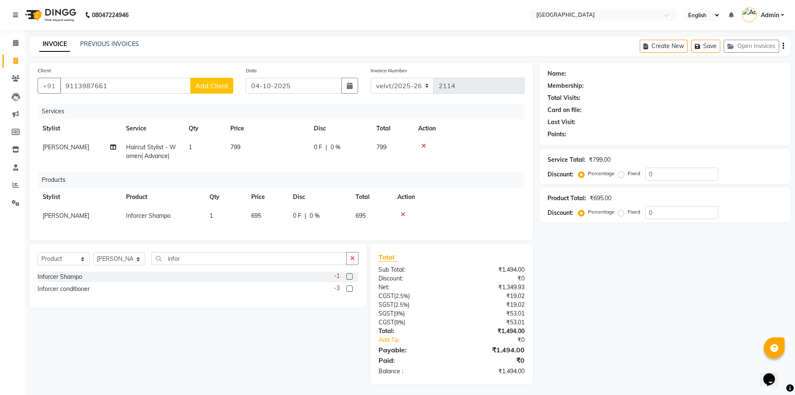
click at [206, 86] on span "Add Client" at bounding box center [211, 85] width 33 height 8
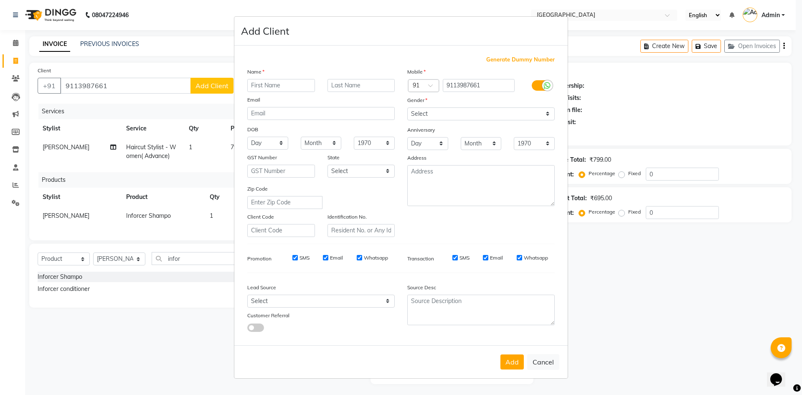
click at [252, 86] on input "text" at bounding box center [281, 85] width 68 height 13
click at [256, 85] on input "[PERSON_NAME]" at bounding box center [281, 85] width 68 height 13
type input "Madhura"
click at [422, 110] on select "Select [DEMOGRAPHIC_DATA] [DEMOGRAPHIC_DATA] Other Prefer Not To Say" at bounding box center [480, 113] width 147 height 13
select select "[DEMOGRAPHIC_DATA]"
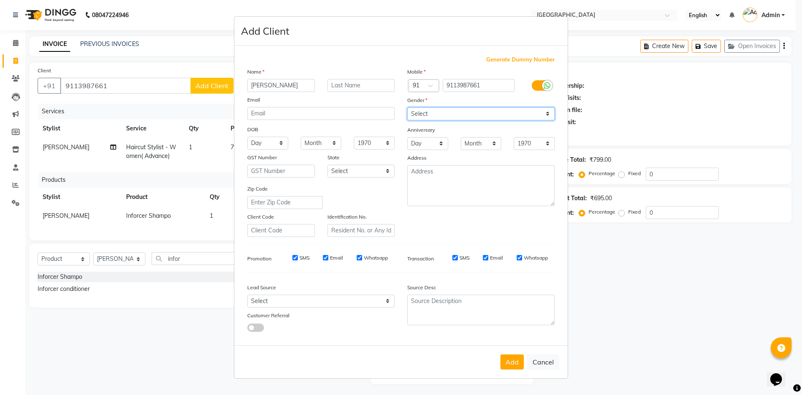
click at [407, 107] on select "Select [DEMOGRAPHIC_DATA] [DEMOGRAPHIC_DATA] Other Prefer Not To Say" at bounding box center [480, 113] width 147 height 13
click at [514, 359] on button "Add" at bounding box center [511, 361] width 23 height 15
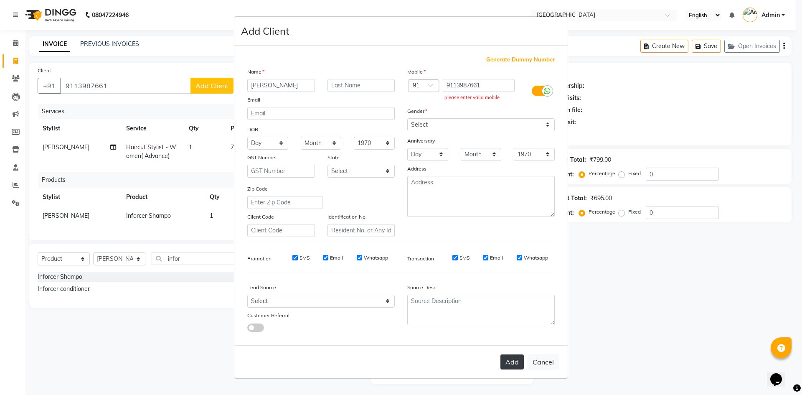
click at [511, 362] on button "Add" at bounding box center [511, 361] width 23 height 15
click at [467, 86] on input "9113987661" at bounding box center [479, 85] width 72 height 13
click at [538, 369] on div "Add Cancel" at bounding box center [400, 361] width 333 height 33
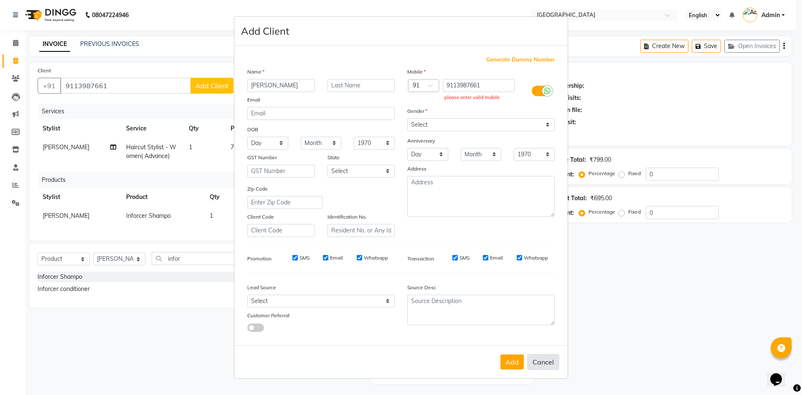
click at [544, 365] on button "Cancel" at bounding box center [543, 362] width 32 height 16
select select
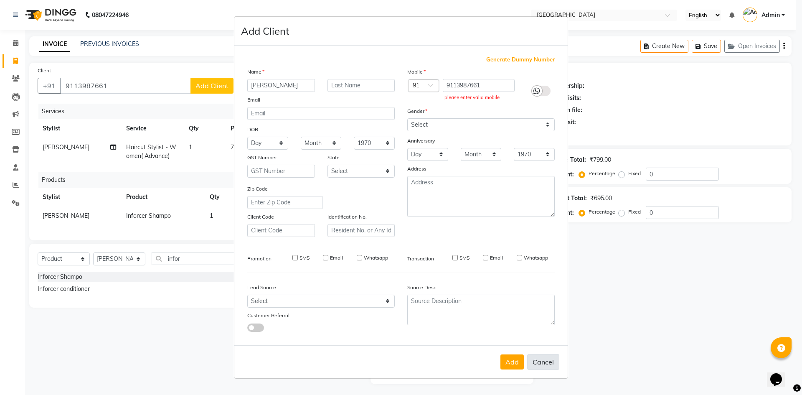
select select
checkbox input "false"
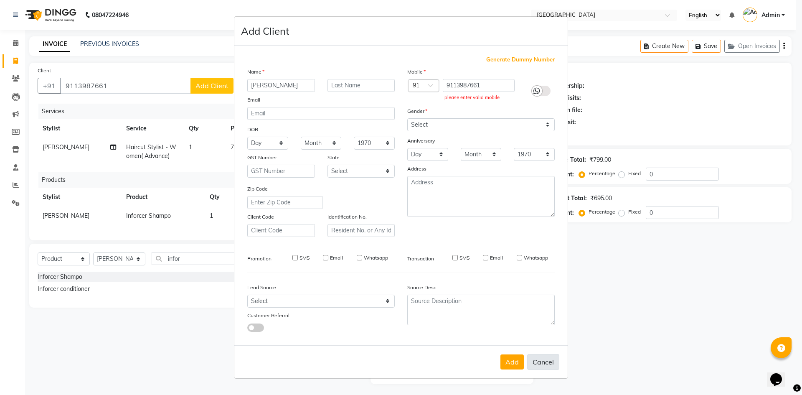
checkbox input "false"
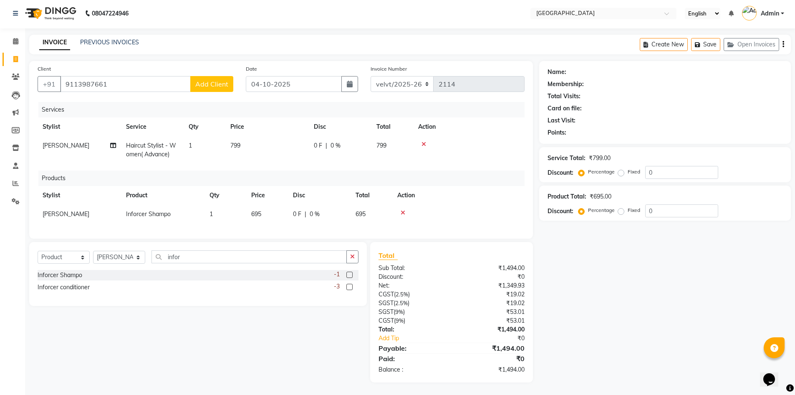
scroll to position [8, 0]
click at [347, 287] on label at bounding box center [350, 286] width 6 height 6
click at [347, 287] on input "checkbox" at bounding box center [349, 286] width 5 height 5
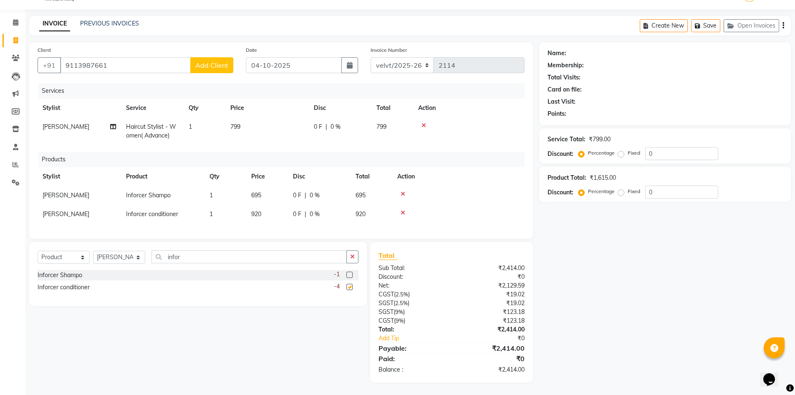
checkbox input "false"
click at [262, 186] on td "695" at bounding box center [267, 195] width 42 height 19
select select "68464"
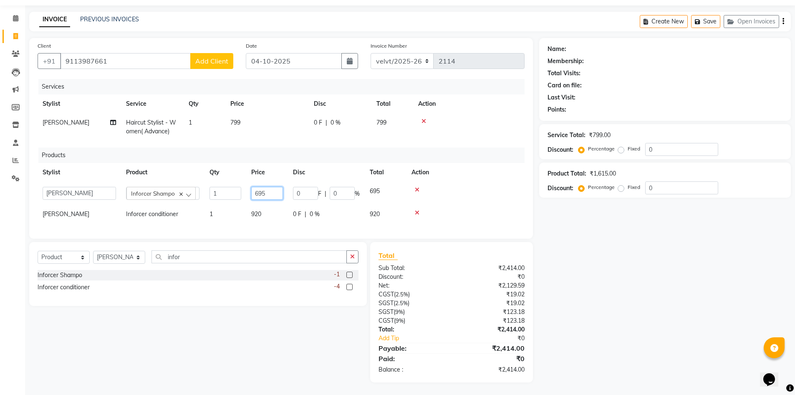
click at [264, 189] on input "695" at bounding box center [267, 193] width 32 height 13
type input "6"
type input "790"
click at [261, 212] on td "920" at bounding box center [267, 214] width 42 height 19
select select "68464"
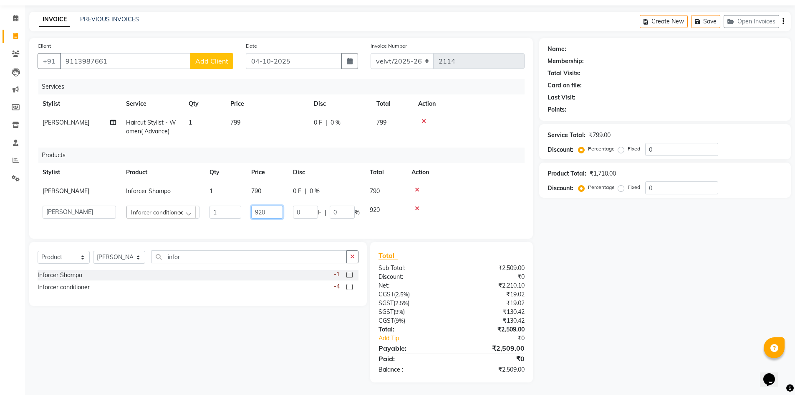
click at [266, 210] on input "920" at bounding box center [267, 211] width 32 height 13
type input "990"
click at [570, 317] on div "Name: Membership: Total Visits: Card on file: Last Visit: Points: Service Total…" at bounding box center [668, 210] width 258 height 344
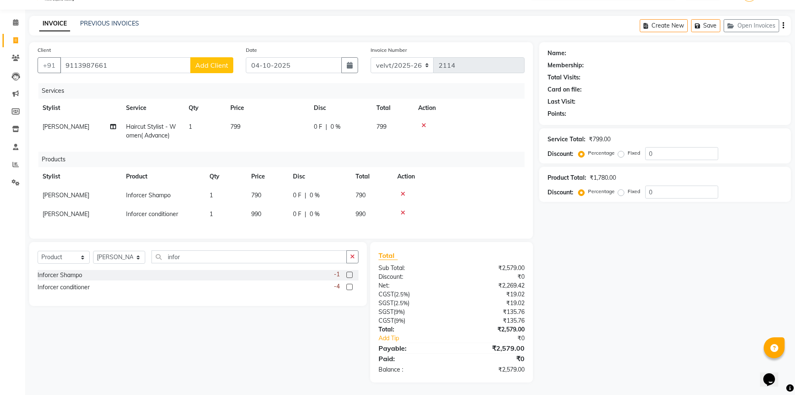
click at [402, 191] on icon at bounding box center [403, 194] width 5 height 6
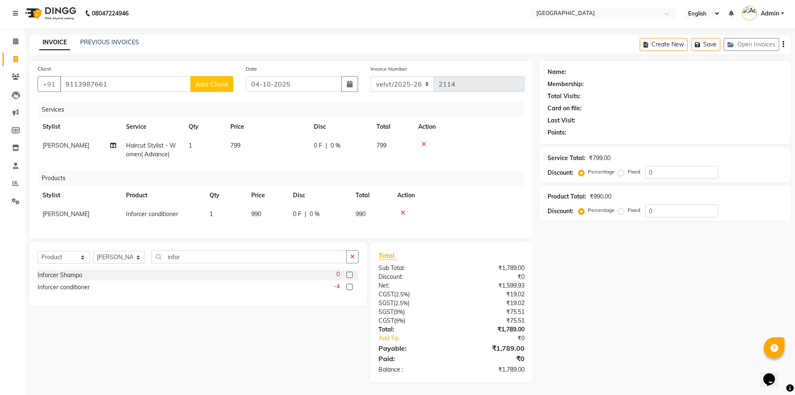
scroll to position [8, 0]
click at [402, 210] on icon at bounding box center [403, 213] width 5 height 6
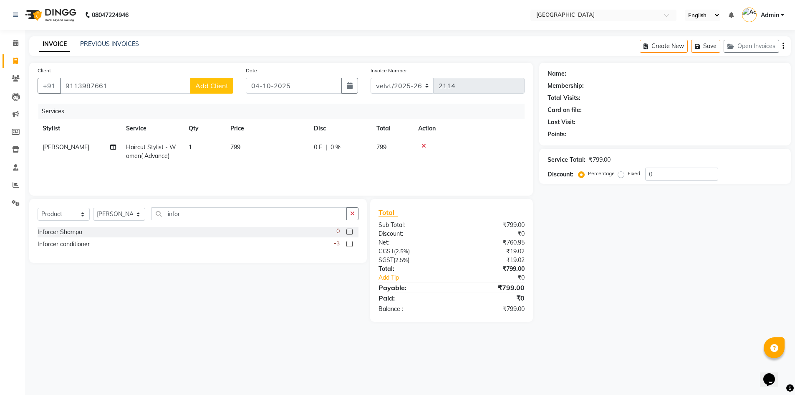
scroll to position [0, 0]
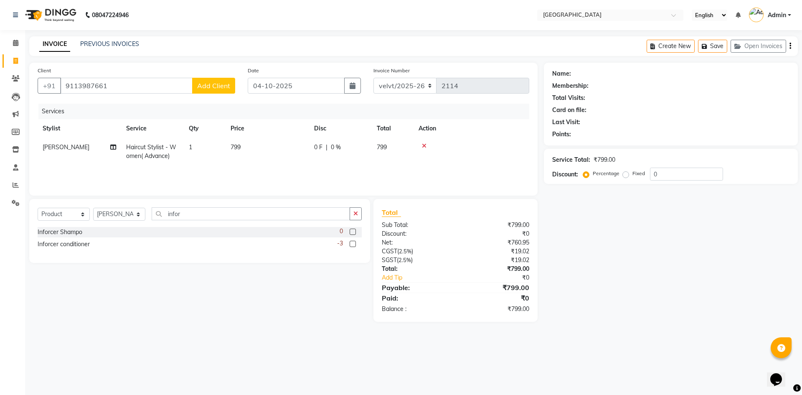
click at [241, 152] on td "799" at bounding box center [266, 152] width 83 height 28
select select "68464"
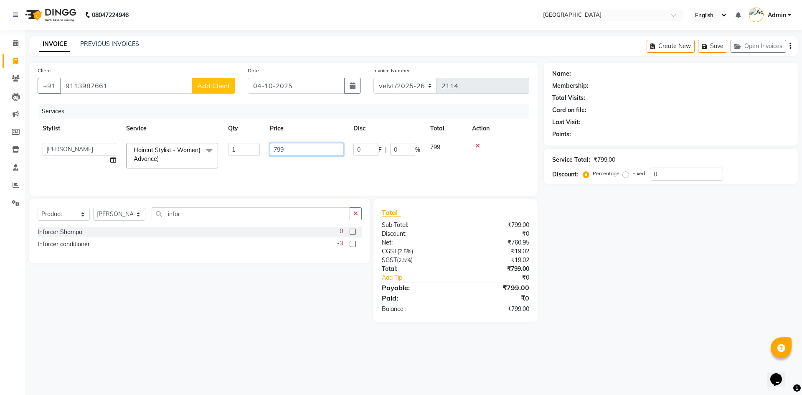
click at [297, 147] on input "799" at bounding box center [306, 149] width 73 height 13
type input "7"
type input "800"
click at [651, 292] on div "Name: Membership: Total Visits: Card on file: Last Visit: Points: Service Total…" at bounding box center [674, 192] width 260 height 259
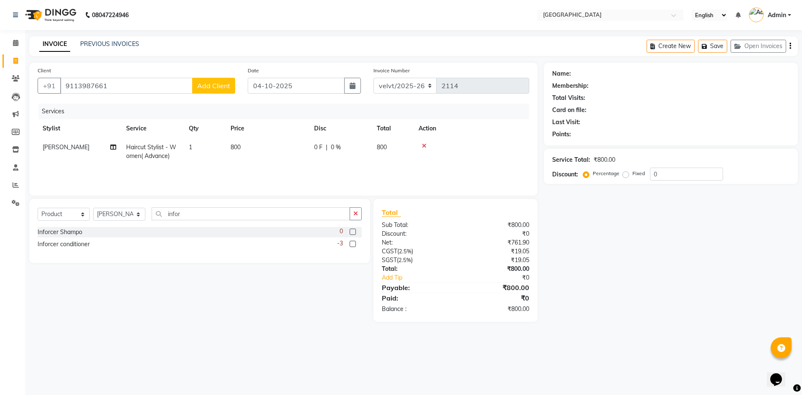
click at [207, 88] on span "Add Client" at bounding box center [213, 85] width 33 height 8
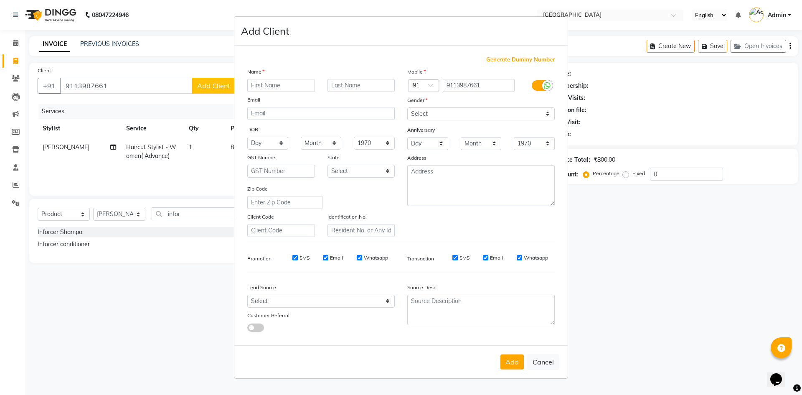
click at [271, 88] on input "text" at bounding box center [281, 85] width 68 height 13
type input "Madhura"
click at [422, 112] on select "Select [DEMOGRAPHIC_DATA] [DEMOGRAPHIC_DATA] Other Prefer Not To Say" at bounding box center [480, 113] width 147 height 13
select select "[DEMOGRAPHIC_DATA]"
click at [407, 107] on select "Select [DEMOGRAPHIC_DATA] [DEMOGRAPHIC_DATA] Other Prefer Not To Say" at bounding box center [480, 113] width 147 height 13
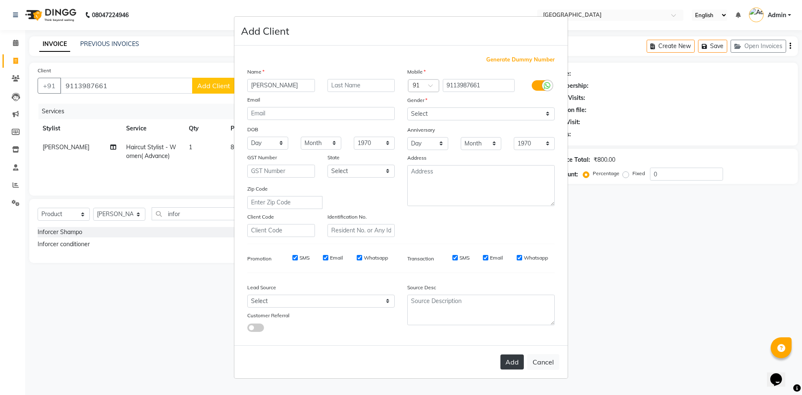
click at [514, 367] on button "Add" at bounding box center [511, 361] width 23 height 15
click at [547, 92] on icon at bounding box center [547, 91] width 7 height 8
click at [0, 0] on input "checkbox" at bounding box center [0, 0] width 0 height 0
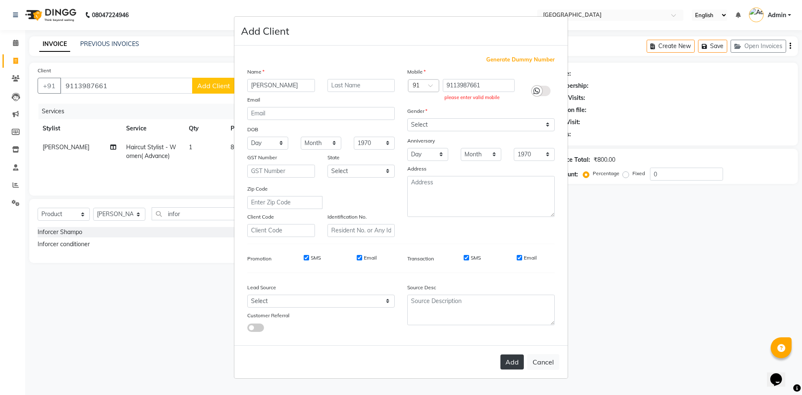
click at [511, 361] on button "Add" at bounding box center [511, 361] width 23 height 15
click at [546, 88] on label at bounding box center [540, 91] width 19 height 10
click at [0, 0] on input "checkbox" at bounding box center [0, 0] width 0 height 0
click at [474, 89] on input "9113987661" at bounding box center [479, 85] width 72 height 13
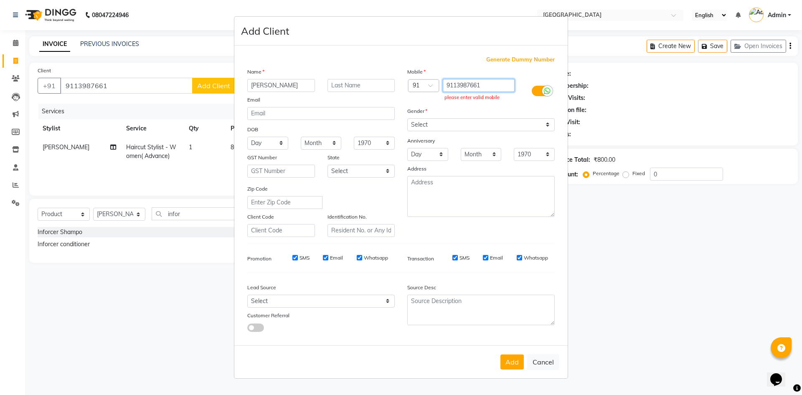
click at [489, 87] on input "9113987661" at bounding box center [479, 85] width 72 height 13
type input "9113987661"
click at [507, 359] on button "Add" at bounding box center [511, 361] width 23 height 15
click at [515, 362] on button "Add" at bounding box center [511, 361] width 23 height 15
click at [540, 360] on button "Cancel" at bounding box center [543, 362] width 32 height 16
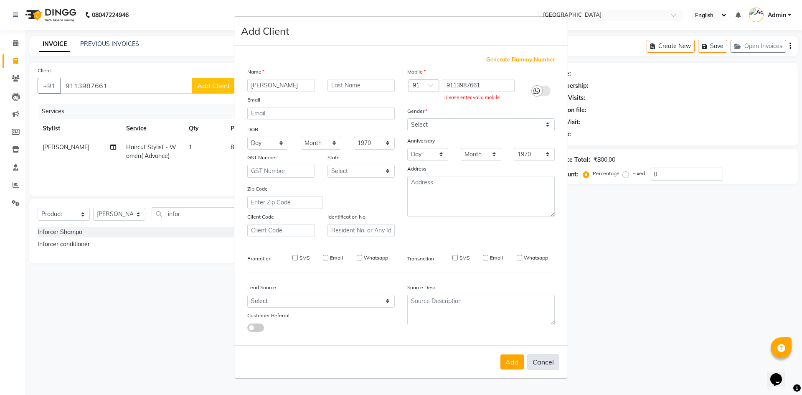
select select
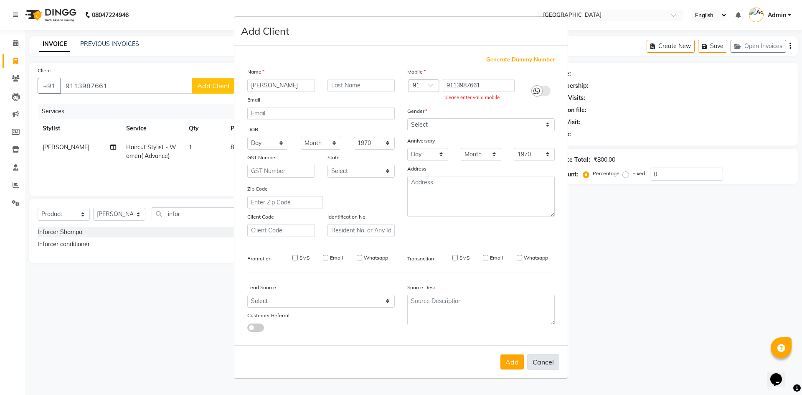
select select
checkbox input "false"
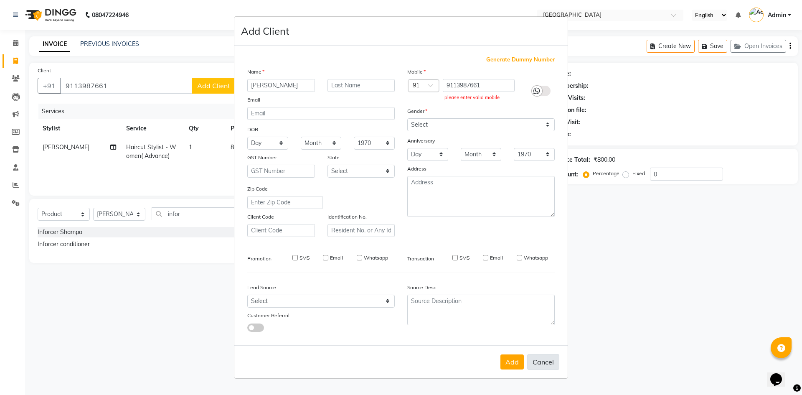
checkbox input "false"
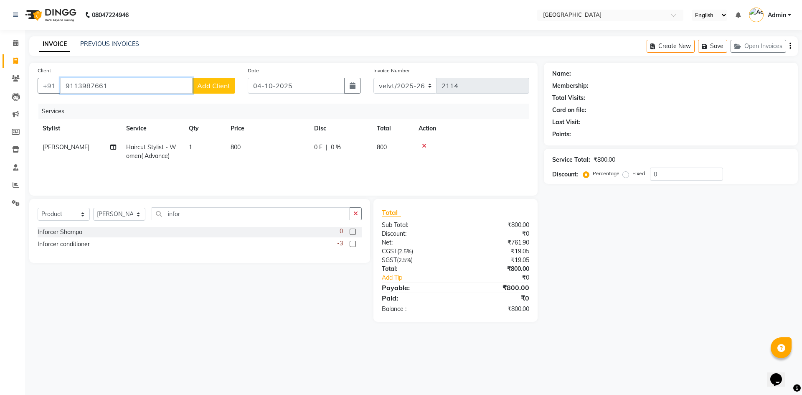
click at [116, 83] on input "9113987661" at bounding box center [126, 86] width 132 height 16
type input "9"
type input "9113987661"
click at [219, 87] on span "Add Client" at bounding box center [213, 85] width 33 height 8
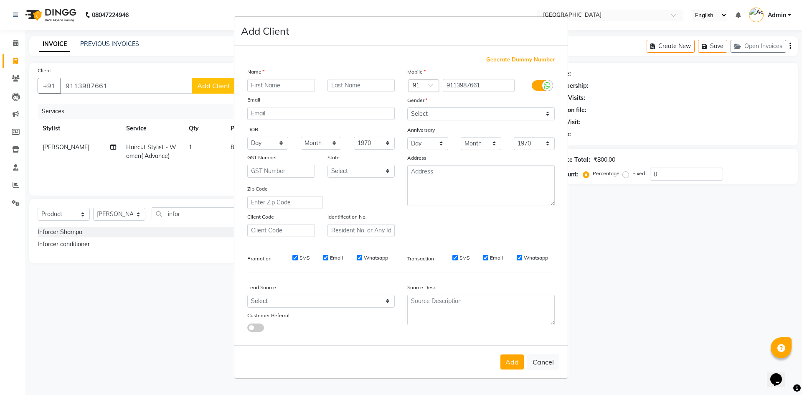
click at [277, 89] on input "text" at bounding box center [281, 85] width 68 height 13
type input "[PERSON_NAME]"
click at [428, 110] on select "Select [DEMOGRAPHIC_DATA] [DEMOGRAPHIC_DATA] Other Prefer Not To Say" at bounding box center [480, 113] width 147 height 13
select select "[DEMOGRAPHIC_DATA]"
click at [407, 107] on select "Select [DEMOGRAPHIC_DATA] [DEMOGRAPHIC_DATA] Other Prefer Not To Say" at bounding box center [480, 113] width 147 height 13
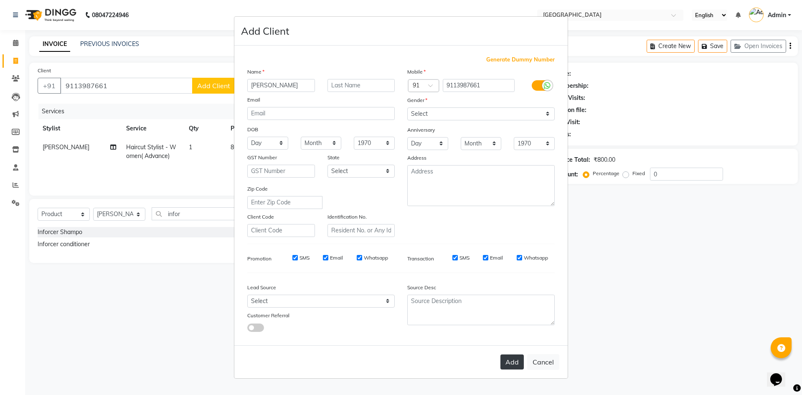
click at [508, 362] on button "Add" at bounding box center [511, 361] width 23 height 15
select select
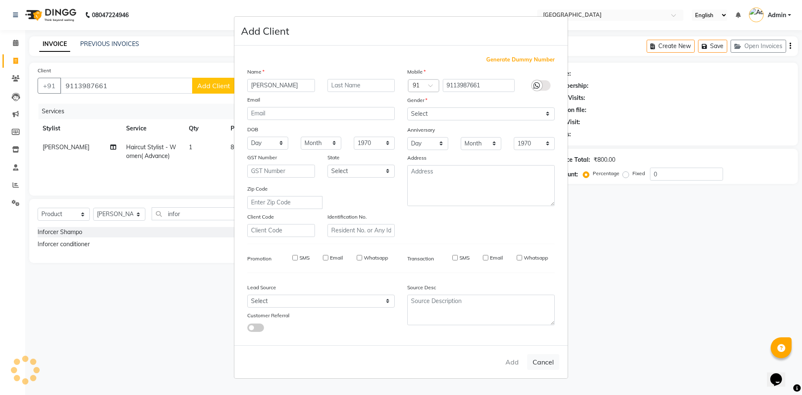
select select
checkbox input "false"
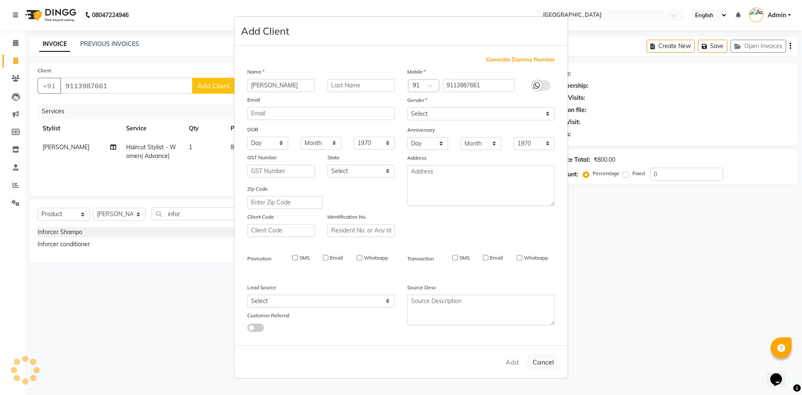
checkbox input "false"
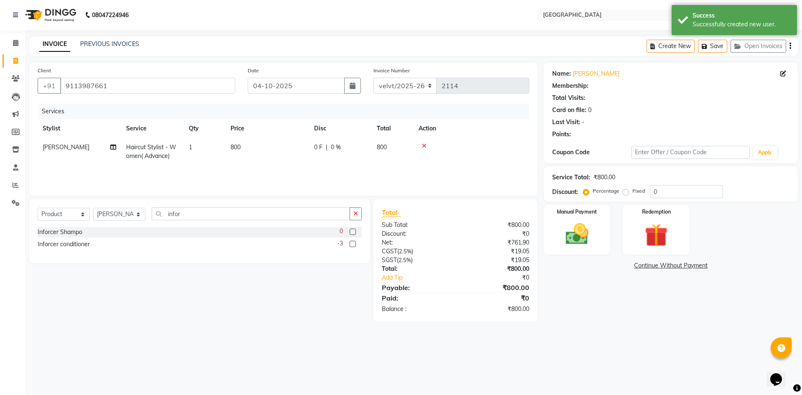
select select "1: Object"
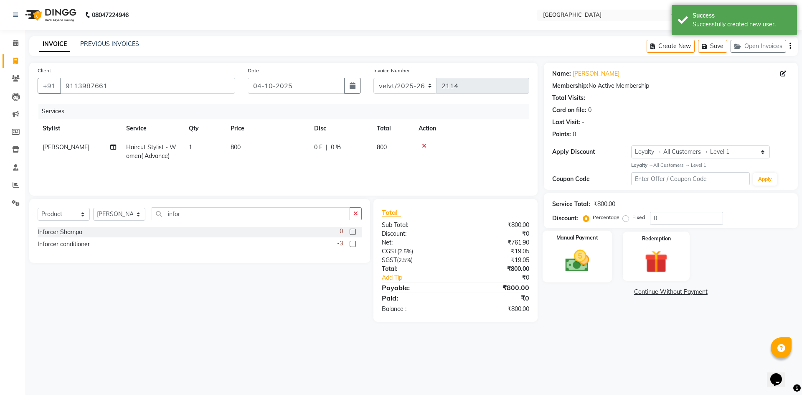
click at [574, 264] on img at bounding box center [576, 261] width 39 height 28
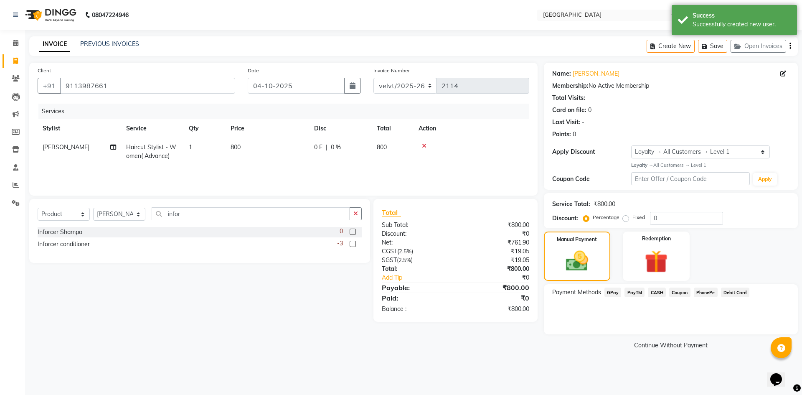
click at [698, 292] on span "PhonePe" at bounding box center [705, 292] width 24 height 10
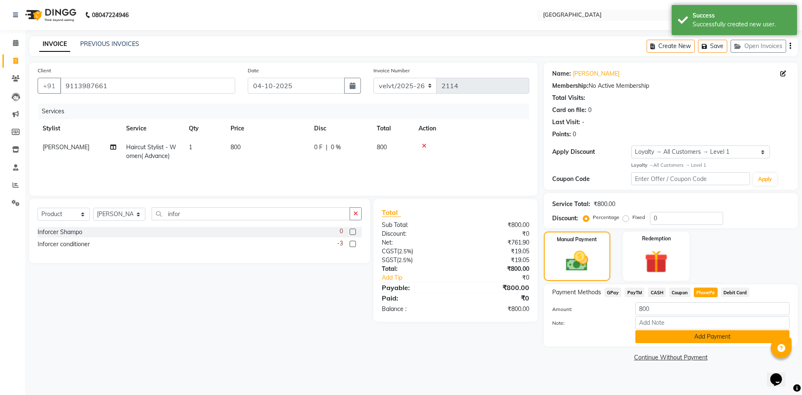
click at [680, 335] on button "Add Payment" at bounding box center [712, 336] width 154 height 13
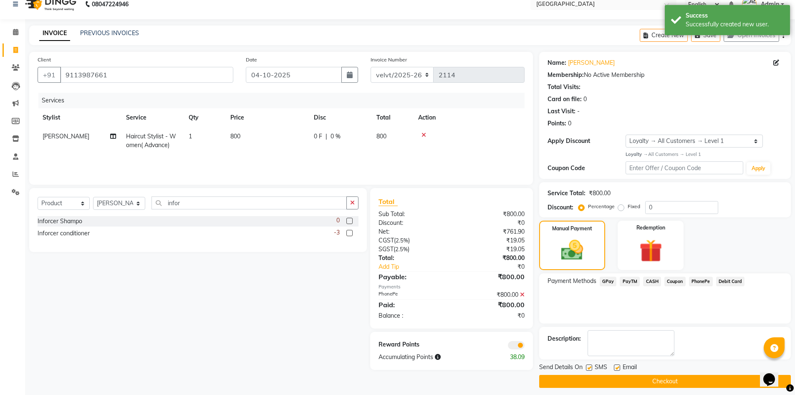
scroll to position [16, 0]
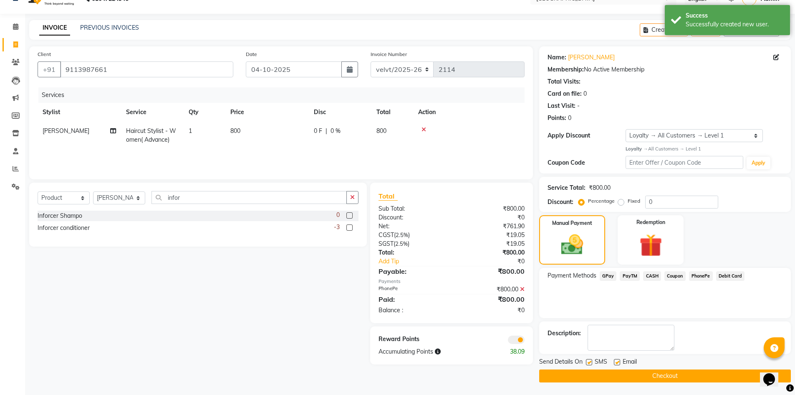
click at [588, 373] on button "Checkout" at bounding box center [665, 375] width 252 height 13
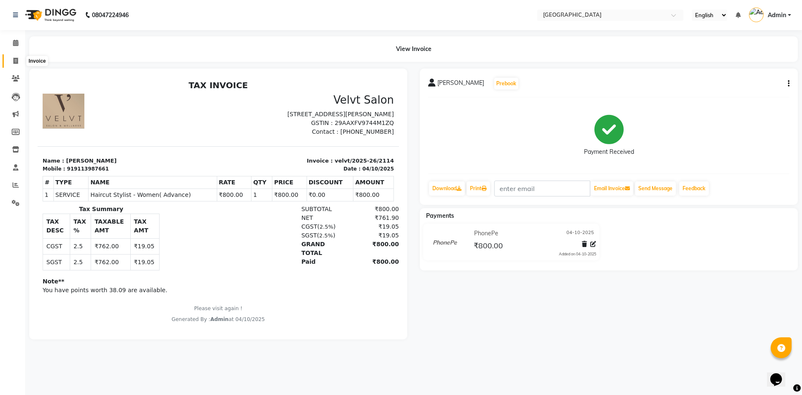
click at [18, 61] on span at bounding box center [15, 61] width 15 height 10
select select "service"
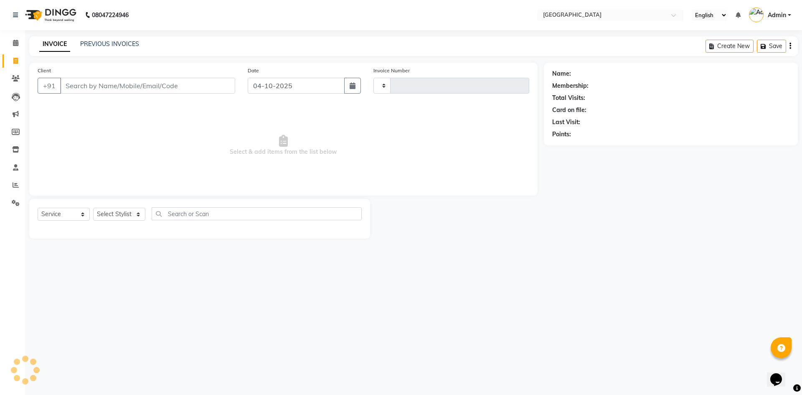
type input "2115"
select select "6279"
click at [84, 82] on input "Client" at bounding box center [147, 86] width 175 height 16
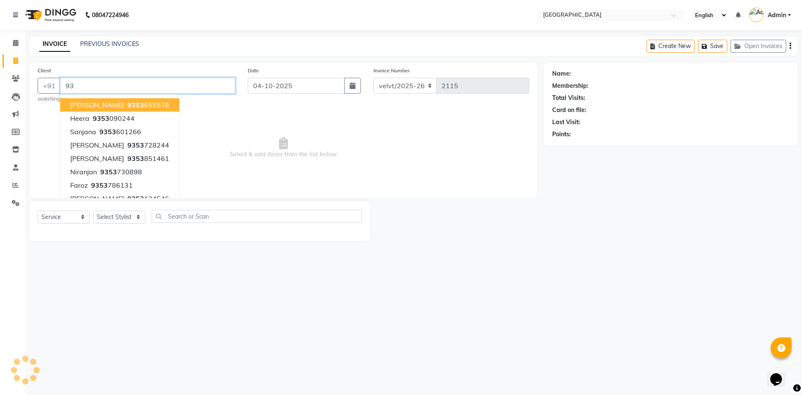
type input "9"
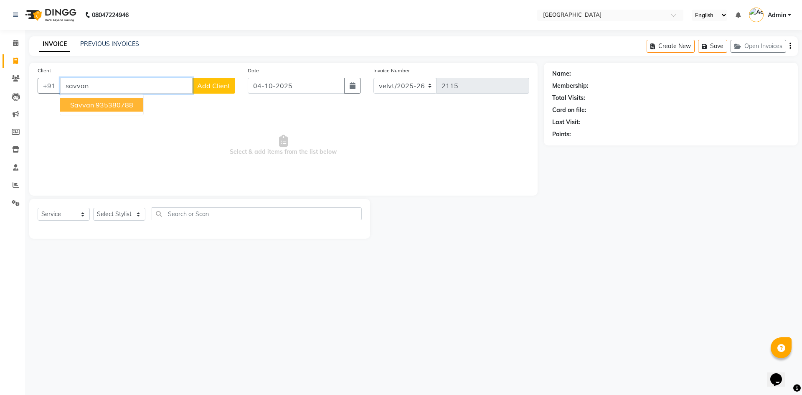
click at [114, 109] on button "Savvan 935380788" at bounding box center [101, 104] width 83 height 13
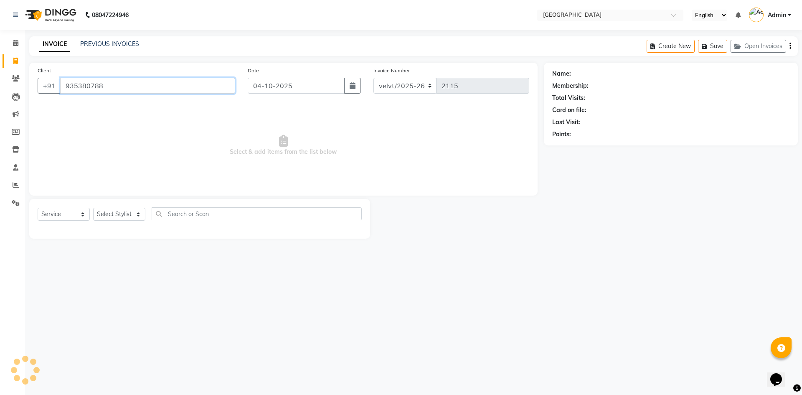
type input "935380788"
select select "1: Object"
click at [102, 84] on input "935380788" at bounding box center [147, 86] width 175 height 16
type input "9"
click at [128, 212] on select "Select Stylist [PERSON_NAME] Kaif [PERSON_NAME] [PERSON_NAME] [GEOGRAPHIC_DATA]…" at bounding box center [119, 213] width 52 height 13
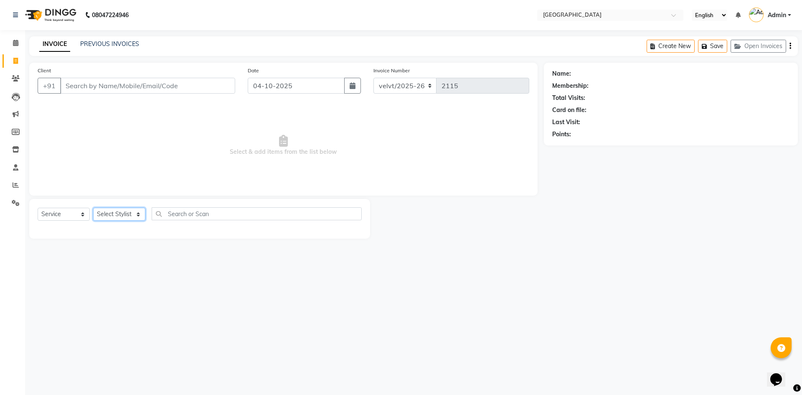
select select "78263"
click at [93, 207] on select "Select Stylist [PERSON_NAME] Kaif [PERSON_NAME] [PERSON_NAME] [GEOGRAPHIC_DATA]…" at bounding box center [119, 213] width 52 height 13
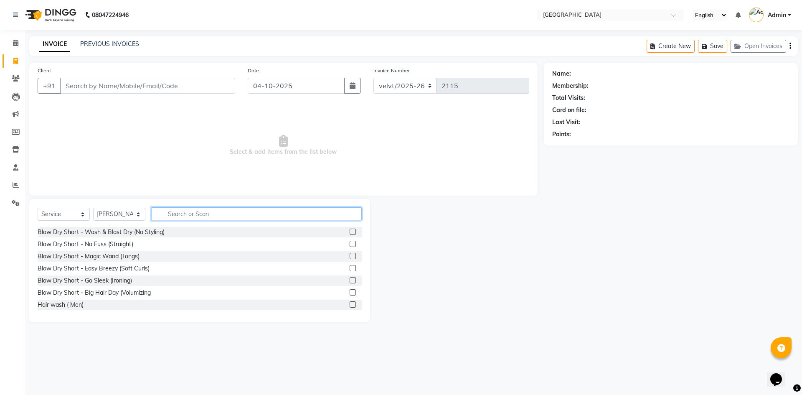
click at [190, 213] on input "text" at bounding box center [257, 213] width 210 height 13
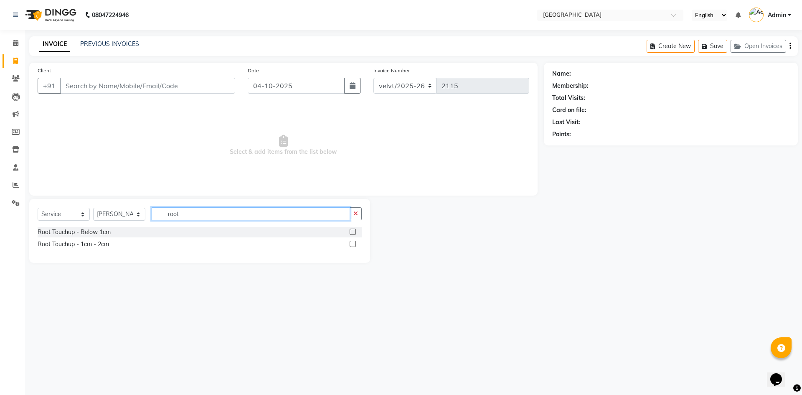
type input "root"
click at [352, 233] on label at bounding box center [352, 231] width 6 height 6
click at [352, 233] on input "checkbox" at bounding box center [351, 231] width 5 height 5
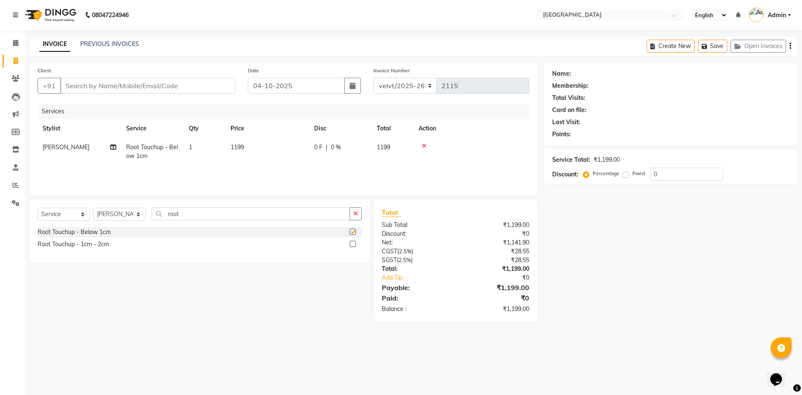
checkbox input "false"
click at [351, 242] on label at bounding box center [352, 243] width 6 height 6
click at [351, 242] on input "checkbox" at bounding box center [351, 243] width 5 height 5
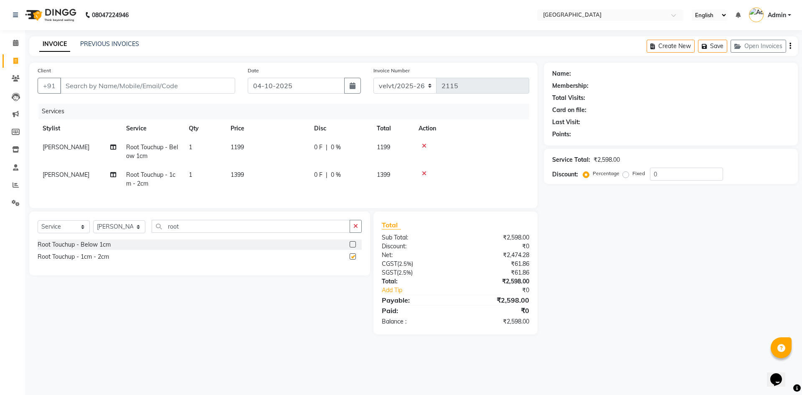
checkbox input "false"
click at [425, 145] on icon at bounding box center [424, 146] width 5 height 6
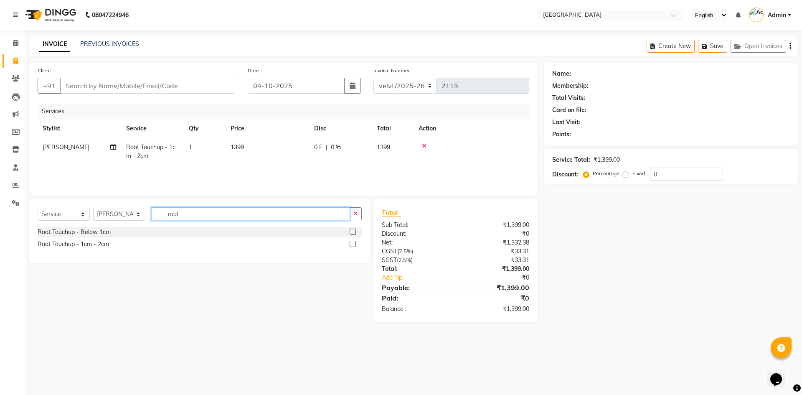
click at [188, 215] on input "root" at bounding box center [251, 213] width 198 height 13
type input "r"
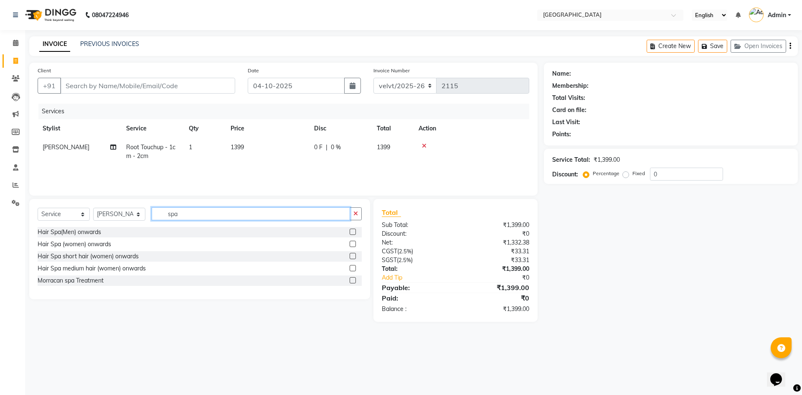
type input "spa"
click at [355, 243] on label at bounding box center [352, 243] width 6 height 6
click at [355, 243] on input "checkbox" at bounding box center [351, 243] width 5 height 5
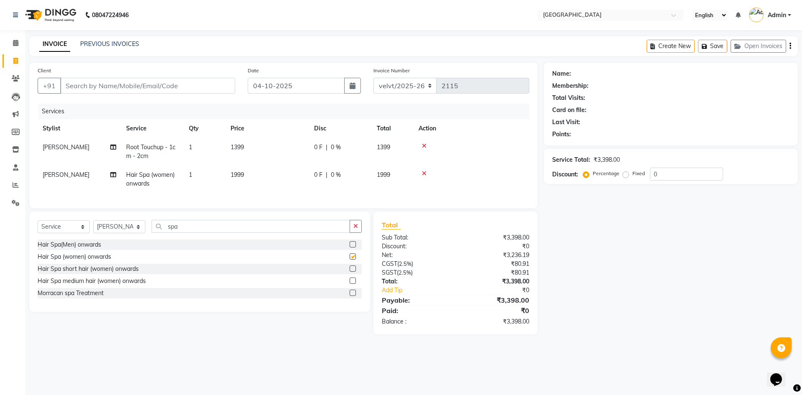
checkbox input "false"
click at [192, 232] on input "spa" at bounding box center [251, 226] width 198 height 13
type input "s"
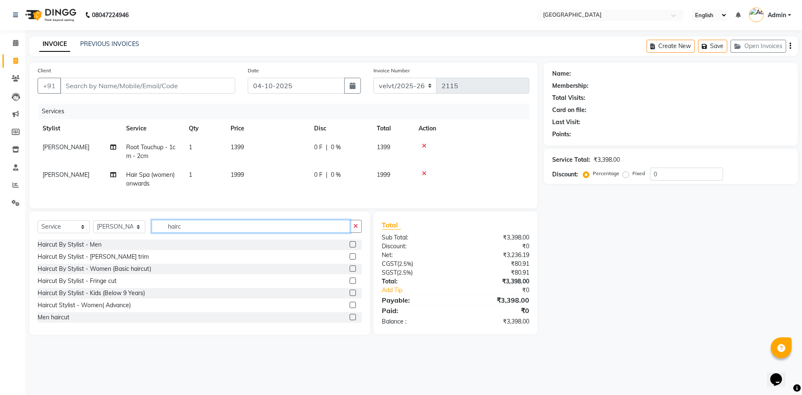
type input "hairc"
click at [349, 308] on label at bounding box center [352, 304] width 6 height 6
click at [349, 308] on input "checkbox" at bounding box center [351, 304] width 5 height 5
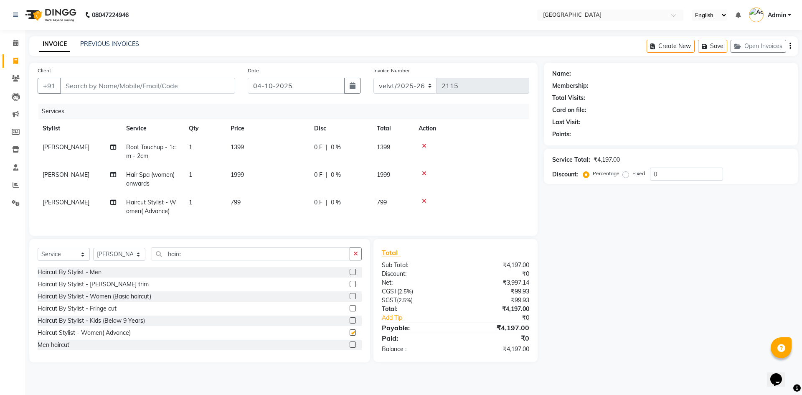
checkbox input "false"
click at [236, 144] on span "1399" at bounding box center [236, 147] width 13 height 8
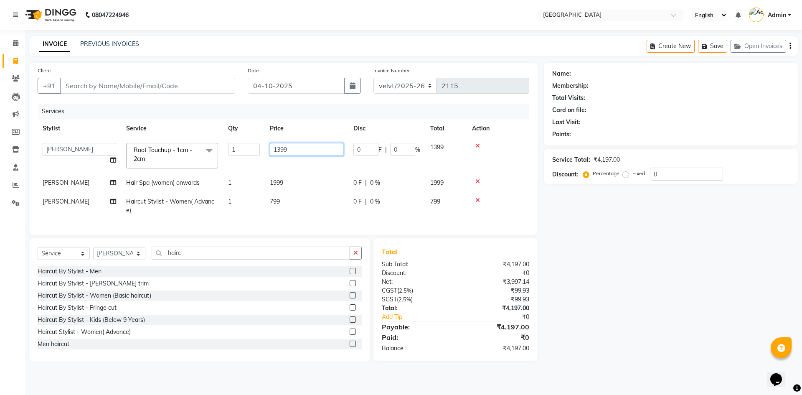
click at [293, 149] on input "1399" at bounding box center [306, 149] width 73 height 13
type input "1500"
click at [567, 268] on div "Name: Membership: Total Visits: Card on file: Last Visit: Points: Service Total…" at bounding box center [674, 212] width 260 height 298
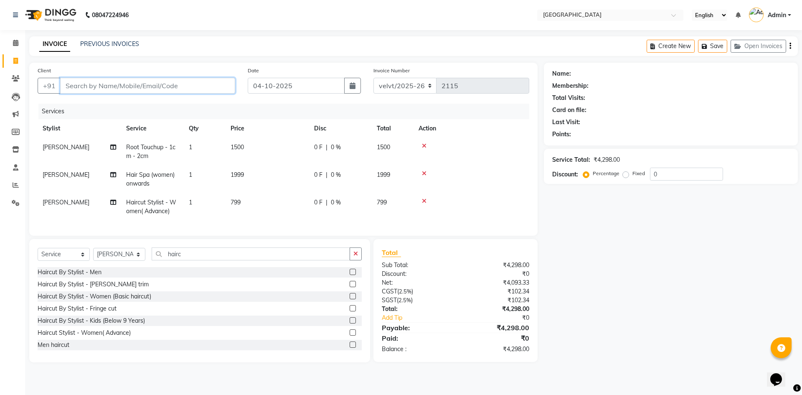
click at [76, 89] on input "Client" at bounding box center [147, 86] width 175 height 16
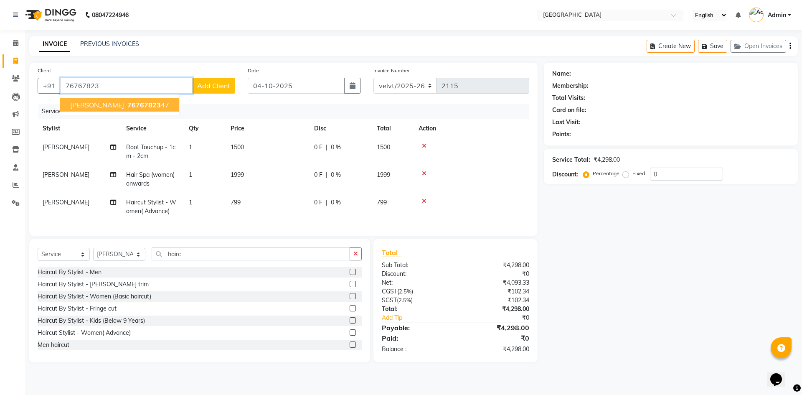
click at [101, 102] on span "Shanthala" at bounding box center [97, 105] width 54 height 8
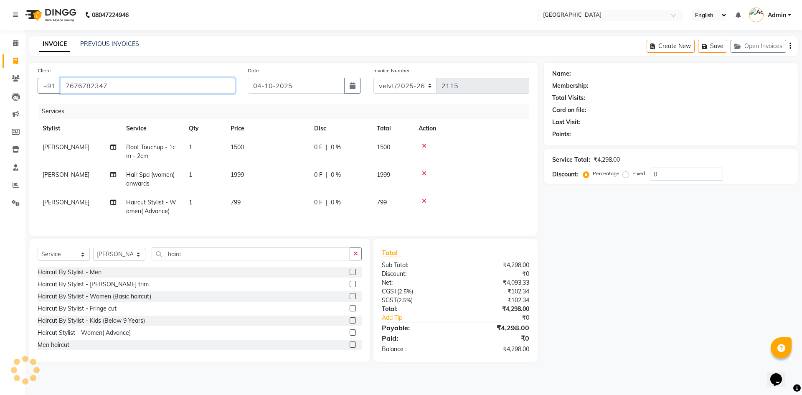
type input "7676782347"
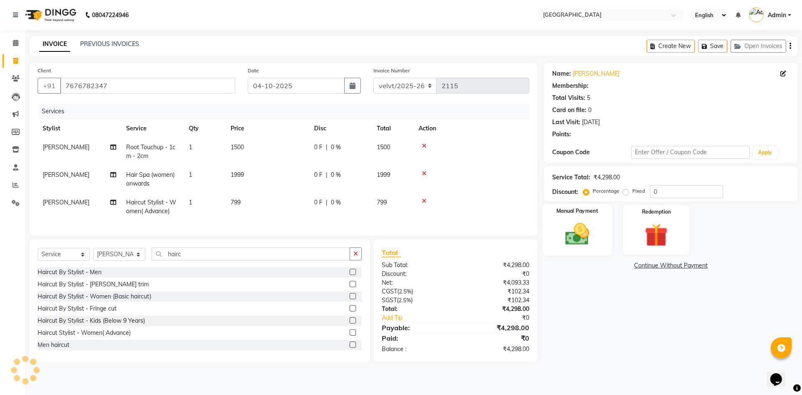
click at [566, 234] on img at bounding box center [576, 234] width 39 height 28
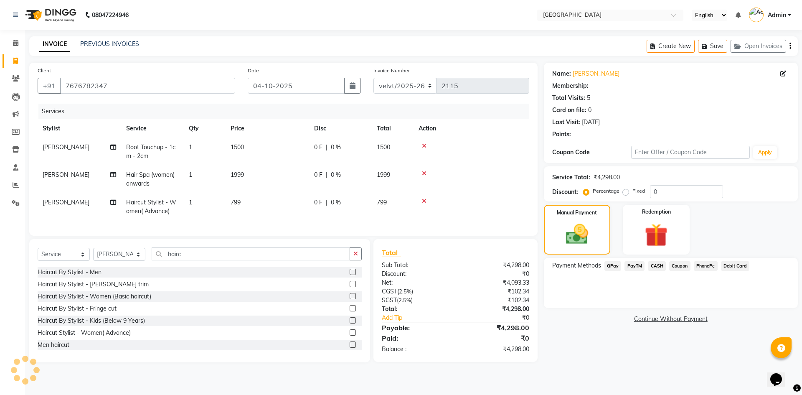
click at [243, 177] on span "1999" at bounding box center [236, 175] width 13 height 8
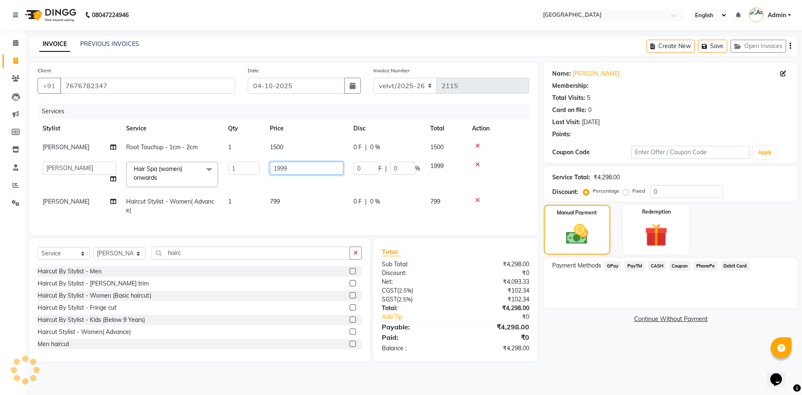
click at [298, 166] on input "1999" at bounding box center [306, 168] width 73 height 13
type input "1"
type input "20"
select select "1: Object"
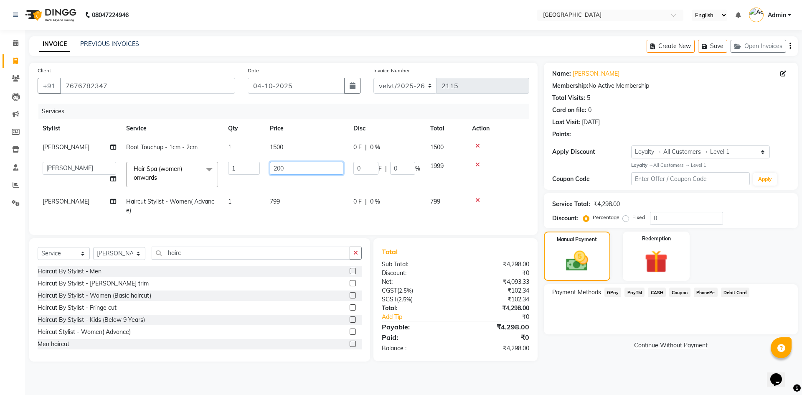
type input "2000"
click at [286, 205] on td "799" at bounding box center [306, 206] width 83 height 28
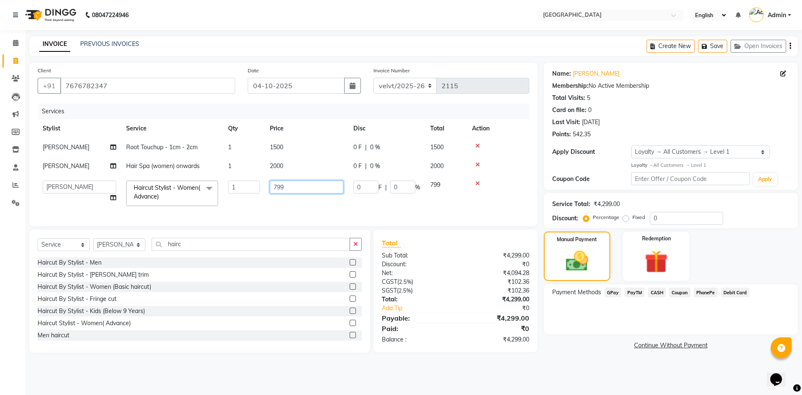
click at [293, 189] on input "799" at bounding box center [306, 186] width 73 height 13
type input "7"
type input "800"
click at [598, 364] on main "INVOICE PREVIOUS INVOICES Create New Save Open Invoices Client +91 7676782347 D…" at bounding box center [413, 200] width 777 height 329
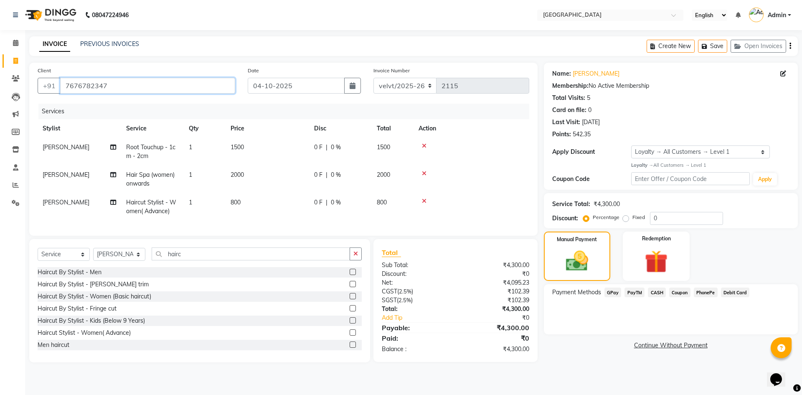
click at [105, 84] on input "7676782347" at bounding box center [147, 86] width 175 height 16
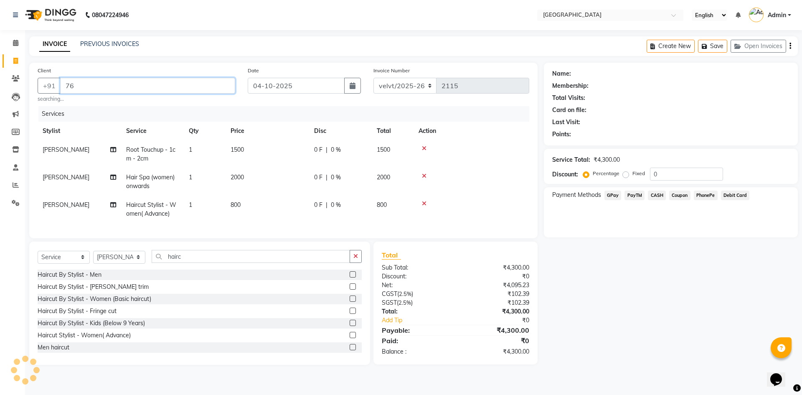
type input "7"
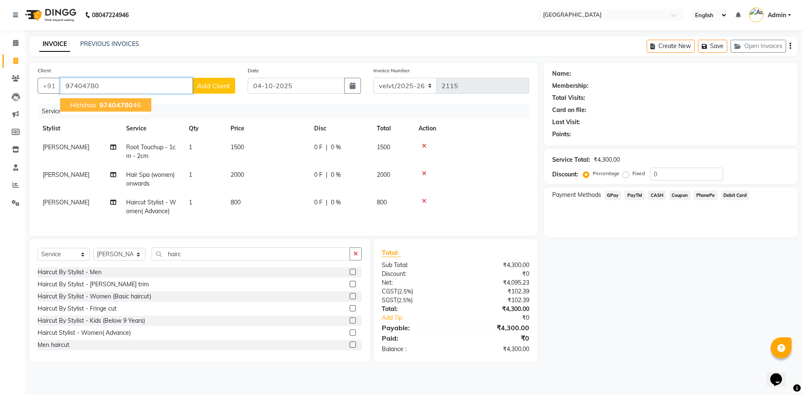
click at [108, 108] on span "97404780" at bounding box center [115, 105] width 33 height 8
type input "9740478046"
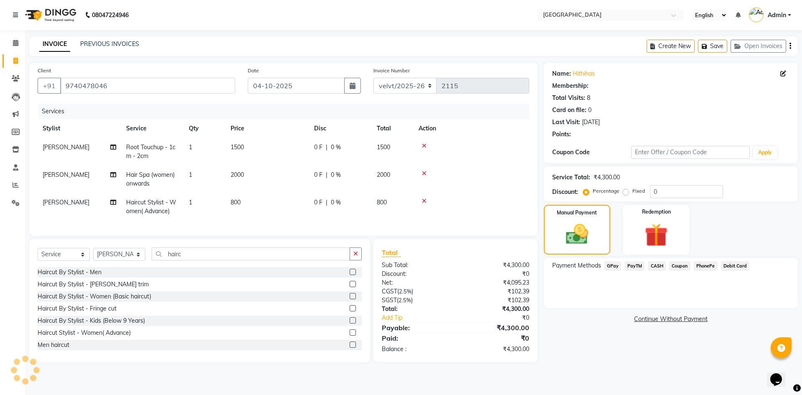
select select "1: Object"
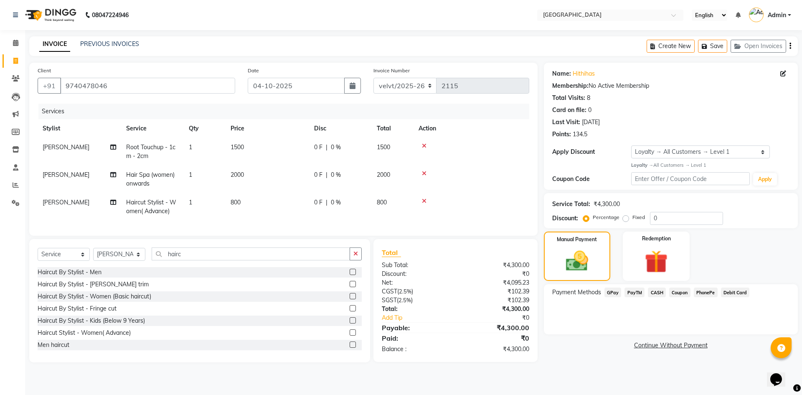
click at [426, 145] on icon at bounding box center [424, 146] width 5 height 6
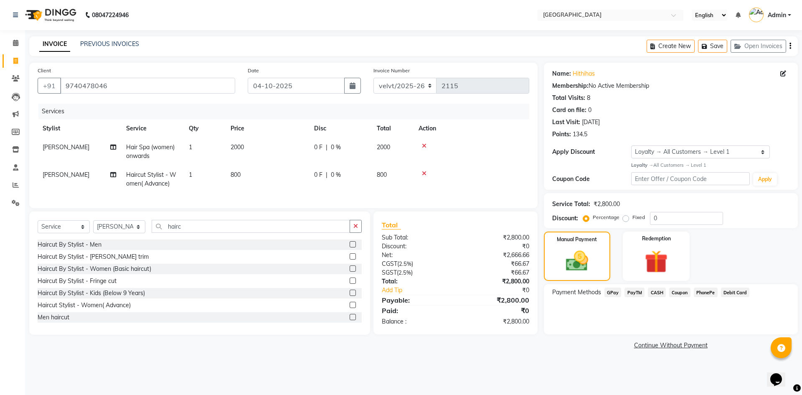
click at [424, 145] on icon at bounding box center [424, 146] width 5 height 6
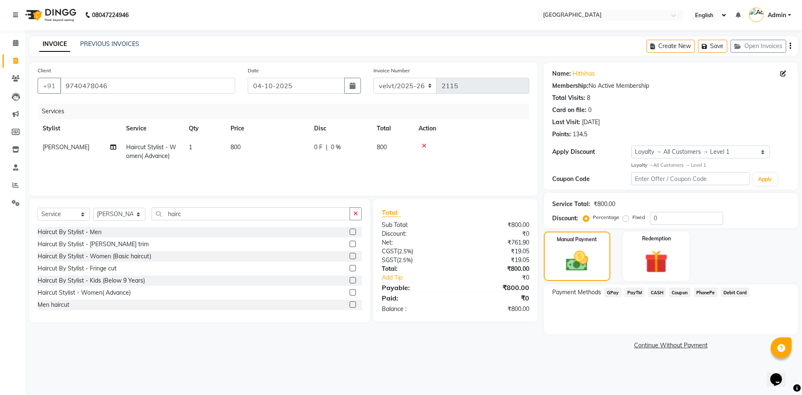
click at [424, 145] on icon at bounding box center [424, 146] width 5 height 6
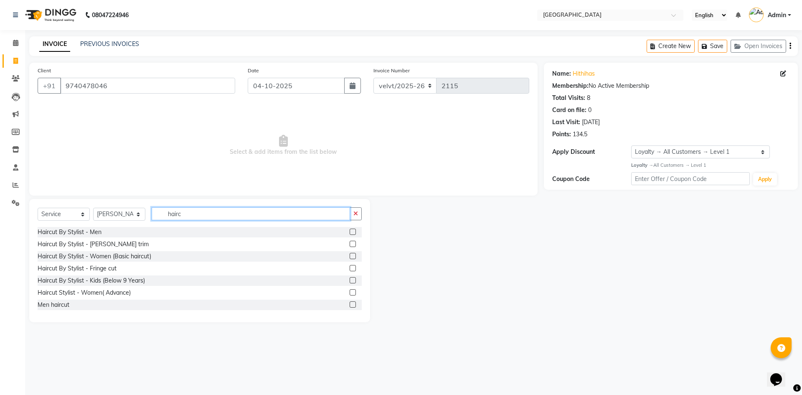
click at [191, 213] on input "hairc" at bounding box center [251, 213] width 198 height 13
click at [107, 213] on select "Select Stylist [PERSON_NAME] Kaif [PERSON_NAME] [PERSON_NAME] [GEOGRAPHIC_DATA]…" at bounding box center [119, 213] width 52 height 13
click at [119, 216] on select "Select Stylist [PERSON_NAME] Kaif [PERSON_NAME] [PERSON_NAME] [GEOGRAPHIC_DATA]…" at bounding box center [119, 213] width 52 height 13
select select "89472"
click at [93, 207] on select "Select Stylist [PERSON_NAME] Kaif [PERSON_NAME] [PERSON_NAME] [GEOGRAPHIC_DATA]…" at bounding box center [119, 213] width 52 height 13
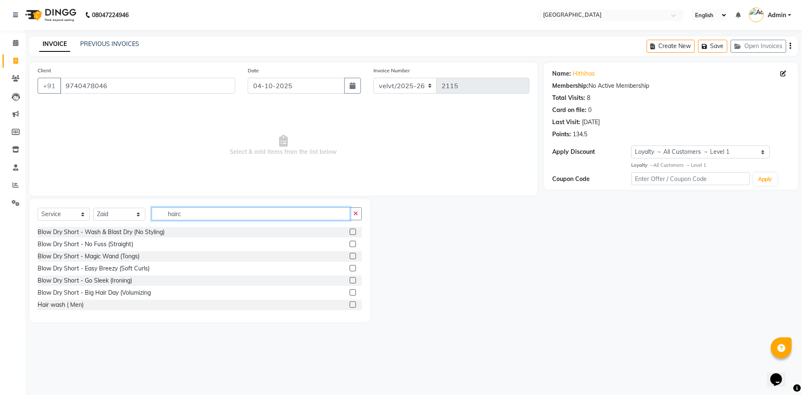
click at [192, 209] on input "hairc" at bounding box center [251, 213] width 198 height 13
type input "haircut"
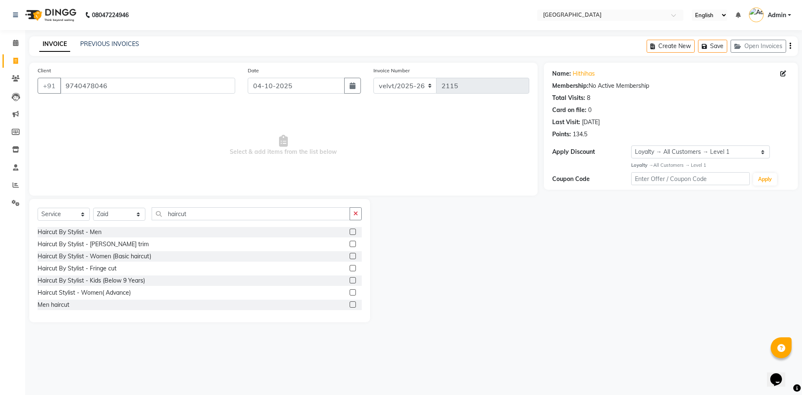
click at [349, 232] on label at bounding box center [352, 231] width 6 height 6
click at [349, 232] on input "checkbox" at bounding box center [351, 231] width 5 height 5
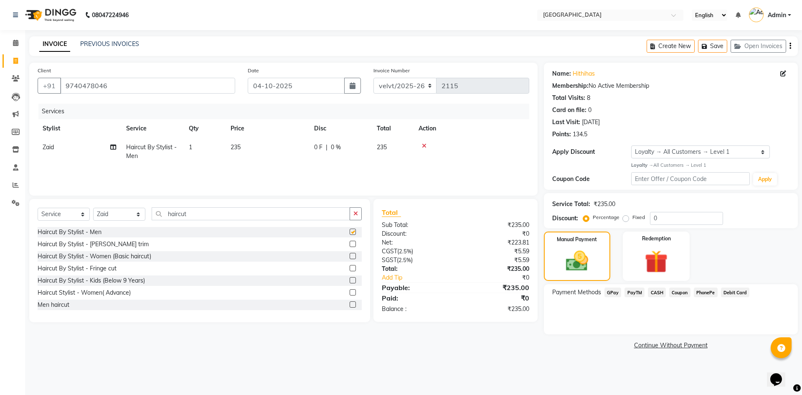
checkbox input "false"
click at [197, 212] on input "haircut" at bounding box center [251, 213] width 198 height 13
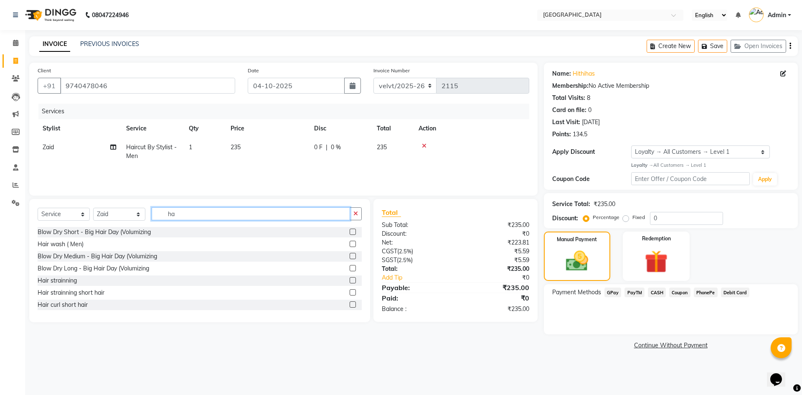
type input "h"
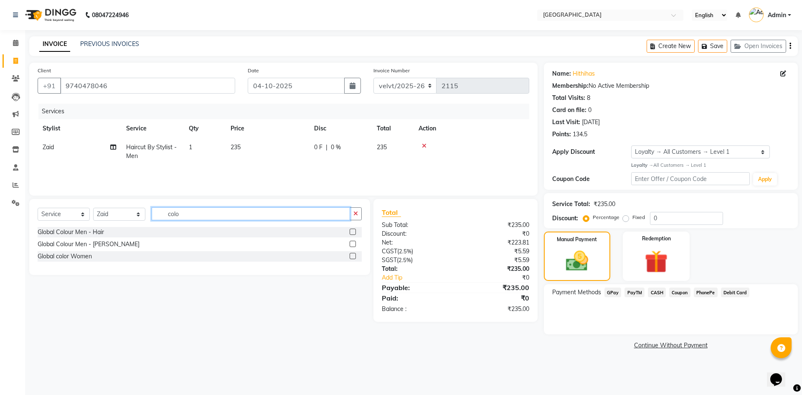
type input "colo"
click at [354, 231] on label at bounding box center [352, 231] width 6 height 6
click at [354, 231] on input "checkbox" at bounding box center [351, 231] width 5 height 5
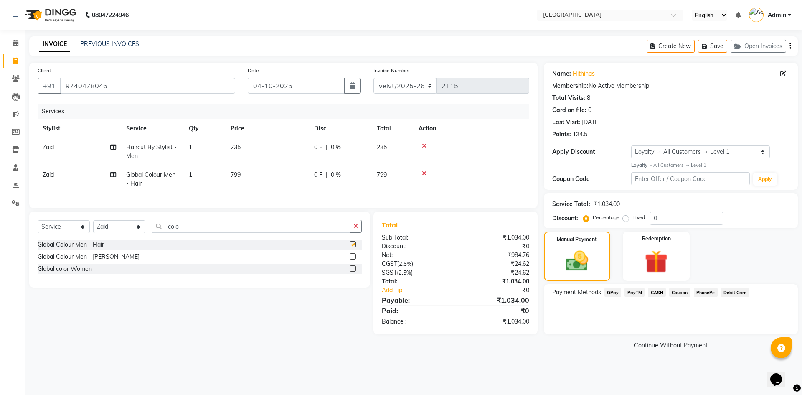
checkbox input "false"
click at [238, 169] on td "799" at bounding box center [266, 179] width 83 height 28
select select "89472"
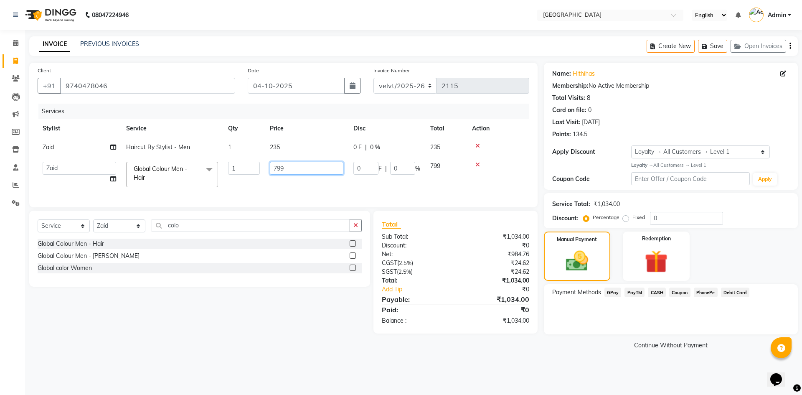
click at [302, 173] on input "799" at bounding box center [306, 168] width 73 height 13
type input "7"
type input "1000"
click at [589, 324] on div "Payment Methods GPay PayTM CASH Coupon PhonePe Debit Card" at bounding box center [671, 309] width 254 height 50
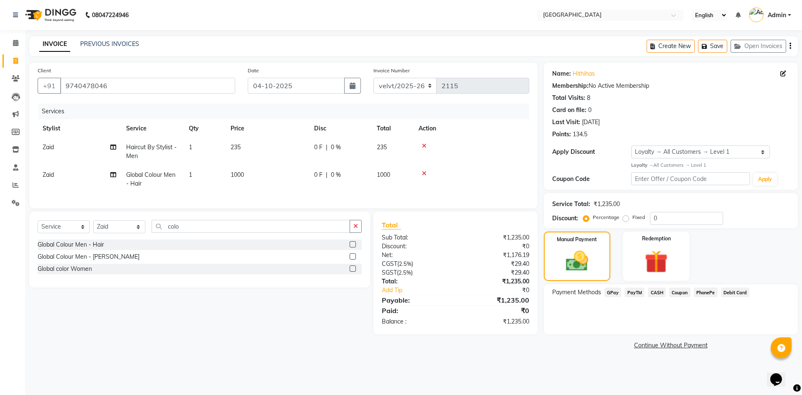
click at [703, 291] on span "PhonePe" at bounding box center [705, 292] width 24 height 10
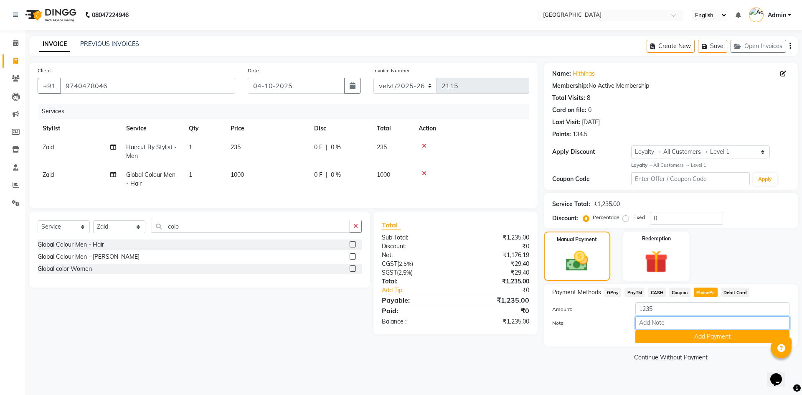
click at [696, 328] on input "Note:" at bounding box center [712, 322] width 154 height 13
click at [659, 339] on button "Add Payment" at bounding box center [712, 336] width 154 height 13
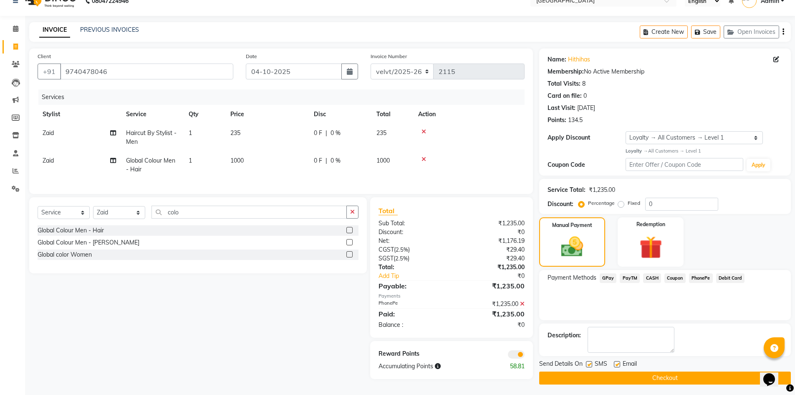
scroll to position [17, 0]
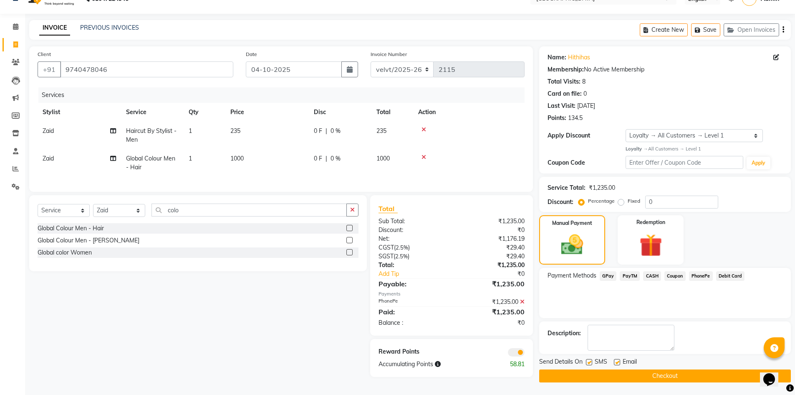
click at [584, 373] on button "Checkout" at bounding box center [665, 375] width 252 height 13
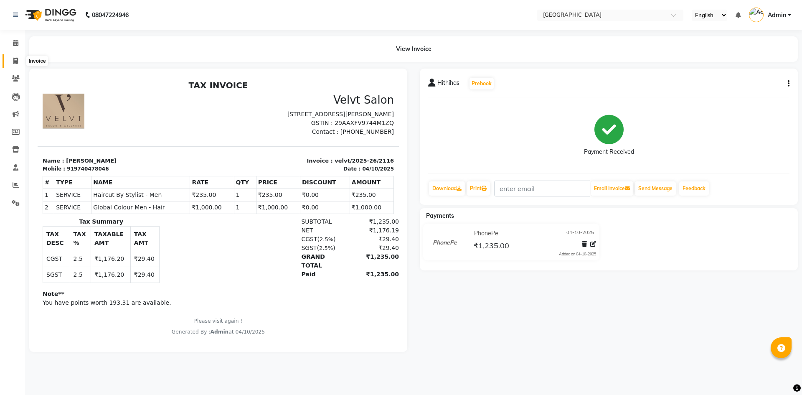
click at [18, 61] on span at bounding box center [15, 61] width 15 height 10
select select "service"
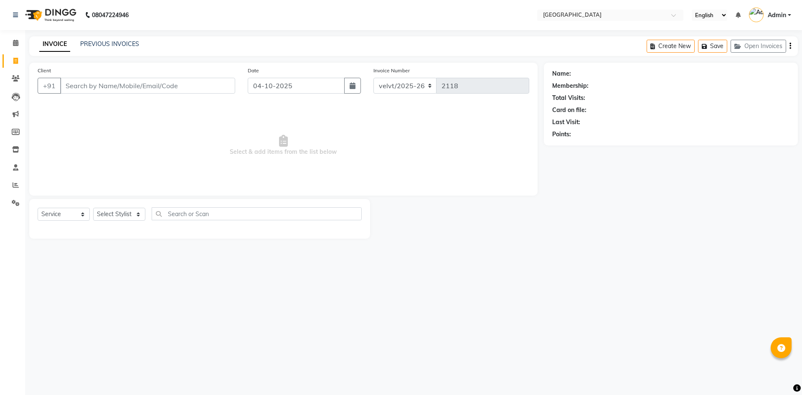
click at [83, 89] on input "Client" at bounding box center [147, 86] width 175 height 16
click at [115, 210] on select "Select Stylist [PERSON_NAME] Kaif [PERSON_NAME] [PERSON_NAME] [GEOGRAPHIC_DATA]…" at bounding box center [119, 213] width 52 height 13
select select "93547"
click at [93, 207] on select "Select Stylist [PERSON_NAME] Kaif [PERSON_NAME] [PERSON_NAME] [GEOGRAPHIC_DATA]…" at bounding box center [119, 213] width 52 height 13
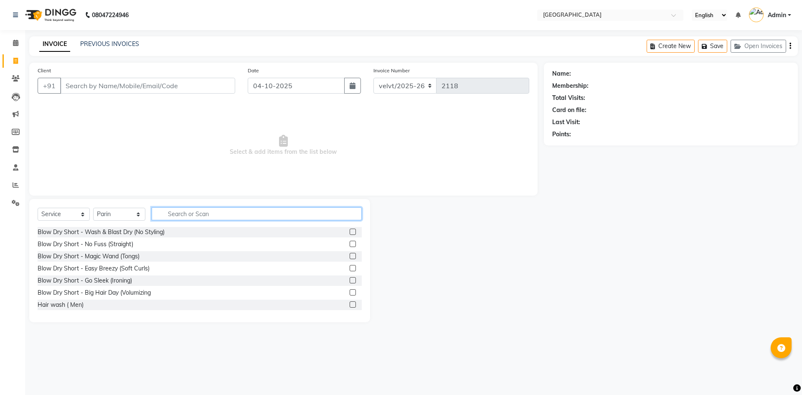
click at [172, 218] on input "text" at bounding box center [257, 213] width 210 height 13
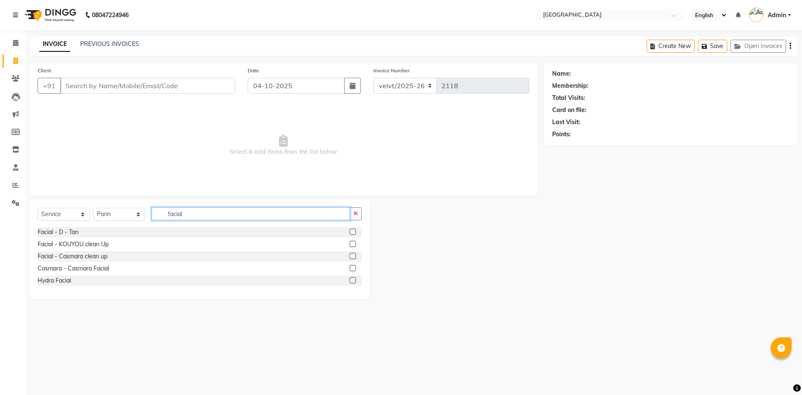
type input "facial"
click at [354, 231] on label at bounding box center [352, 231] width 6 height 6
click at [354, 231] on input "checkbox" at bounding box center [351, 231] width 5 height 5
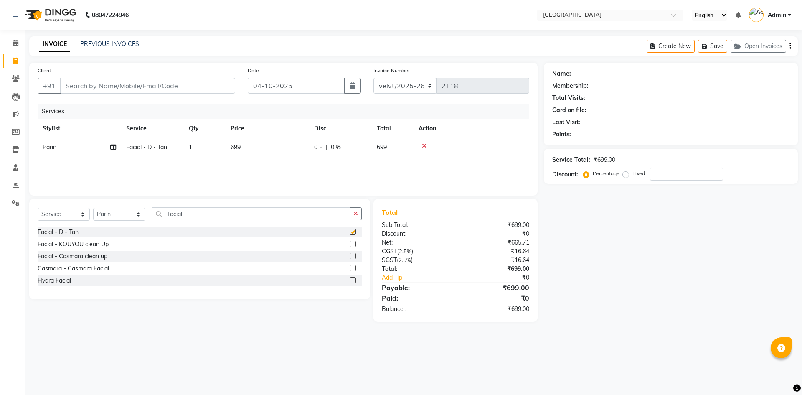
checkbox input "false"
click at [354, 243] on label at bounding box center [352, 243] width 6 height 6
click at [354, 243] on input "checkbox" at bounding box center [351, 243] width 5 height 5
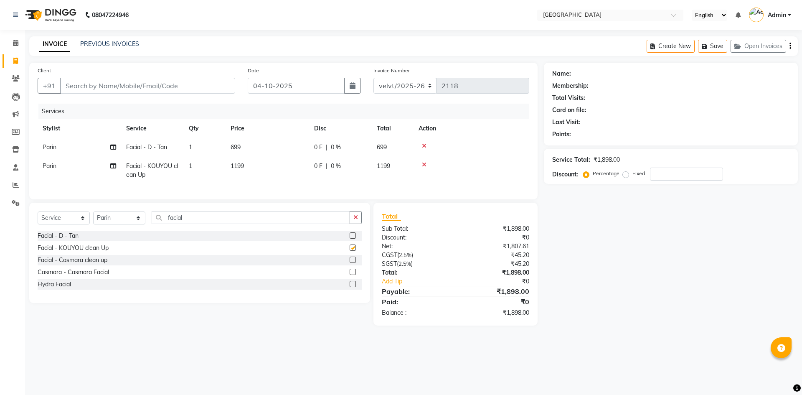
checkbox input "false"
click at [235, 160] on td "1199" at bounding box center [266, 171] width 83 height 28
select select "93547"
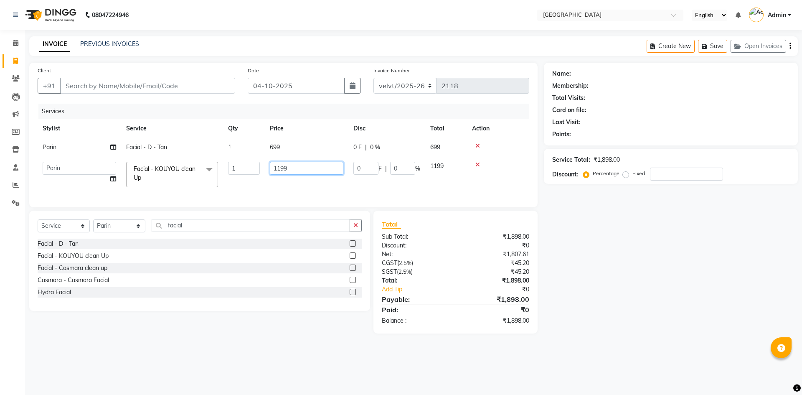
click at [296, 169] on input "1199" at bounding box center [306, 168] width 73 height 13
type input "1200"
click at [277, 144] on td "699" at bounding box center [306, 147] width 83 height 19
select select "93547"
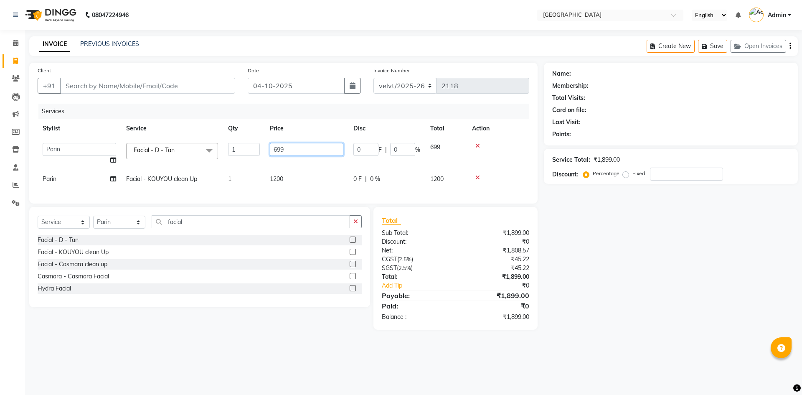
click at [301, 148] on input "699" at bounding box center [306, 149] width 73 height 13
type input "6"
type input "700"
click at [677, 270] on div "Name: Membership: Total Visits: Card on file: Last Visit: Points: Service Total…" at bounding box center [674, 196] width 260 height 267
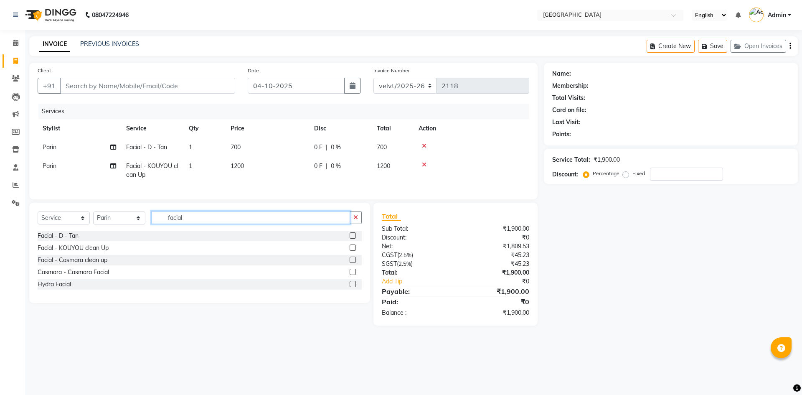
click at [185, 224] on input "facial" at bounding box center [251, 217] width 198 height 13
type input "f"
type input "thre"
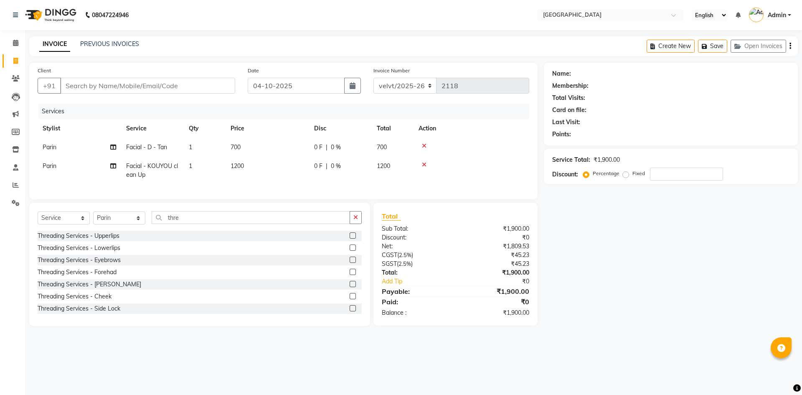
click at [349, 263] on label at bounding box center [352, 259] width 6 height 6
click at [349, 263] on input "checkbox" at bounding box center [351, 259] width 5 height 5
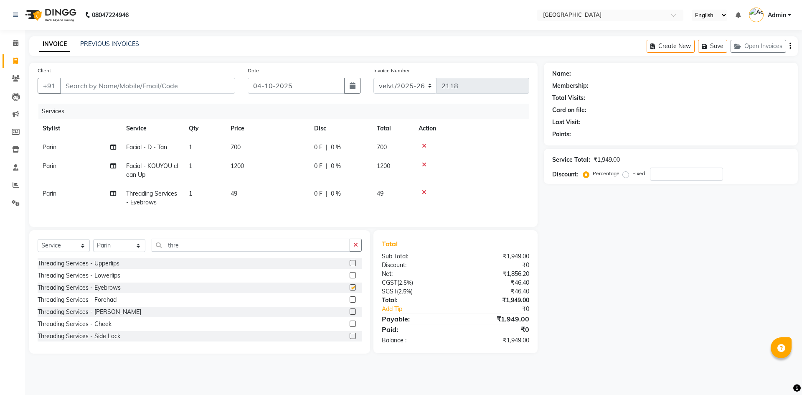
checkbox input "false"
click at [243, 195] on td "49" at bounding box center [266, 198] width 83 height 28
select select "93547"
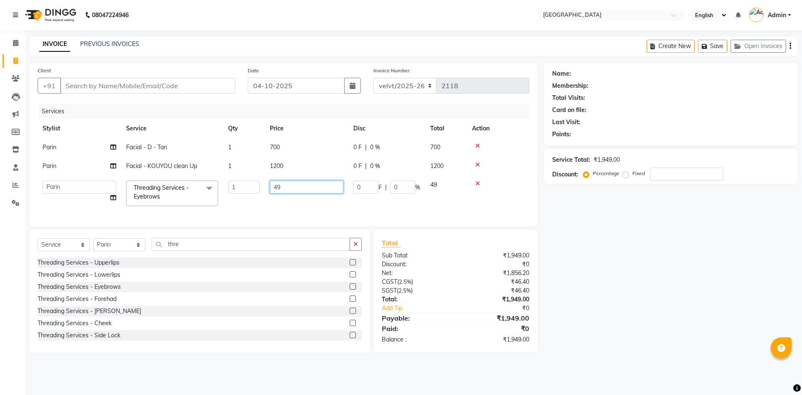
click at [289, 188] on input "49" at bounding box center [306, 186] width 73 height 13
type input "4"
type input "50"
click at [79, 89] on input "Client" at bounding box center [147, 86] width 175 height 16
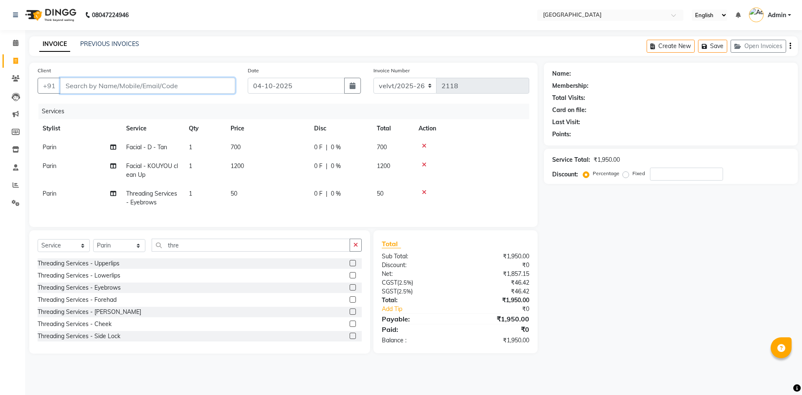
type input "s"
type input "0"
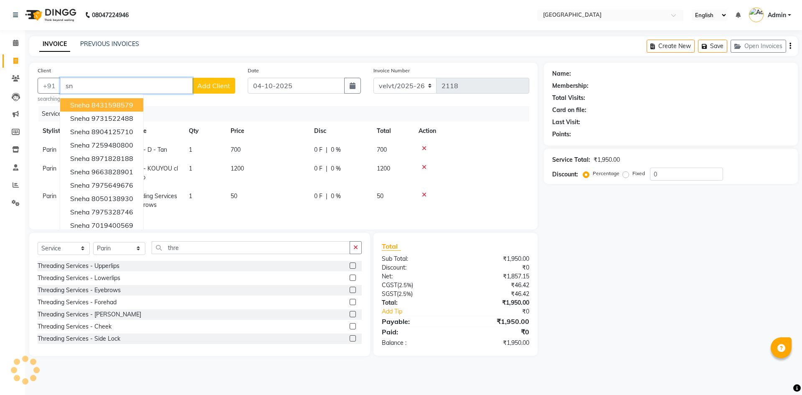
type input "s"
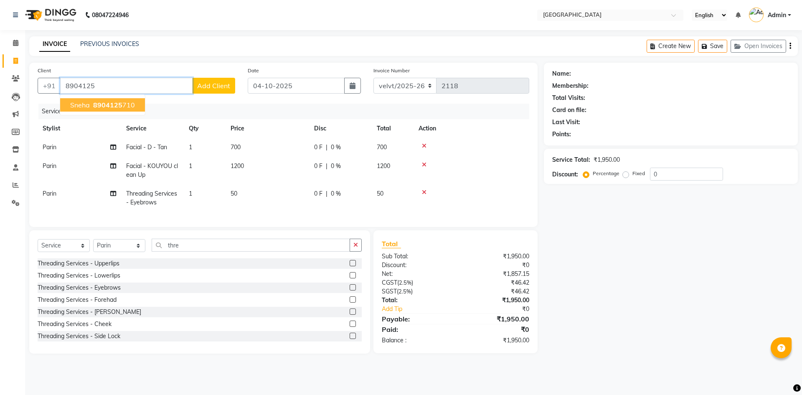
click at [118, 103] on span "8904125" at bounding box center [107, 105] width 29 height 8
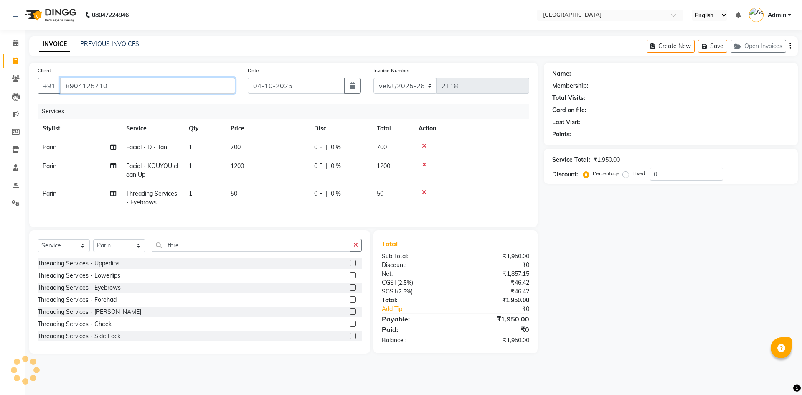
type input "8904125710"
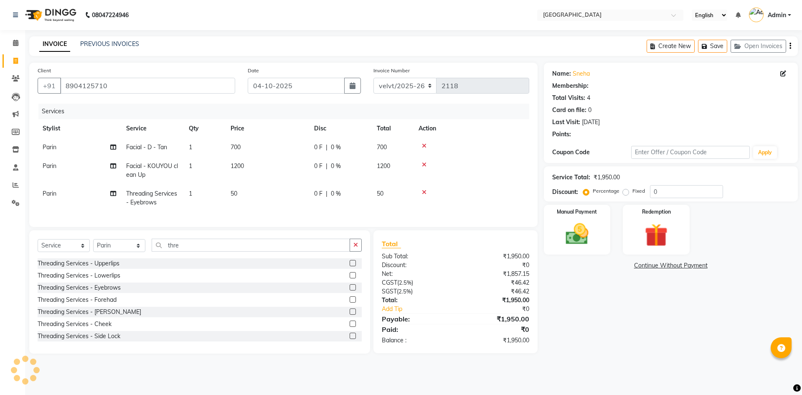
select select "1: Object"
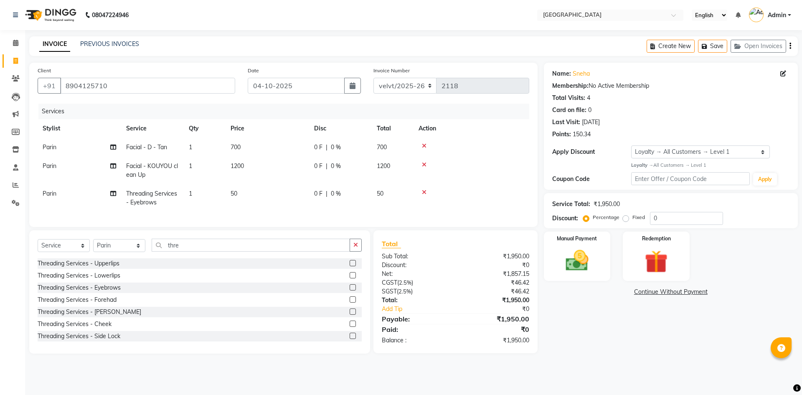
click at [632, 217] on label "Fixed" at bounding box center [638, 217] width 13 height 8
click at [626, 217] on input "Fixed" at bounding box center [627, 217] width 6 height 6
radio input "true"
click at [663, 219] on input "0" at bounding box center [686, 218] width 73 height 13
type input "250"
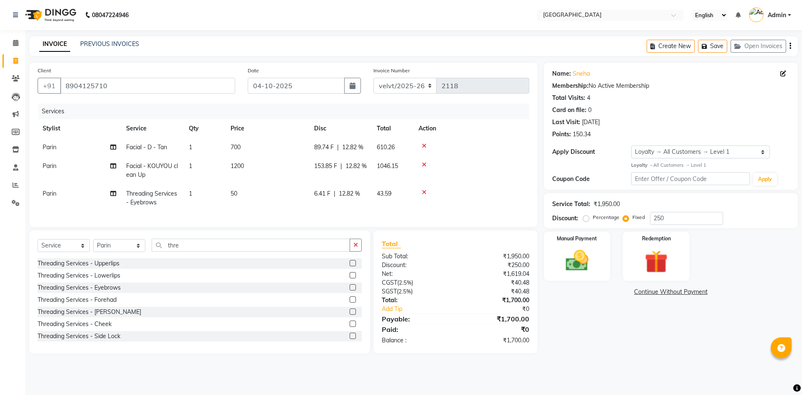
click at [607, 307] on div "Name: Sneha Membership: No Active Membership Total Visits: 4 Card on file: 0 La…" at bounding box center [674, 208] width 260 height 291
click at [575, 269] on img at bounding box center [576, 261] width 39 height 28
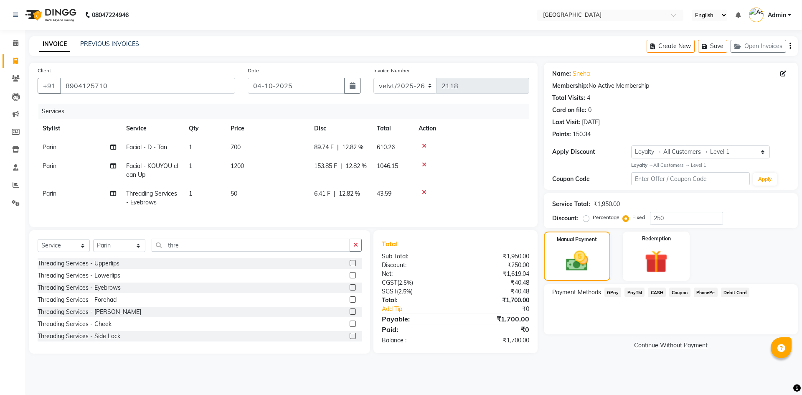
click at [706, 288] on span "PhonePe" at bounding box center [705, 292] width 24 height 10
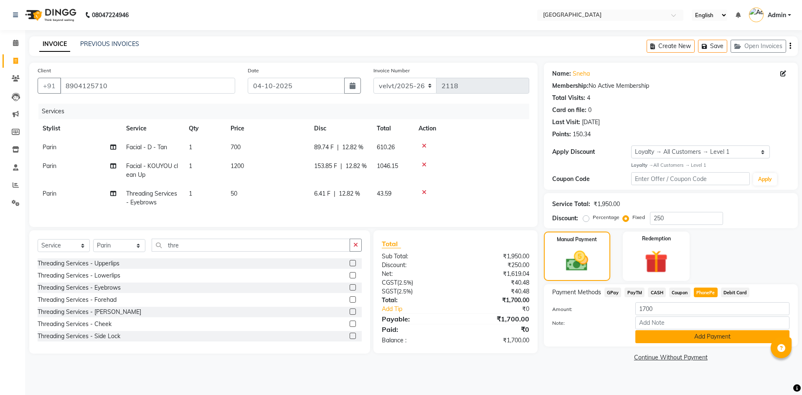
click at [683, 334] on button "Add Payment" at bounding box center [712, 336] width 154 height 13
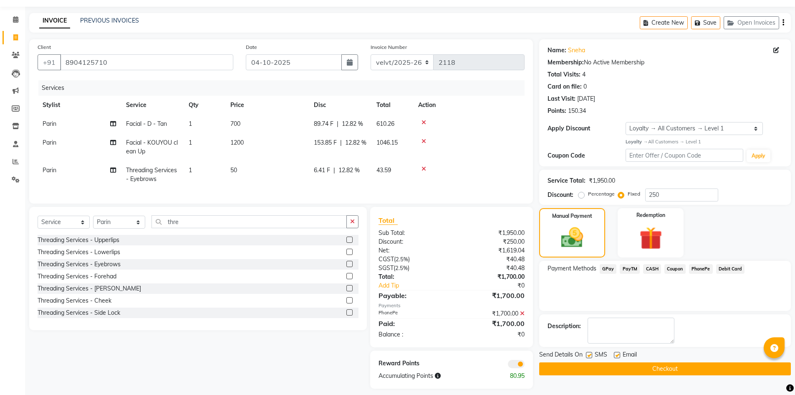
scroll to position [36, 0]
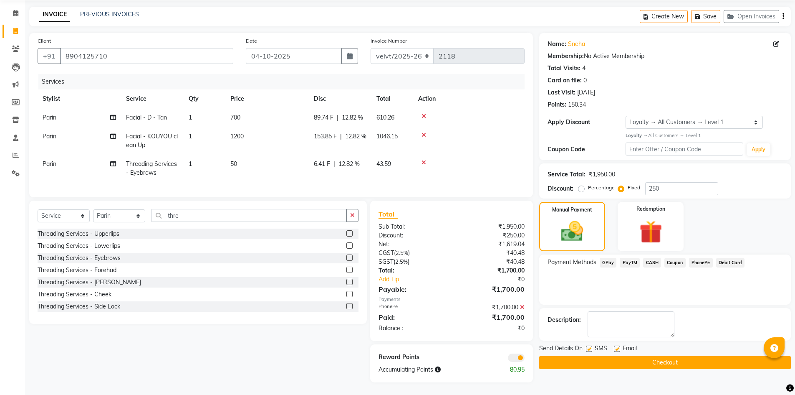
click at [591, 345] on label at bounding box center [589, 348] width 6 height 6
click at [591, 346] on input "checkbox" at bounding box center [588, 348] width 5 height 5
checkbox input "false"
click at [617, 345] on label at bounding box center [617, 348] width 6 height 6
click at [617, 346] on input "checkbox" at bounding box center [616, 348] width 5 height 5
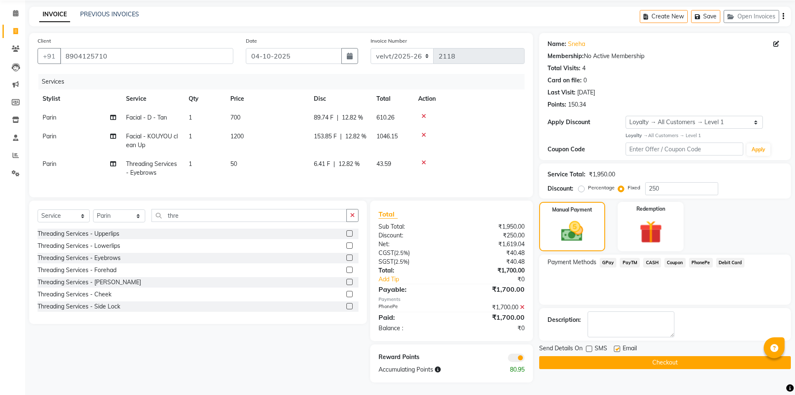
checkbox input "false"
click at [617, 358] on button "Checkout" at bounding box center [665, 362] width 252 height 13
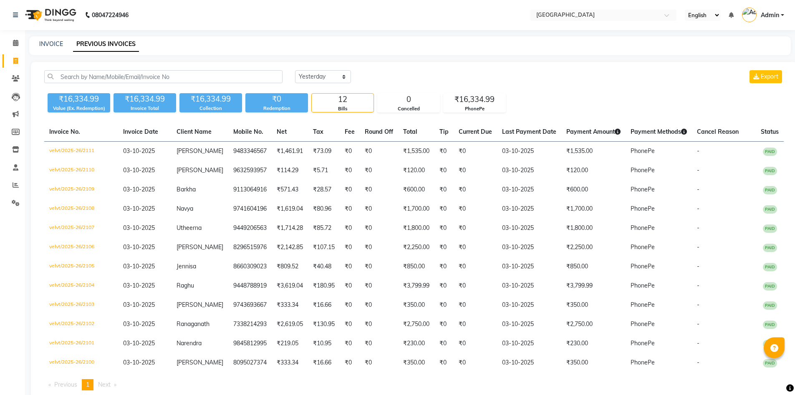
select select "yesterday"
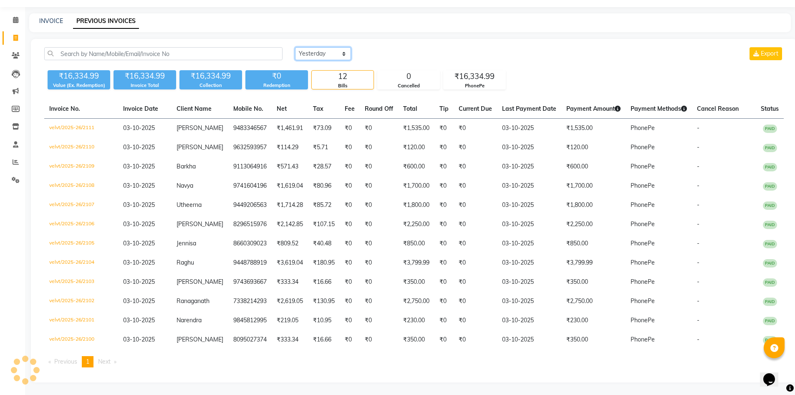
scroll to position [23, 0]
click at [51, 20] on link "INVOICE" at bounding box center [51, 21] width 24 height 8
select select "service"
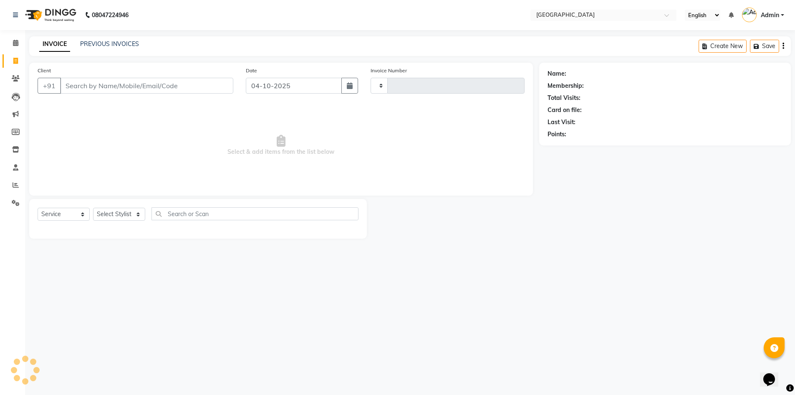
type input "2114"
select select "6279"
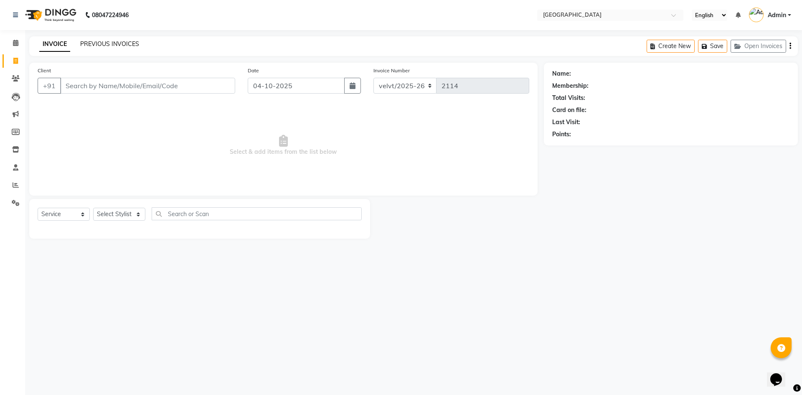
click at [124, 42] on link "PREVIOUS INVOICES" at bounding box center [109, 44] width 59 height 8
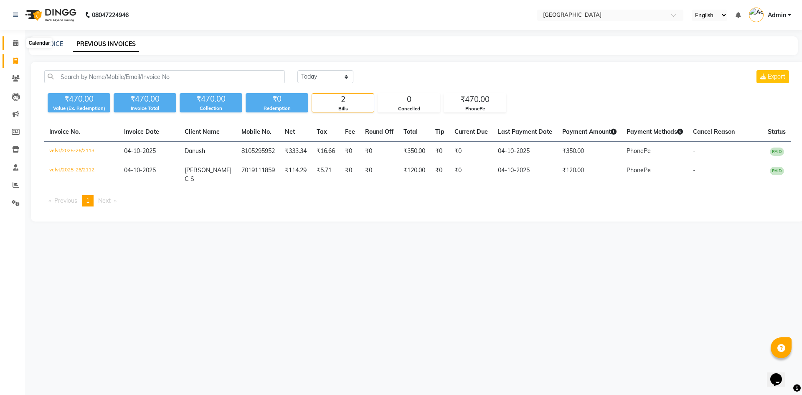
click at [14, 40] on icon at bounding box center [15, 43] width 5 height 6
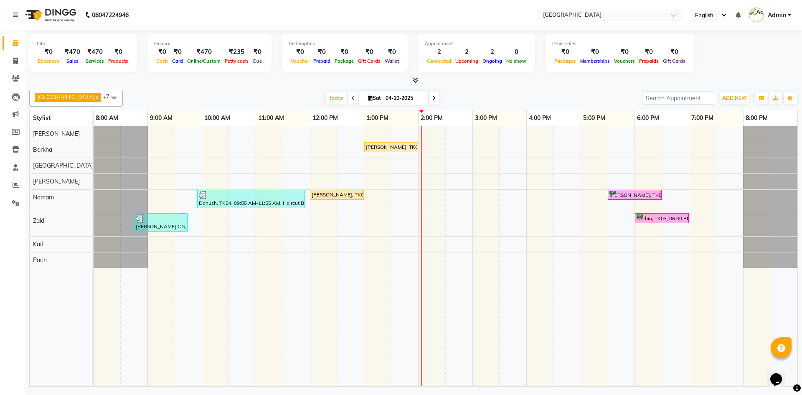
click at [701, 261] on div "Gautham, TK02, 01:00 PM-02:00 PM, Pedicure & Manicure - Pedi Pie Pedicure Danus…" at bounding box center [445, 256] width 703 height 260
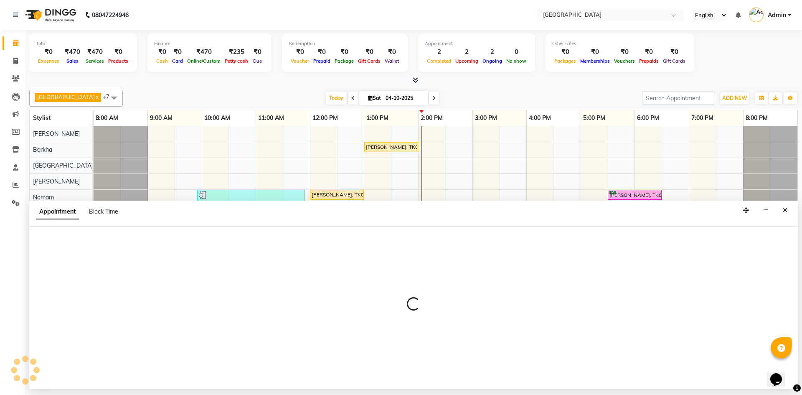
select select "93547"
select select "1140"
select select "tentative"
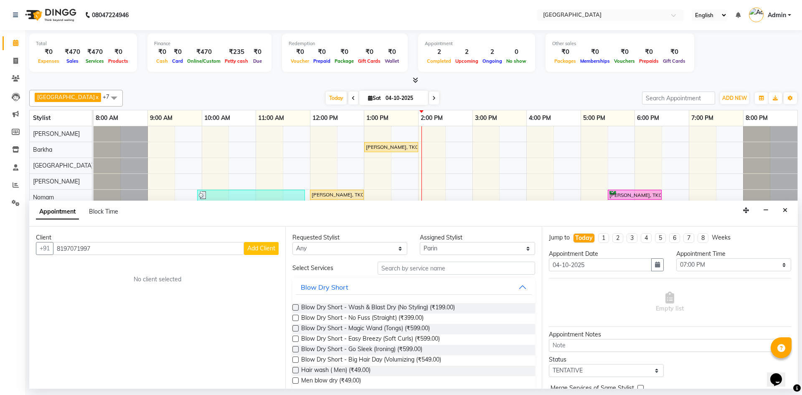
type input "8197071997"
click at [258, 250] on span "Add Client" at bounding box center [261, 248] width 28 height 8
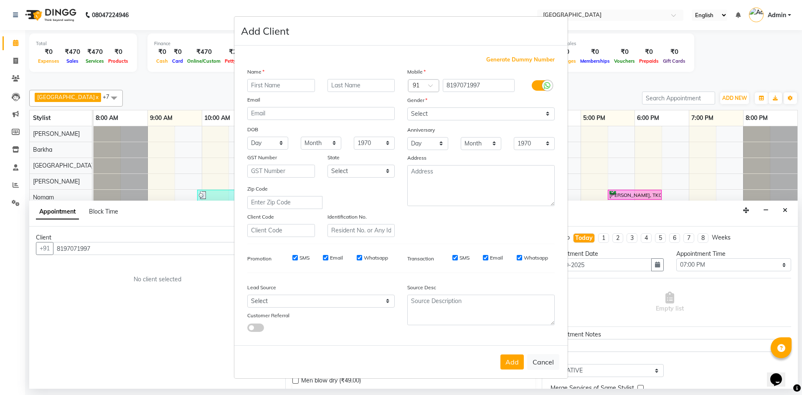
click at [263, 86] on input "text" at bounding box center [281, 85] width 68 height 13
type input "Abdhul"
click at [424, 112] on select "Select [DEMOGRAPHIC_DATA] [DEMOGRAPHIC_DATA] Other Prefer Not To Say" at bounding box center [480, 113] width 147 height 13
select select "[DEMOGRAPHIC_DATA]"
click at [407, 107] on select "Select [DEMOGRAPHIC_DATA] [DEMOGRAPHIC_DATA] Other Prefer Not To Say" at bounding box center [480, 113] width 147 height 13
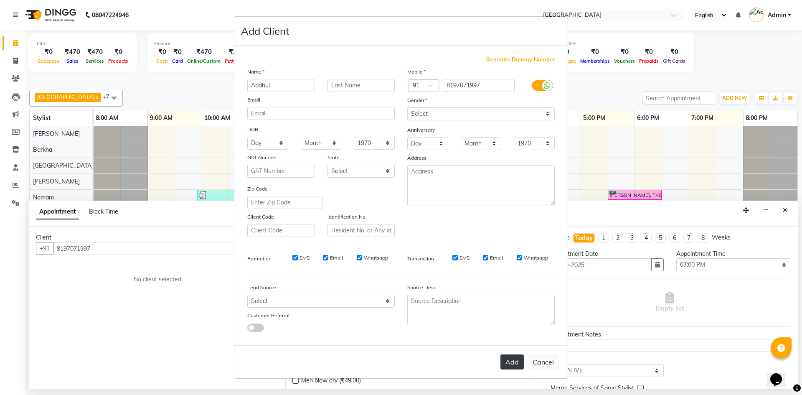
click at [514, 357] on button "Add" at bounding box center [511, 361] width 23 height 15
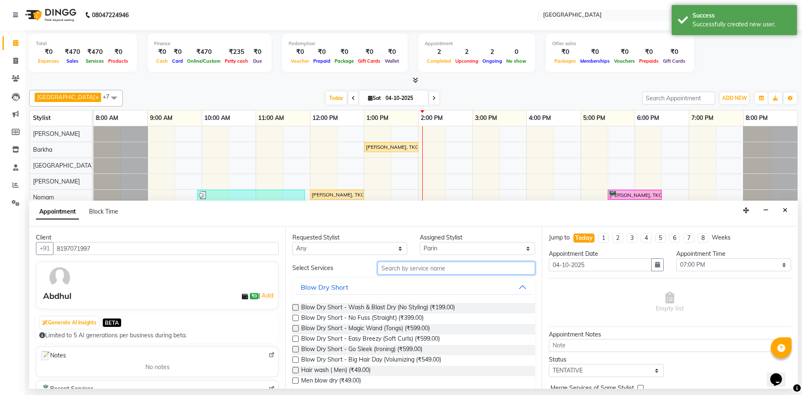
click at [392, 266] on input "text" at bounding box center [455, 267] width 157 height 13
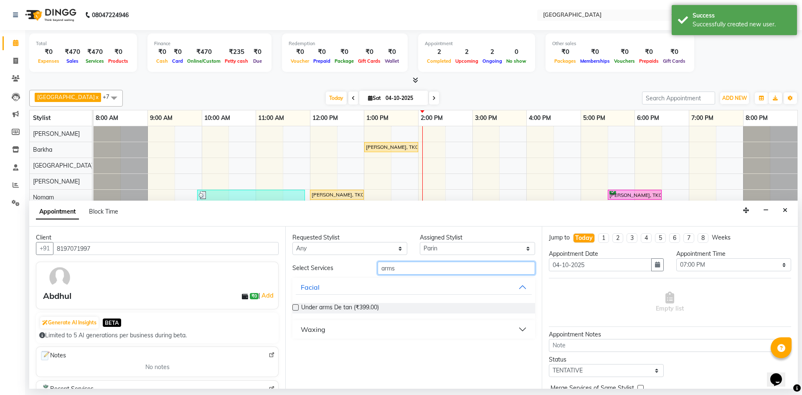
type input "arms"
click at [524, 329] on button "Waxing" at bounding box center [413, 328] width 235 height 15
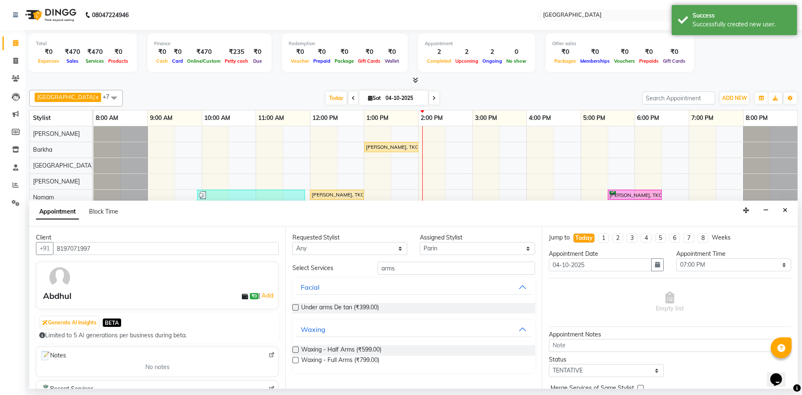
click at [296, 357] on label at bounding box center [295, 360] width 6 height 6
click at [296, 358] on input "checkbox" at bounding box center [294, 360] width 5 height 5
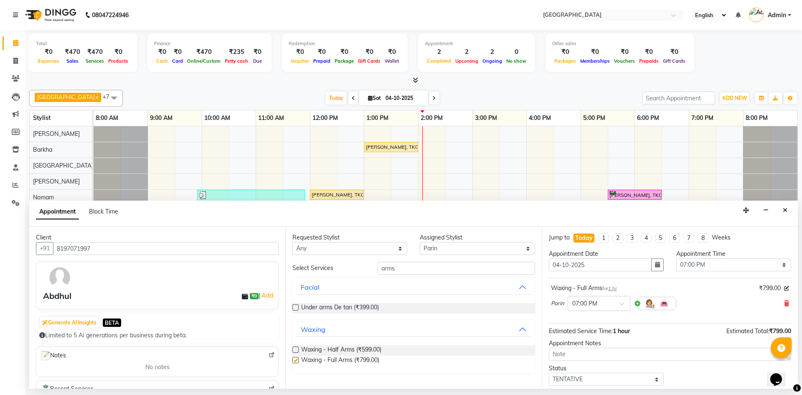
checkbox input "false"
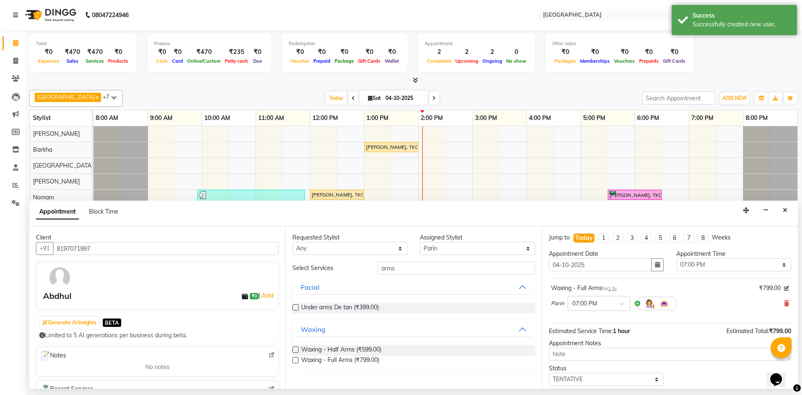
click at [296, 347] on label at bounding box center [295, 349] width 6 height 6
click at [296, 347] on input "checkbox" at bounding box center [294, 349] width 5 height 5
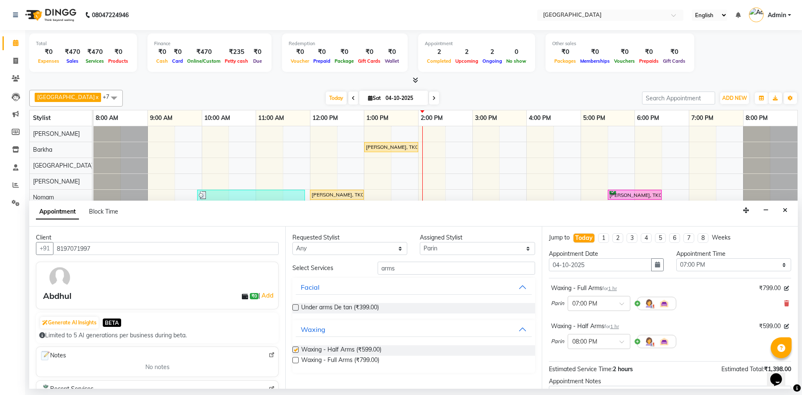
checkbox input "false"
click at [407, 264] on input "arms" at bounding box center [455, 267] width 157 height 13
type input "a"
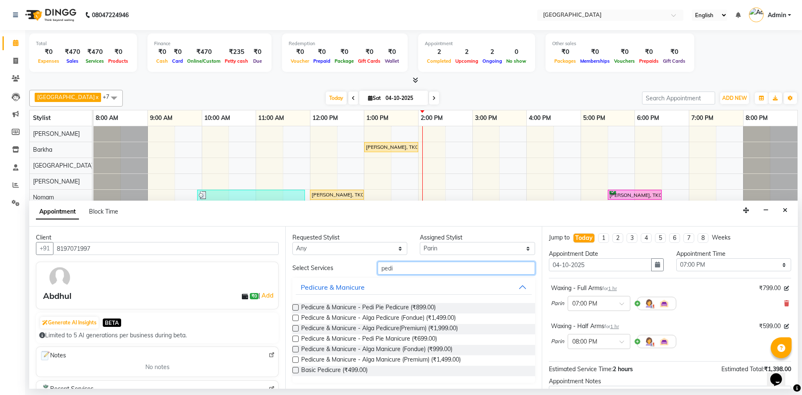
type input "pedi"
click at [295, 307] on label at bounding box center [295, 307] width 6 height 6
click at [295, 307] on input "checkbox" at bounding box center [294, 307] width 5 height 5
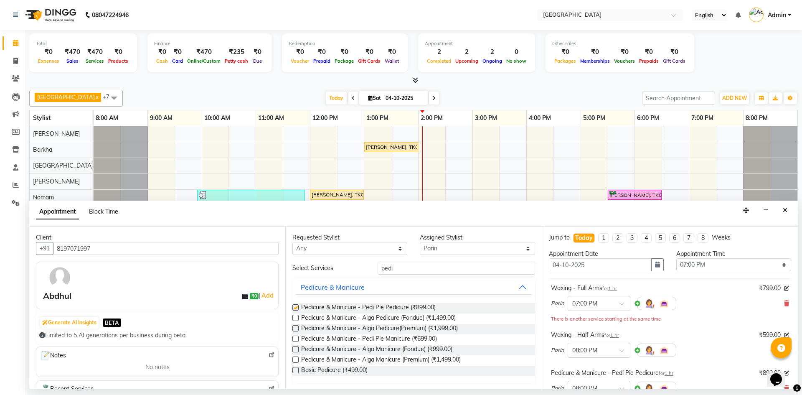
checkbox input "false"
click at [422, 249] on select "Select Aameer Barkha Kaif Nandini Anchan Nomam Parin Roma Tabrej Zaid" at bounding box center [477, 248] width 115 height 13
select select "68468"
click at [420, 242] on select "Select Aameer Barkha Kaif Nandini Anchan Nomam Parin Roma Tabrej Zaid" at bounding box center [477, 248] width 115 height 13
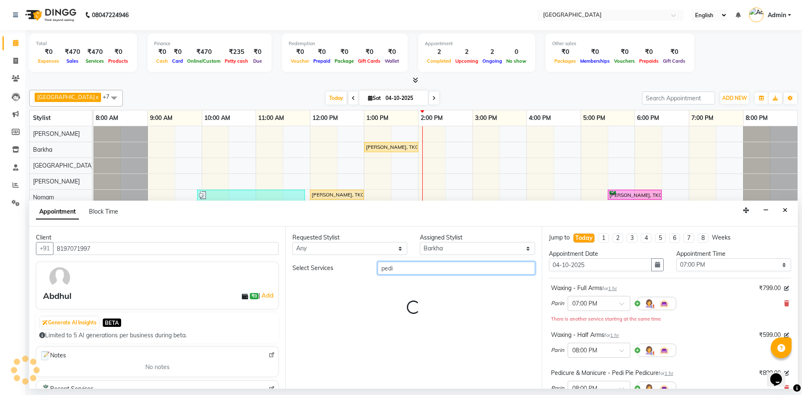
click at [395, 266] on input "pedi" at bounding box center [455, 267] width 157 height 13
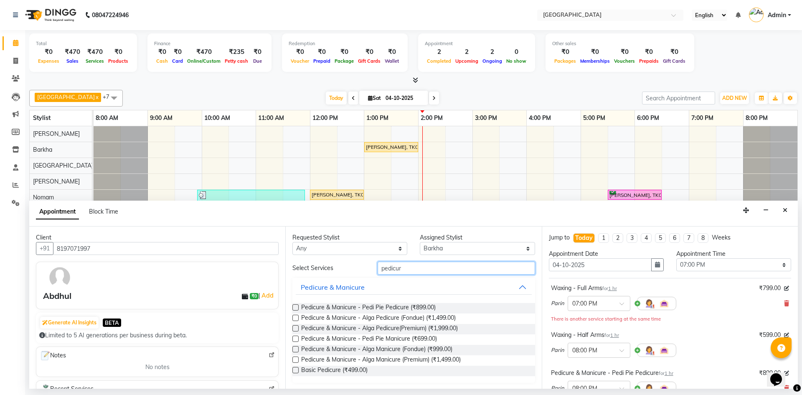
type input "pedicur"
click at [294, 306] on label at bounding box center [295, 307] width 6 height 6
click at [294, 306] on input "checkbox" at bounding box center [294, 307] width 5 height 5
checkbox input "false"
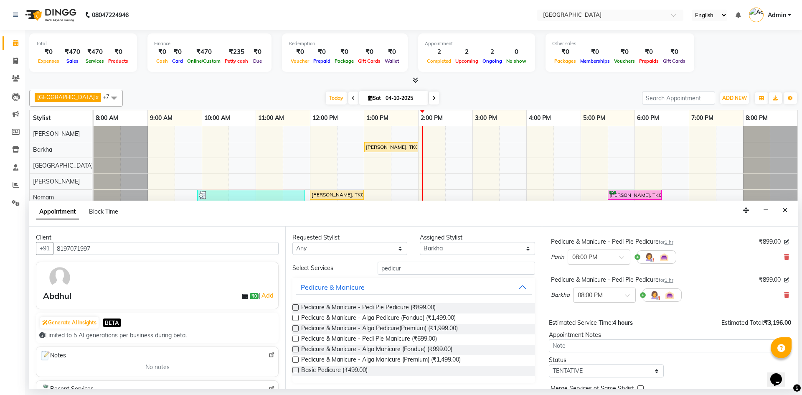
scroll to position [167, 0]
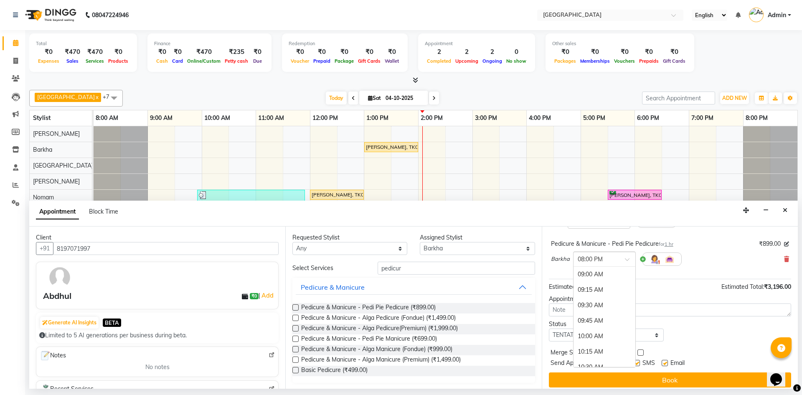
click at [584, 258] on input "text" at bounding box center [595, 258] width 37 height 9
click at [591, 340] on div "07:00 PM" at bounding box center [604, 337] width 62 height 15
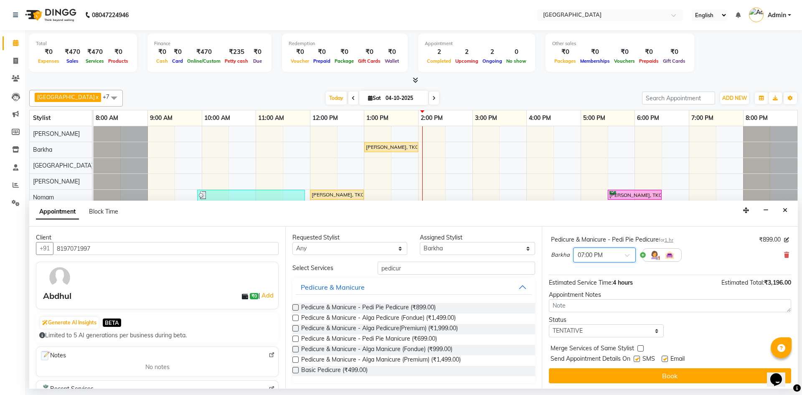
scroll to position [172, 0]
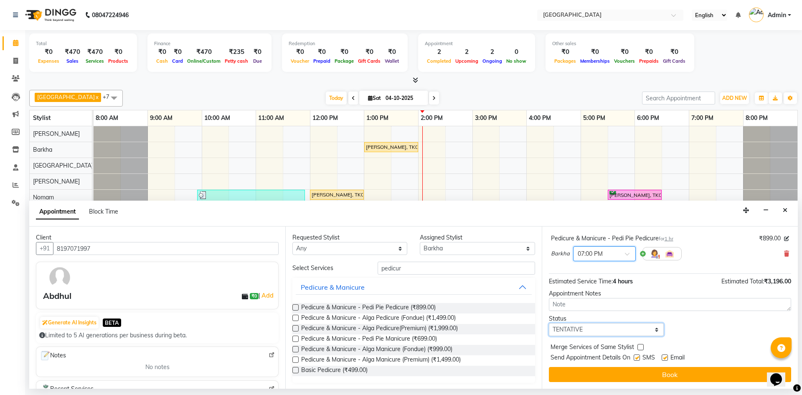
click at [563, 324] on select "Select TENTATIVE CONFIRM CHECK-IN UPCOMING" at bounding box center [606, 329] width 115 height 13
click at [566, 330] on select "Select TENTATIVE CONFIRM CHECK-IN UPCOMING" at bounding box center [606, 329] width 115 height 13
select select "confirm booking"
click at [549, 323] on select "Select TENTATIVE CONFIRM CHECK-IN UPCOMING" at bounding box center [606, 329] width 115 height 13
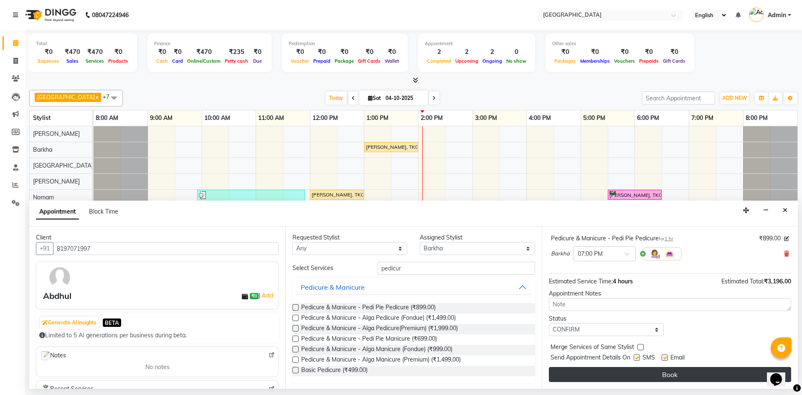
click at [615, 374] on button "Book" at bounding box center [670, 374] width 242 height 15
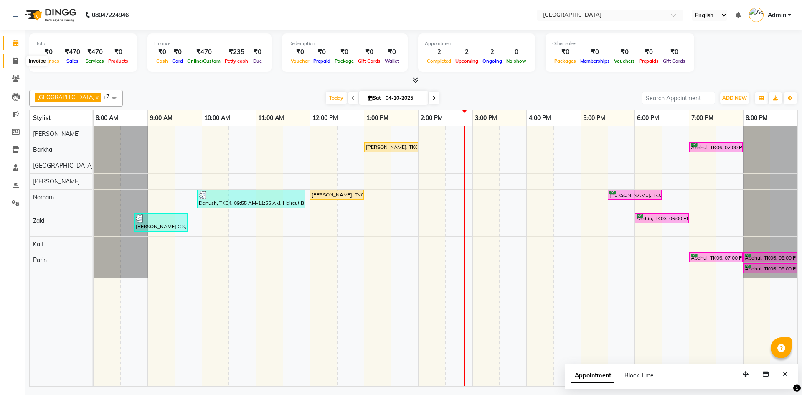
click at [12, 60] on span at bounding box center [15, 61] width 15 height 10
select select "service"
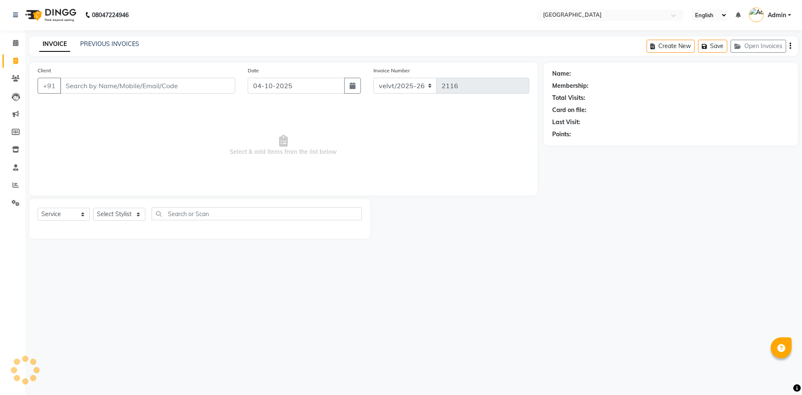
click at [75, 91] on input "Client" at bounding box center [147, 86] width 175 height 16
type input "6363322989"
click at [205, 86] on span "Add Client" at bounding box center [213, 85] width 33 height 8
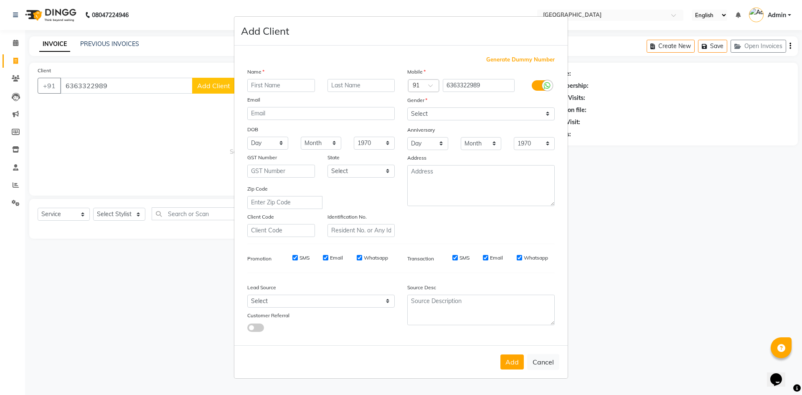
click at [262, 84] on input "text" at bounding box center [281, 85] width 68 height 13
type input "[PERSON_NAME]"
click at [412, 112] on select "Select [DEMOGRAPHIC_DATA] [DEMOGRAPHIC_DATA] Other Prefer Not To Say" at bounding box center [480, 113] width 147 height 13
select select "[DEMOGRAPHIC_DATA]"
click at [407, 107] on select "Select [DEMOGRAPHIC_DATA] [DEMOGRAPHIC_DATA] Other Prefer Not To Say" at bounding box center [480, 113] width 147 height 13
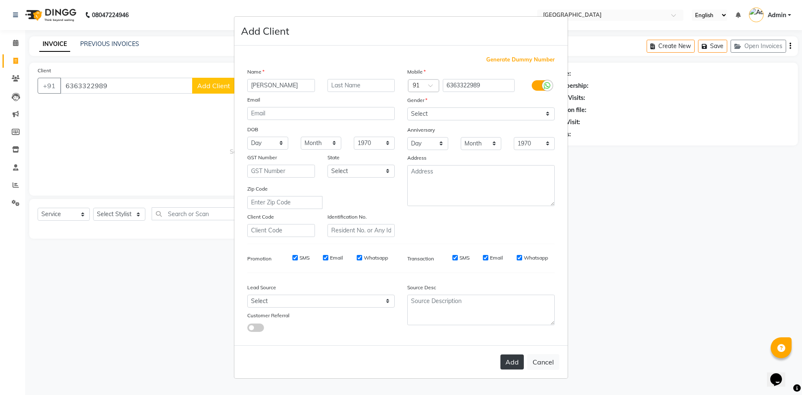
click at [511, 366] on button "Add" at bounding box center [511, 361] width 23 height 15
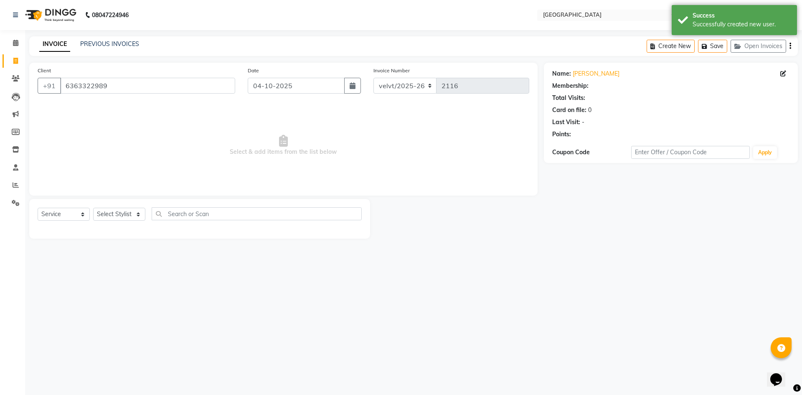
select select "1: Object"
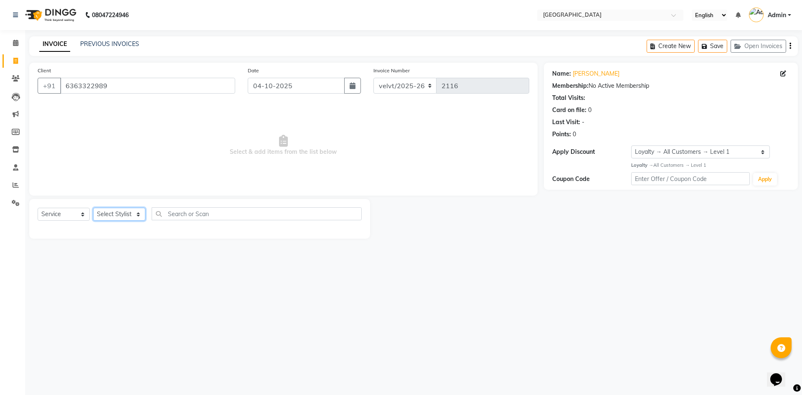
click at [117, 210] on select "Select Stylist [PERSON_NAME] Kaif [PERSON_NAME] [PERSON_NAME] [GEOGRAPHIC_DATA]…" at bounding box center [119, 213] width 52 height 13
click at [129, 84] on input "6363322989" at bounding box center [147, 86] width 175 height 16
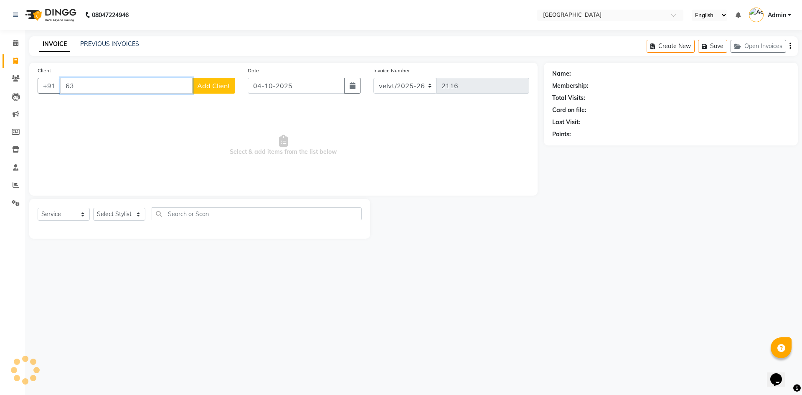
type input "6"
click at [71, 85] on input "Client" at bounding box center [147, 86] width 175 height 16
click at [125, 111] on ngb-typeahead-window "[PERSON_NAME] 8660333 685" at bounding box center [120, 104] width 120 height 21
click at [127, 106] on span "8660333" at bounding box center [141, 105] width 29 height 8
type input "8660333685"
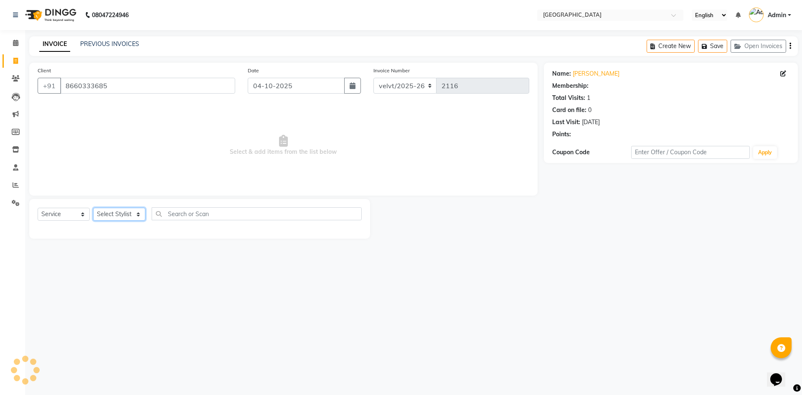
click at [107, 214] on select "Select Stylist [PERSON_NAME] Kaif [PERSON_NAME] [PERSON_NAME] [GEOGRAPHIC_DATA]…" at bounding box center [119, 213] width 52 height 13
select select "1: Object"
click at [109, 214] on select "Select Stylist [PERSON_NAME] Kaif [PERSON_NAME] [PERSON_NAME] [GEOGRAPHIC_DATA]…" at bounding box center [119, 213] width 52 height 13
click at [108, 207] on select "Select Stylist [PERSON_NAME] Kaif [PERSON_NAME] [PERSON_NAME] [GEOGRAPHIC_DATA]…" at bounding box center [119, 213] width 52 height 13
select select "93547"
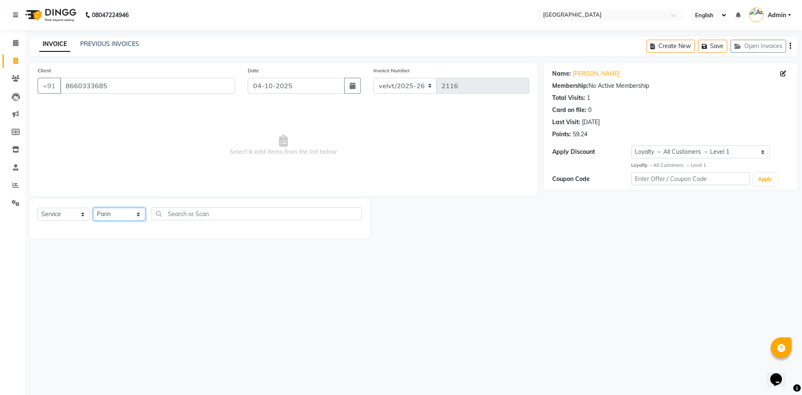
click at [93, 207] on select "Select Stylist [PERSON_NAME] Kaif [PERSON_NAME] [PERSON_NAME] [GEOGRAPHIC_DATA]…" at bounding box center [119, 213] width 52 height 13
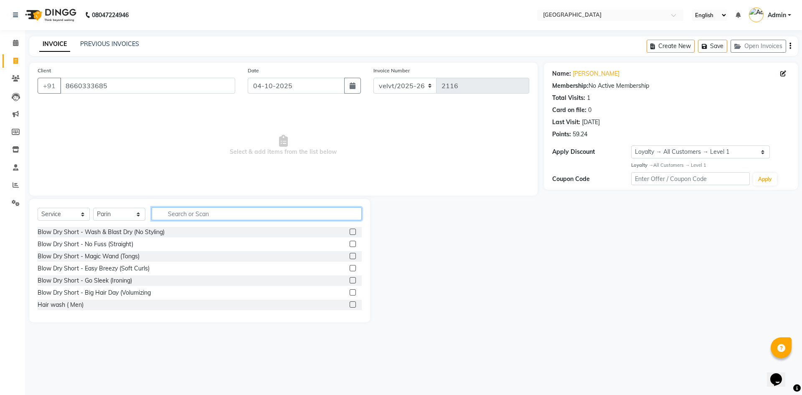
click at [180, 212] on input "text" at bounding box center [257, 213] width 210 height 13
click at [170, 215] on input "text" at bounding box center [257, 213] width 210 height 13
type input "thre"
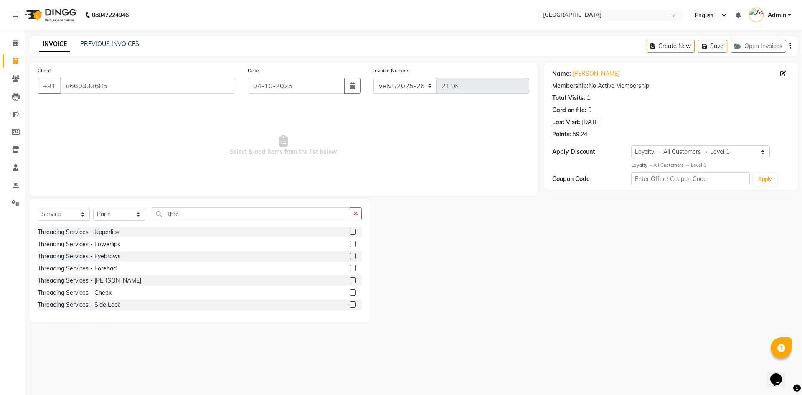
click at [349, 258] on label at bounding box center [352, 256] width 6 height 6
click at [349, 258] on input "checkbox" at bounding box center [351, 255] width 5 height 5
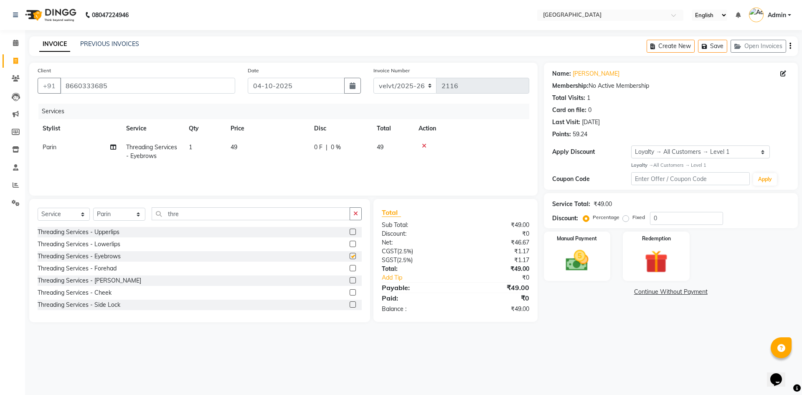
checkbox input "false"
click at [238, 149] on td "49" at bounding box center [266, 152] width 83 height 28
select select "93547"
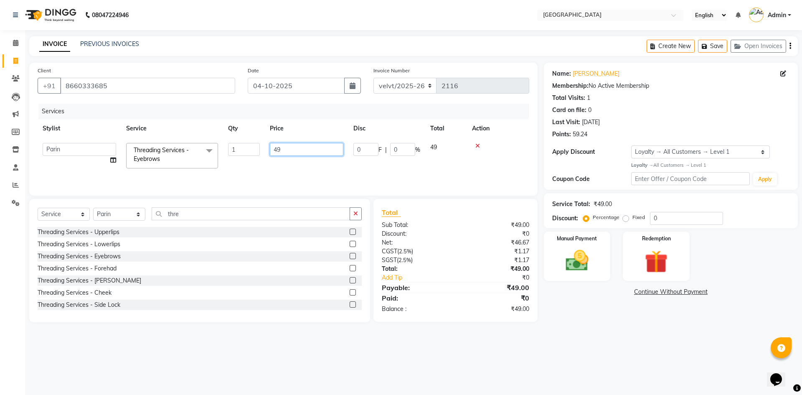
click at [289, 150] on input "49" at bounding box center [306, 149] width 73 height 13
type input "4"
type input "50"
click at [663, 289] on link "Continue Without Payment" at bounding box center [670, 291] width 250 height 9
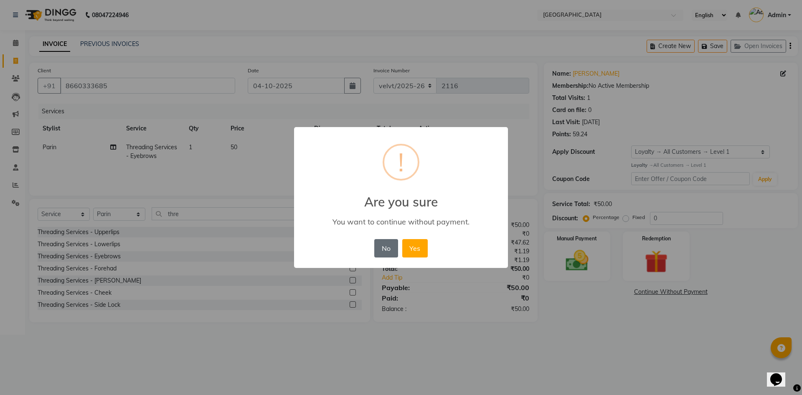
click at [390, 245] on button "No" at bounding box center [385, 248] width 23 height 18
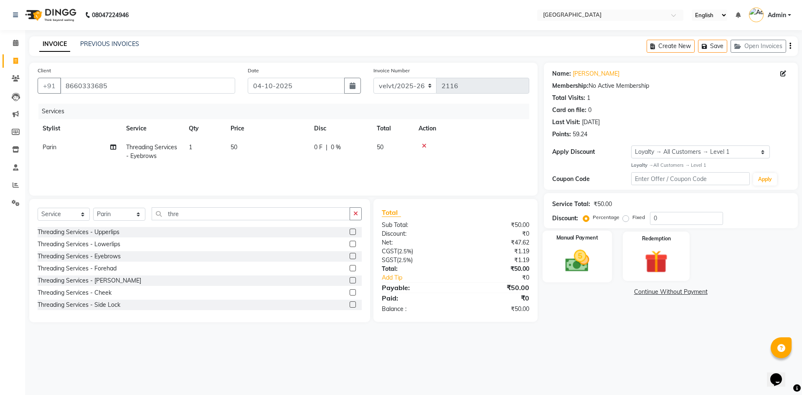
click at [577, 266] on img at bounding box center [576, 261] width 39 height 28
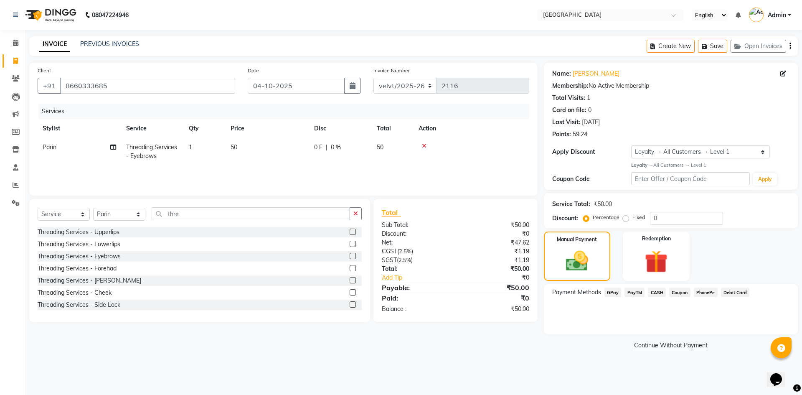
click at [701, 288] on span "PhonePe" at bounding box center [705, 292] width 24 height 10
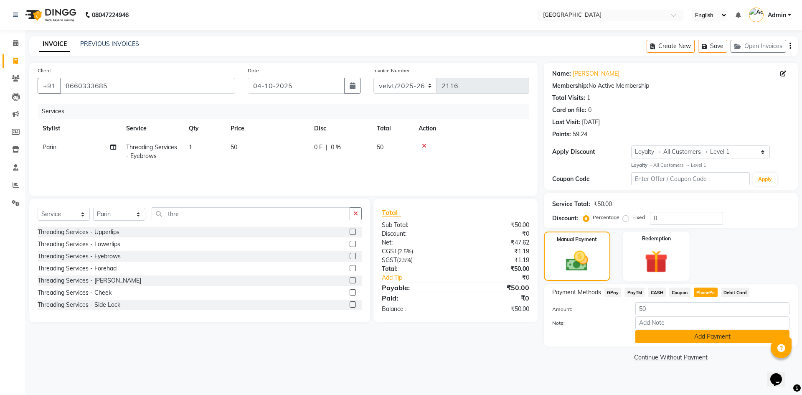
click at [696, 337] on button "Add Payment" at bounding box center [712, 336] width 154 height 13
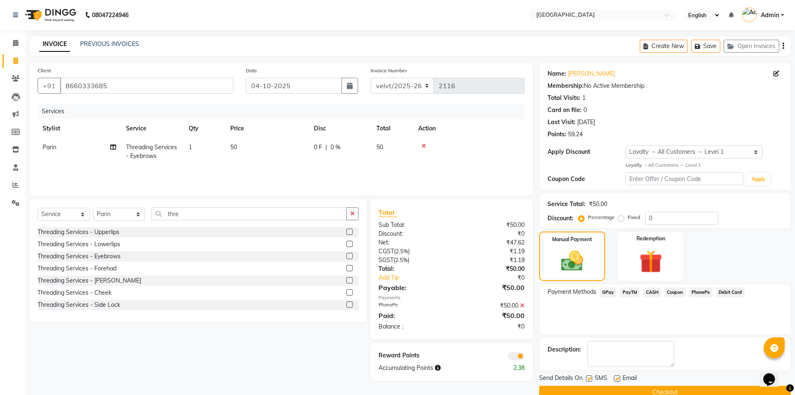
scroll to position [16, 0]
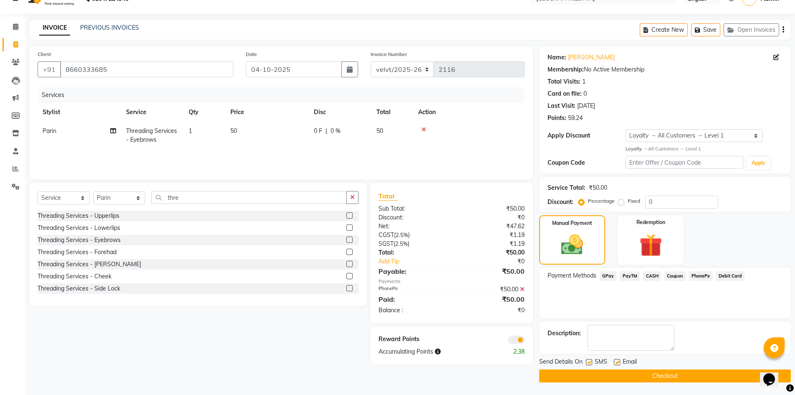
click at [589, 372] on button "Checkout" at bounding box center [665, 375] width 252 height 13
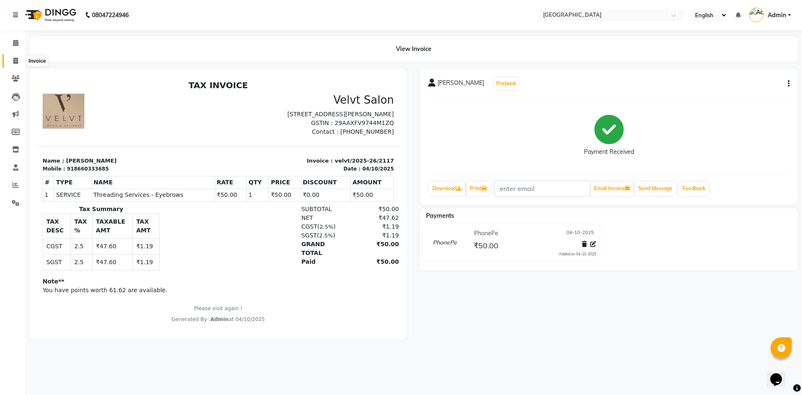
click at [15, 59] on icon at bounding box center [15, 61] width 5 height 6
select select "service"
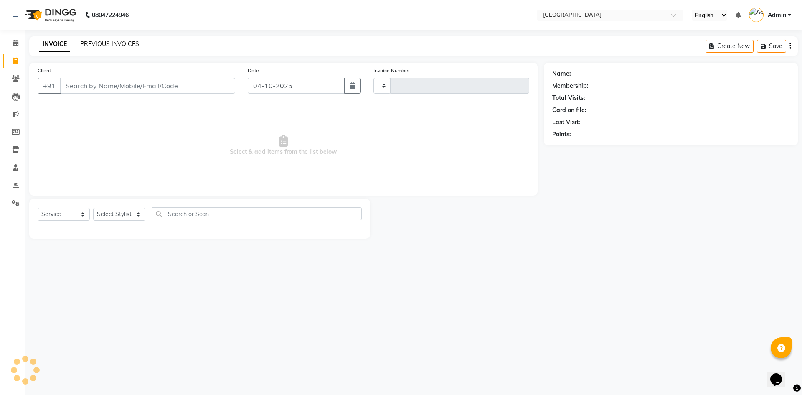
click at [117, 42] on link "PREVIOUS INVOICES" at bounding box center [109, 44] width 59 height 8
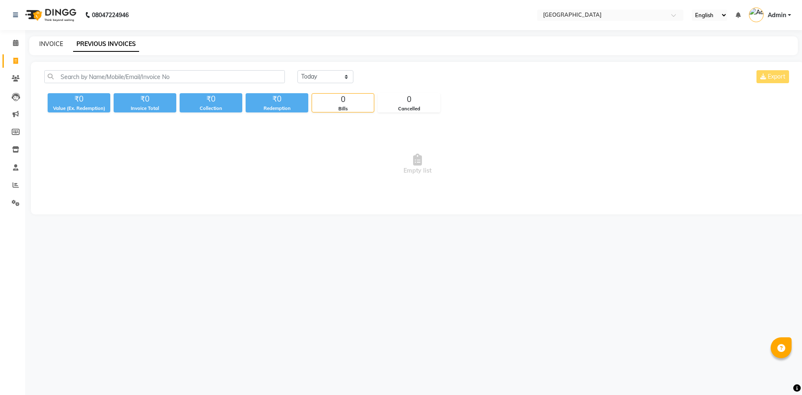
click at [43, 43] on link "INVOICE" at bounding box center [51, 44] width 24 height 8
select select "service"
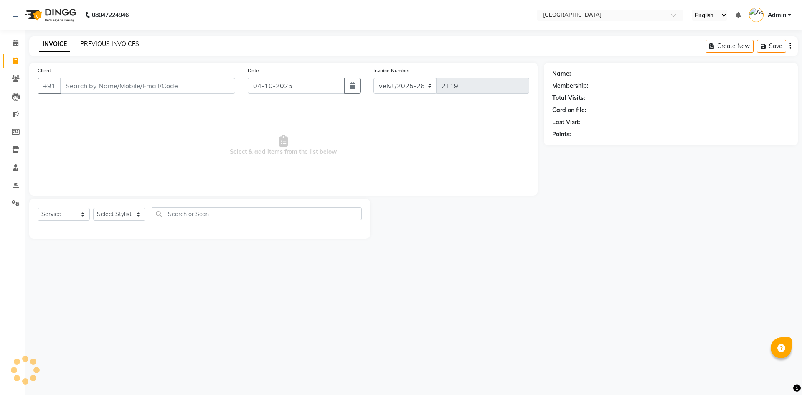
click at [105, 45] on link "PREVIOUS INVOICES" at bounding box center [109, 44] width 59 height 8
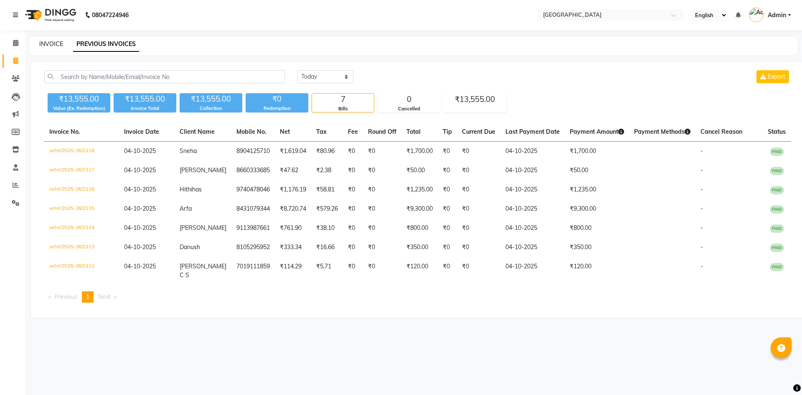
click at [52, 46] on link "INVOICE" at bounding box center [51, 44] width 24 height 8
select select "service"
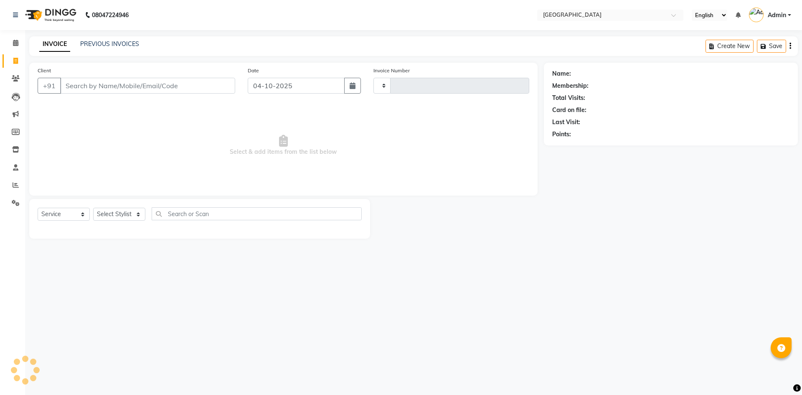
type input "2119"
select select "6279"
click at [81, 89] on input "Client" at bounding box center [147, 86] width 175 height 16
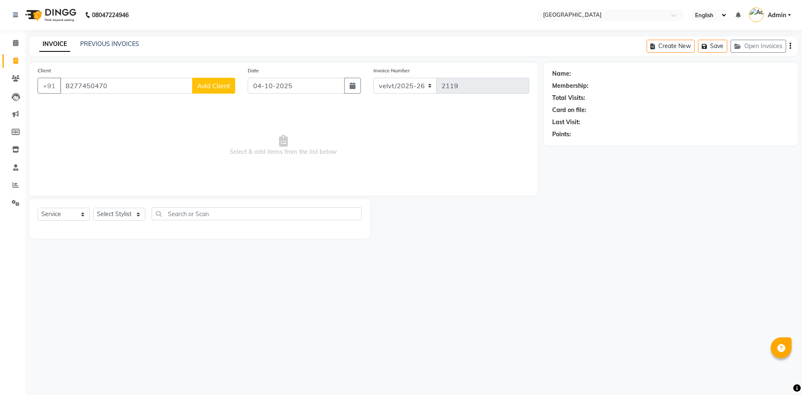
type input "8277450470"
click at [223, 89] on span "Add Client" at bounding box center [213, 85] width 33 height 8
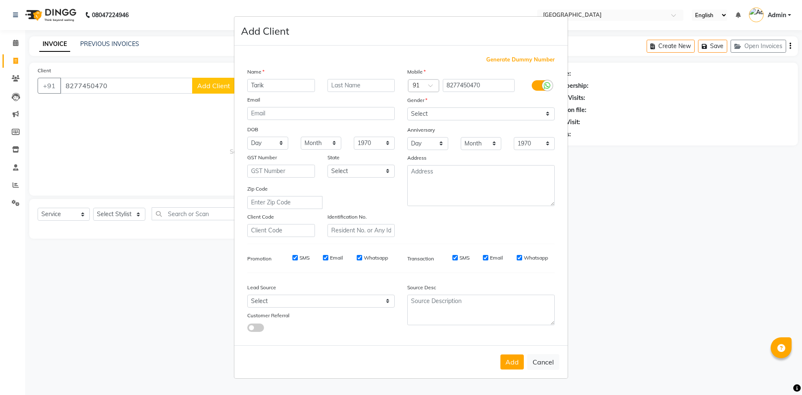
type input "Tarik"
click at [427, 114] on select "Select [DEMOGRAPHIC_DATA] [DEMOGRAPHIC_DATA] Other Prefer Not To Say" at bounding box center [480, 113] width 147 height 13
select select "[DEMOGRAPHIC_DATA]"
click at [407, 107] on select "Select [DEMOGRAPHIC_DATA] [DEMOGRAPHIC_DATA] Other Prefer Not To Say" at bounding box center [480, 113] width 147 height 13
click at [518, 362] on button "Add" at bounding box center [511, 361] width 23 height 15
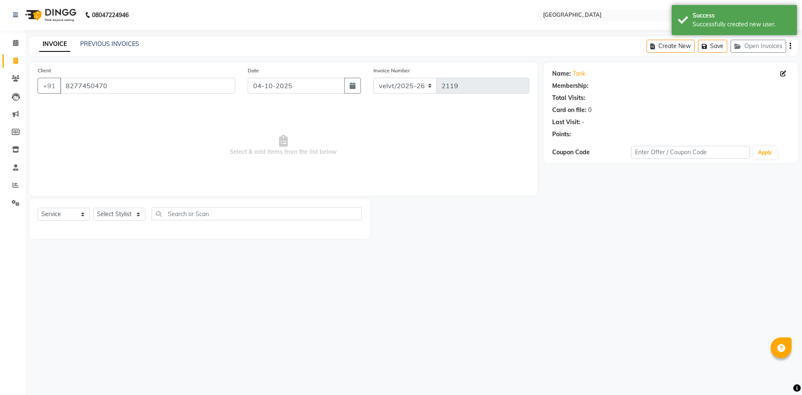
select select "1: Object"
click at [107, 210] on select "Select Stylist [PERSON_NAME] Kaif [PERSON_NAME] [PERSON_NAME] [GEOGRAPHIC_DATA]…" at bounding box center [119, 213] width 52 height 13
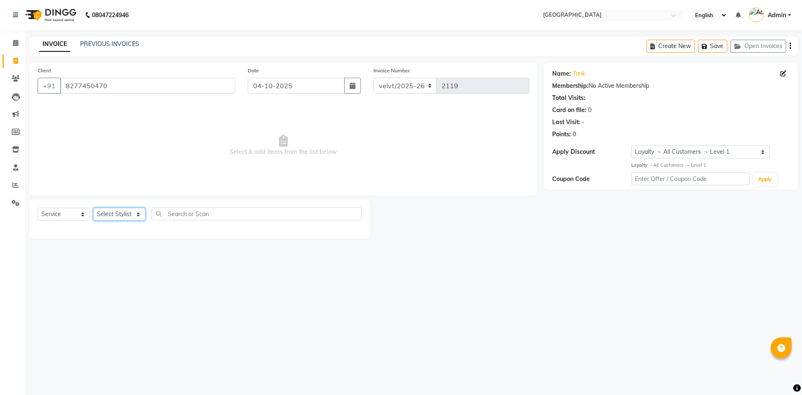
select select "78264"
click at [93, 207] on select "Select Stylist [PERSON_NAME] Kaif [PERSON_NAME] [PERSON_NAME] [GEOGRAPHIC_DATA]…" at bounding box center [119, 213] width 52 height 13
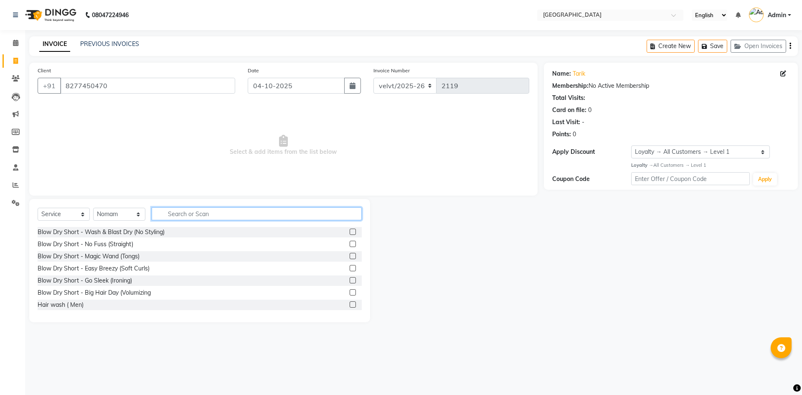
click at [182, 216] on input "text" at bounding box center [257, 213] width 210 height 13
type input "hairc"
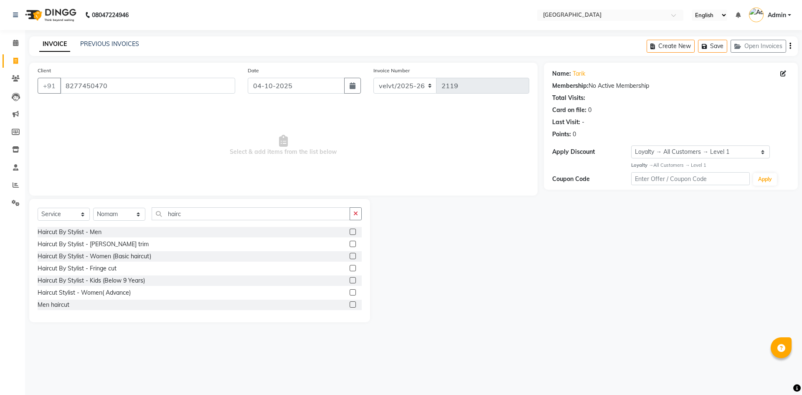
click at [343, 232] on div "Haircut By Stylist - Men" at bounding box center [200, 232] width 324 height 10
click at [349, 232] on label at bounding box center [352, 231] width 6 height 6
click at [349, 232] on input "checkbox" at bounding box center [351, 231] width 5 height 5
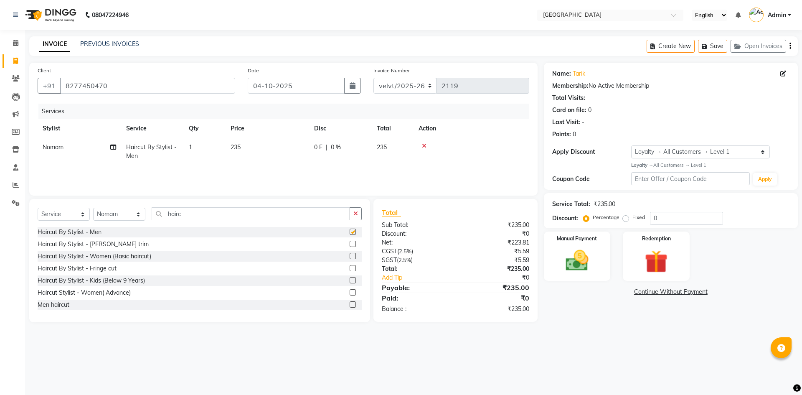
checkbox input "false"
click at [575, 263] on img at bounding box center [576, 261] width 39 height 28
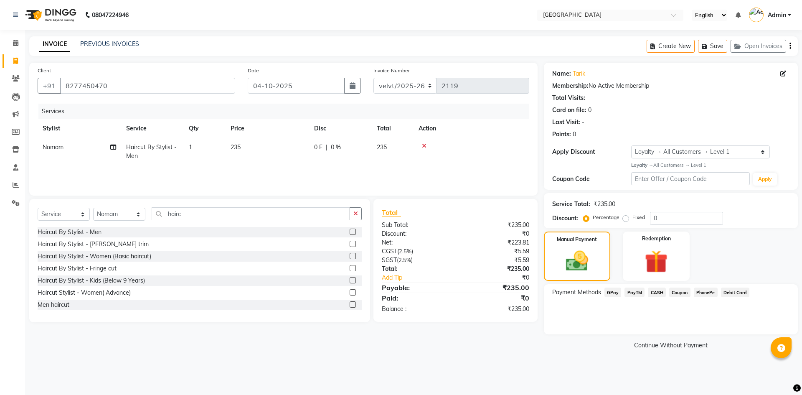
click at [703, 291] on span "PhonePe" at bounding box center [705, 292] width 24 height 10
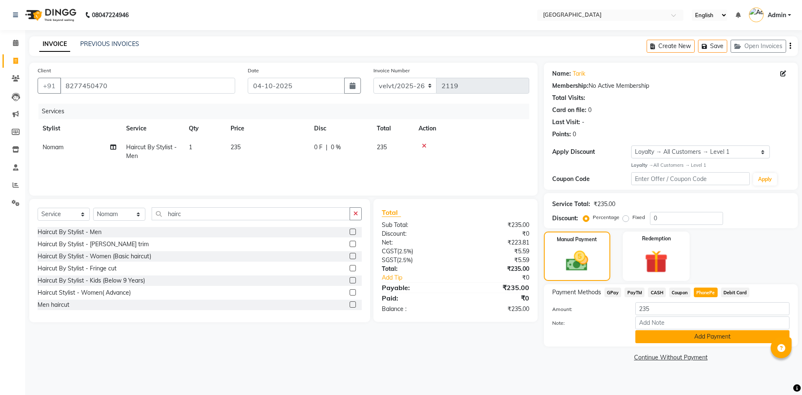
click at [688, 339] on button "Add Payment" at bounding box center [712, 336] width 154 height 13
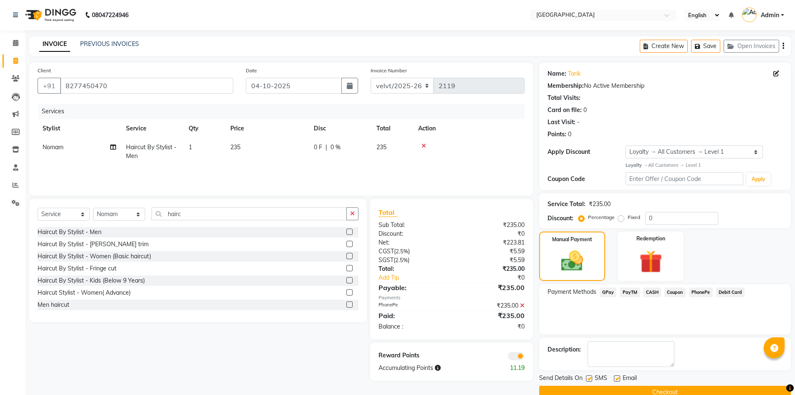
click at [595, 387] on button "Checkout" at bounding box center [665, 391] width 252 height 13
